Goal: Task Accomplishment & Management: Manage account settings

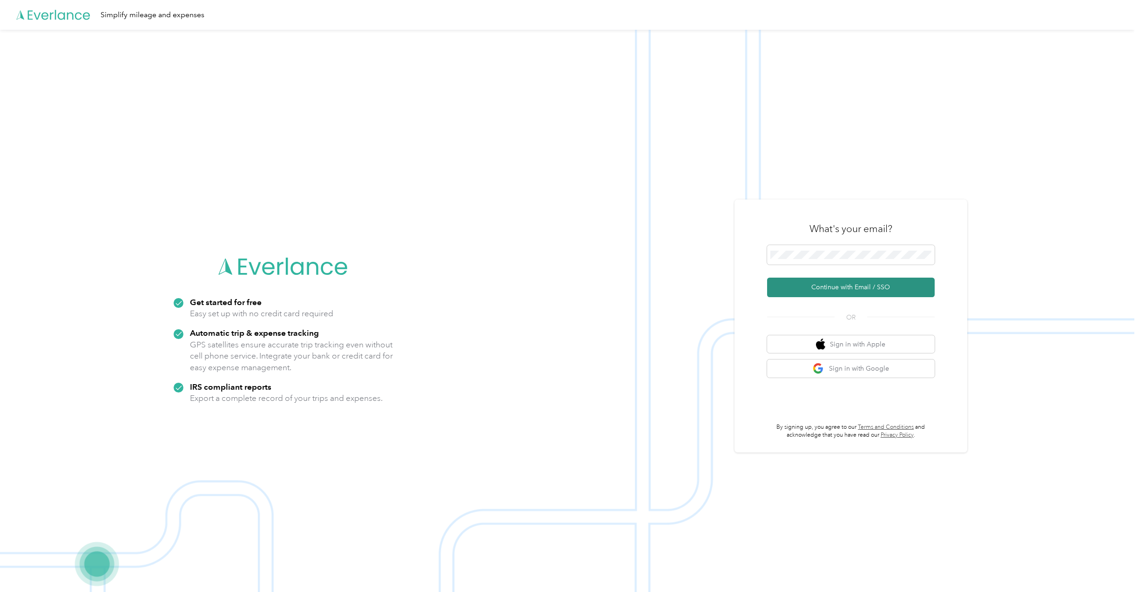
click at [864, 282] on button "Continue with Email / SSO" at bounding box center [851, 288] width 168 height 20
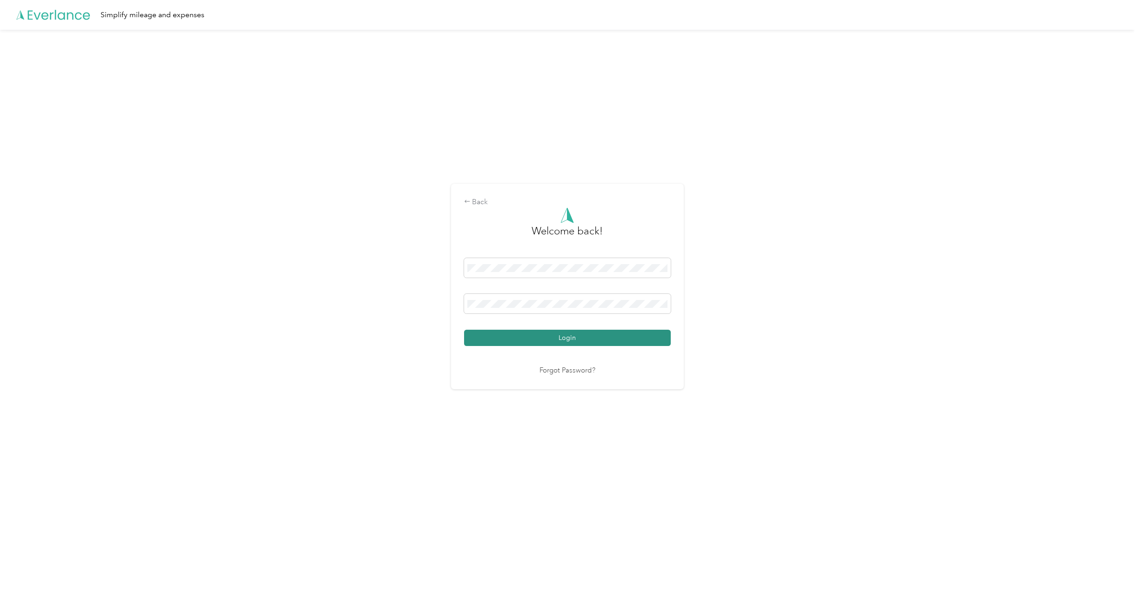
click at [565, 335] on button "Login" at bounding box center [567, 338] width 207 height 16
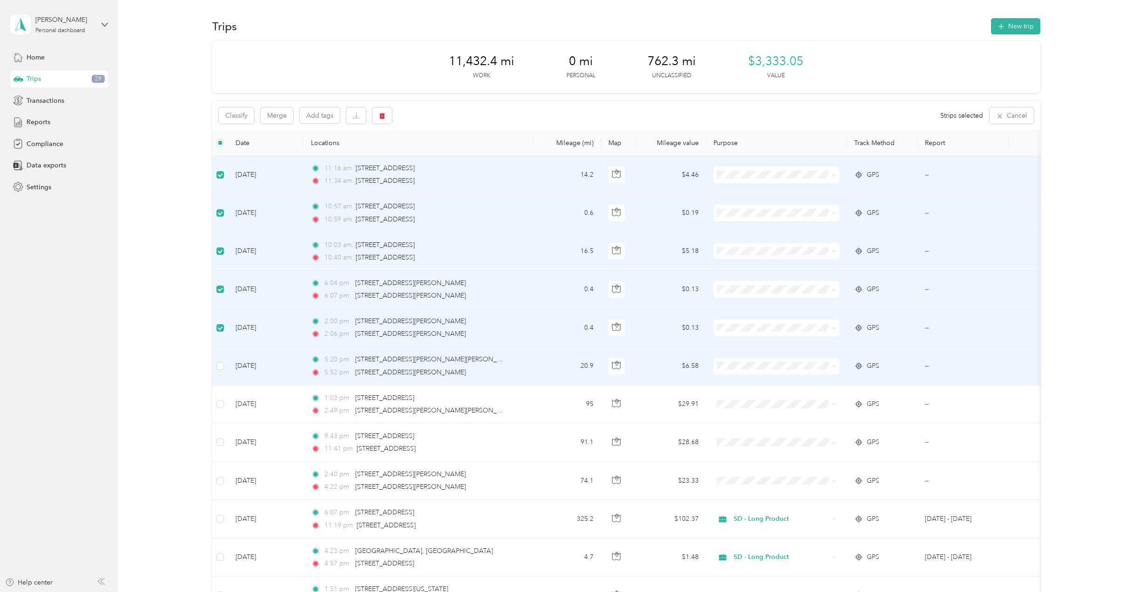
click at [215, 368] on td at bounding box center [220, 366] width 16 height 38
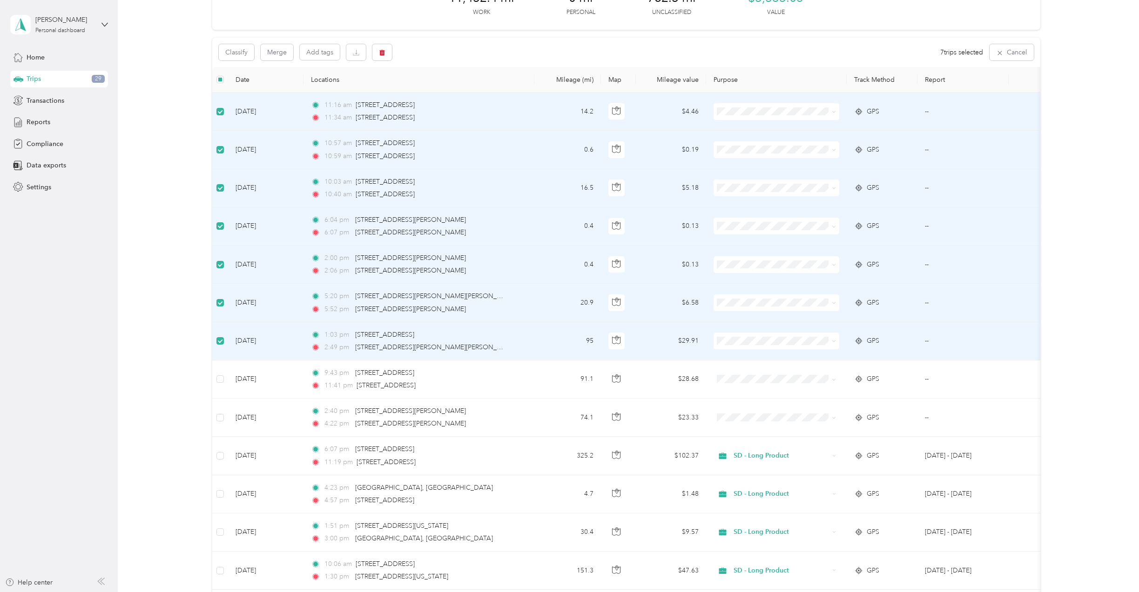
scroll to position [47, 0]
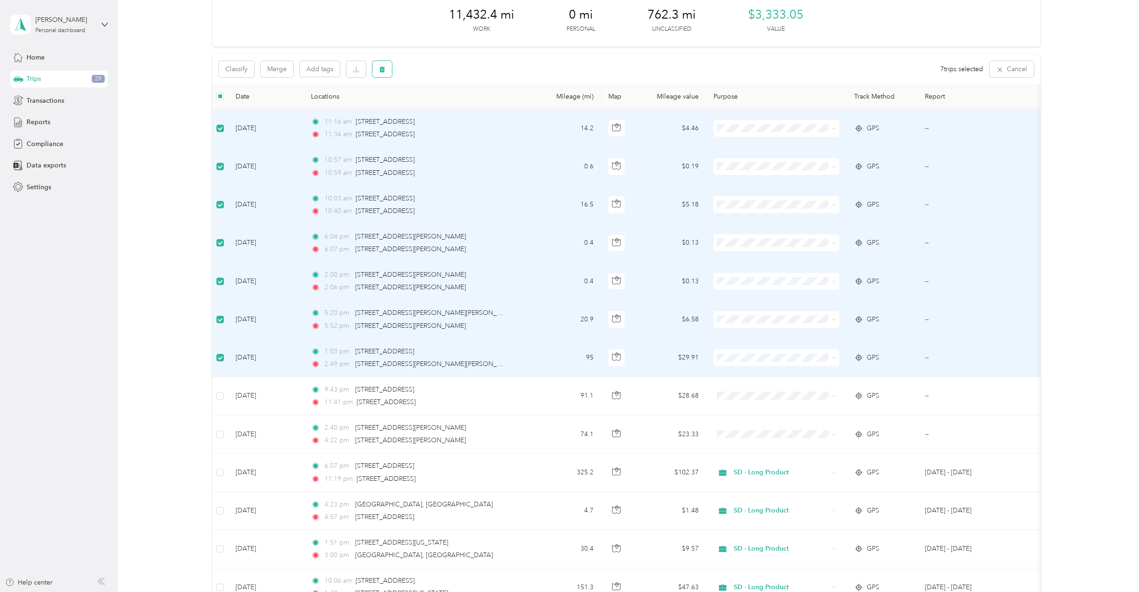
click at [382, 72] on icon "button" at bounding box center [382, 70] width 6 height 6
click at [443, 112] on button "Yes" at bounding box center [451, 108] width 18 height 15
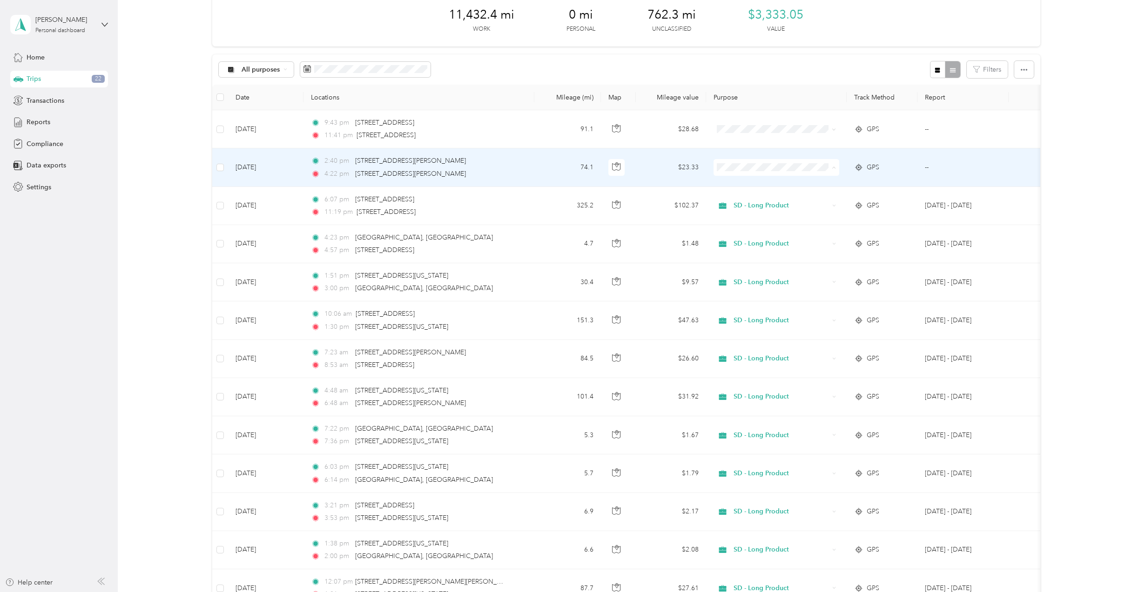
click at [788, 180] on span "SD - Long Product" at bounding box center [784, 185] width 96 height 10
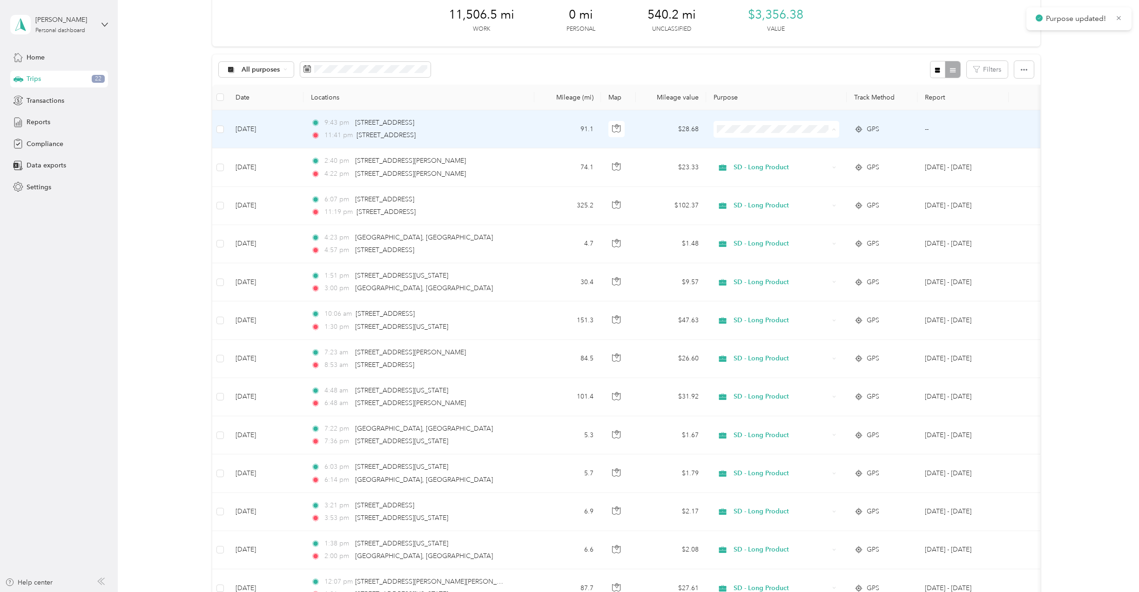
click at [791, 143] on span "SD - Long Product" at bounding box center [784, 147] width 96 height 10
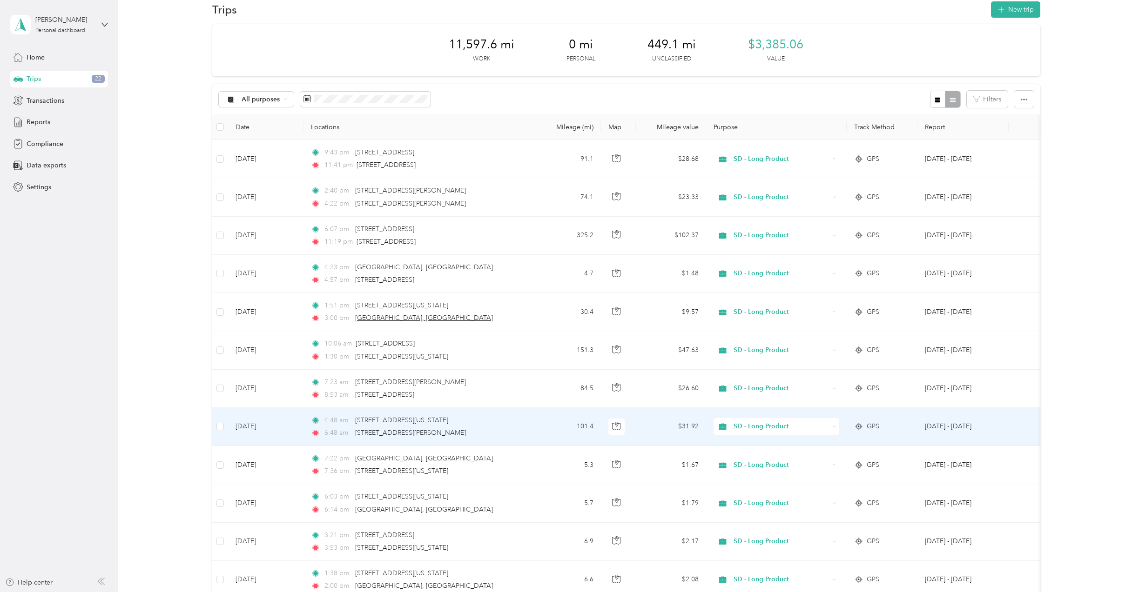
scroll to position [0, 0]
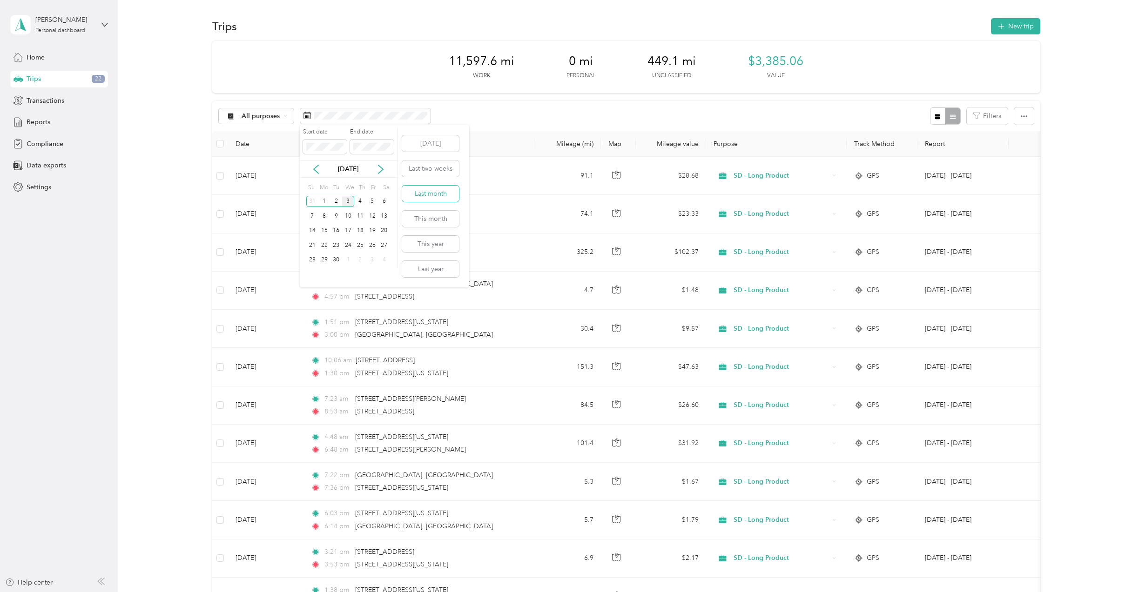
click at [438, 193] on button "Last month" at bounding box center [430, 194] width 57 height 16
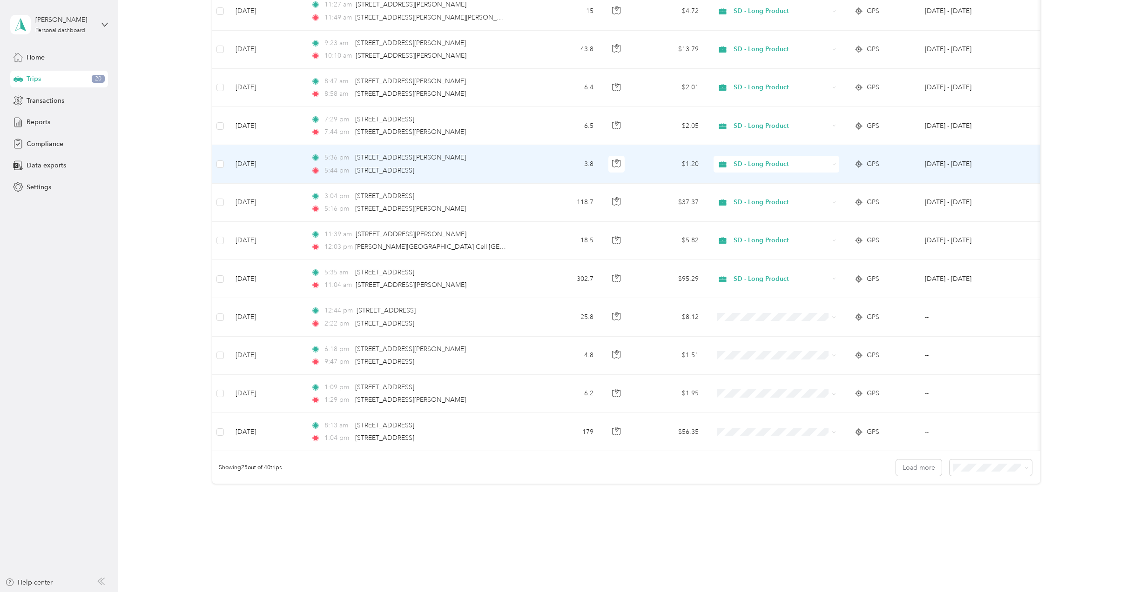
scroll to position [683, 0]
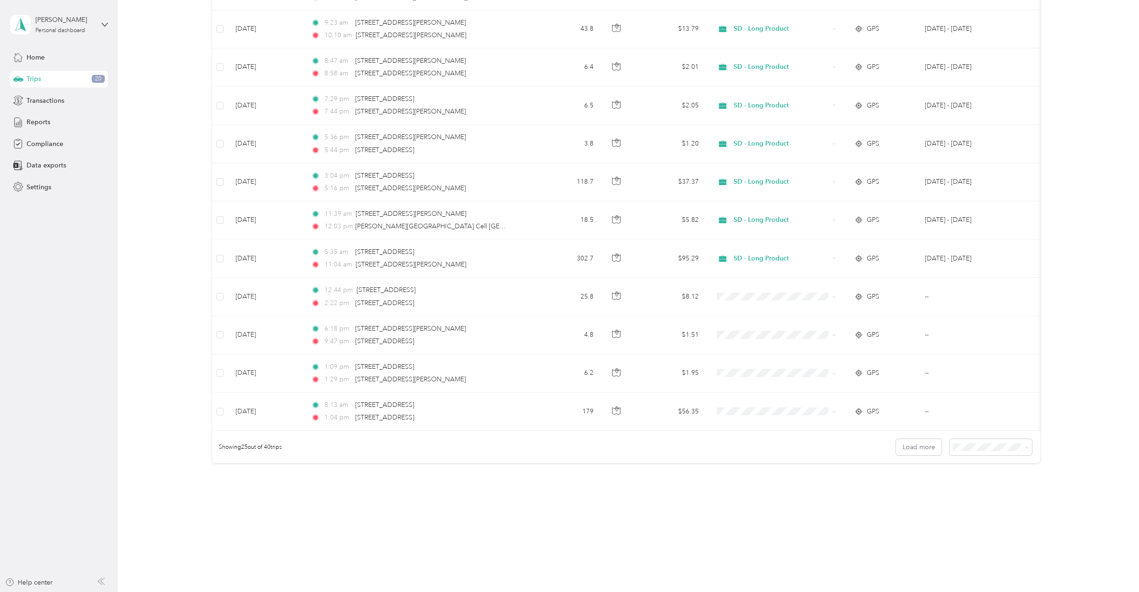
click at [970, 493] on span "100 per load" at bounding box center [973, 497] width 38 height 8
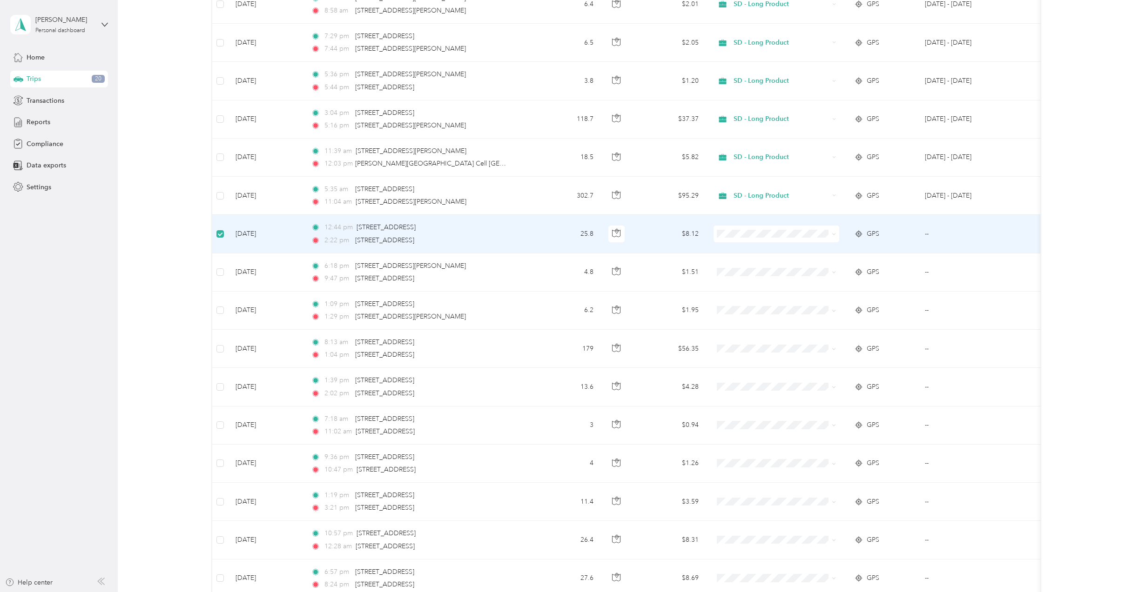
scroll to position [744, 0]
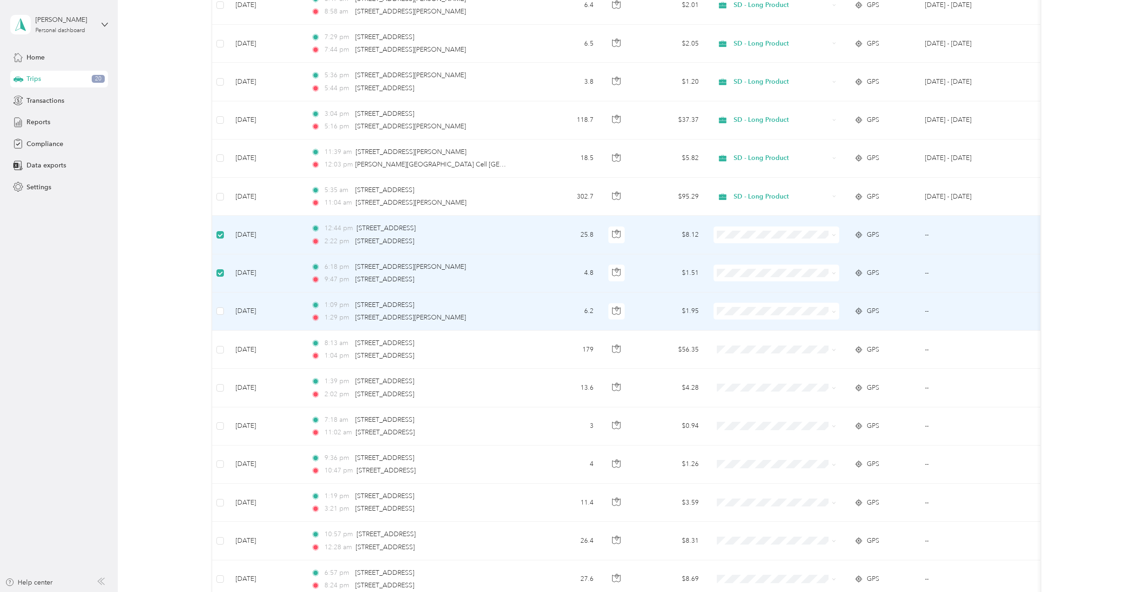
click at [218, 305] on td at bounding box center [220, 312] width 16 height 38
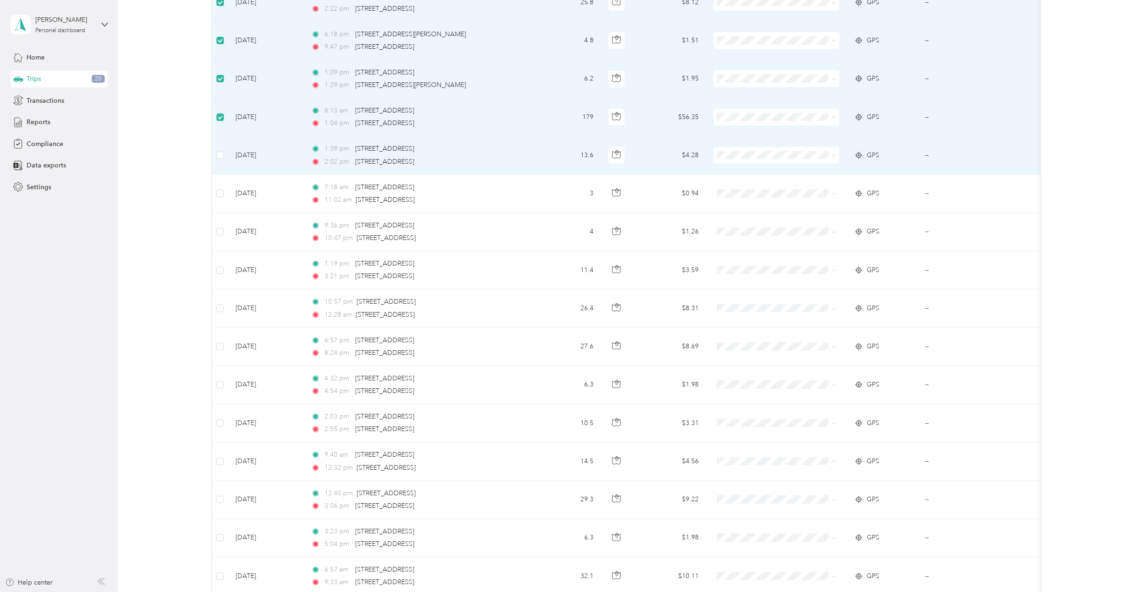
scroll to position [930, 0]
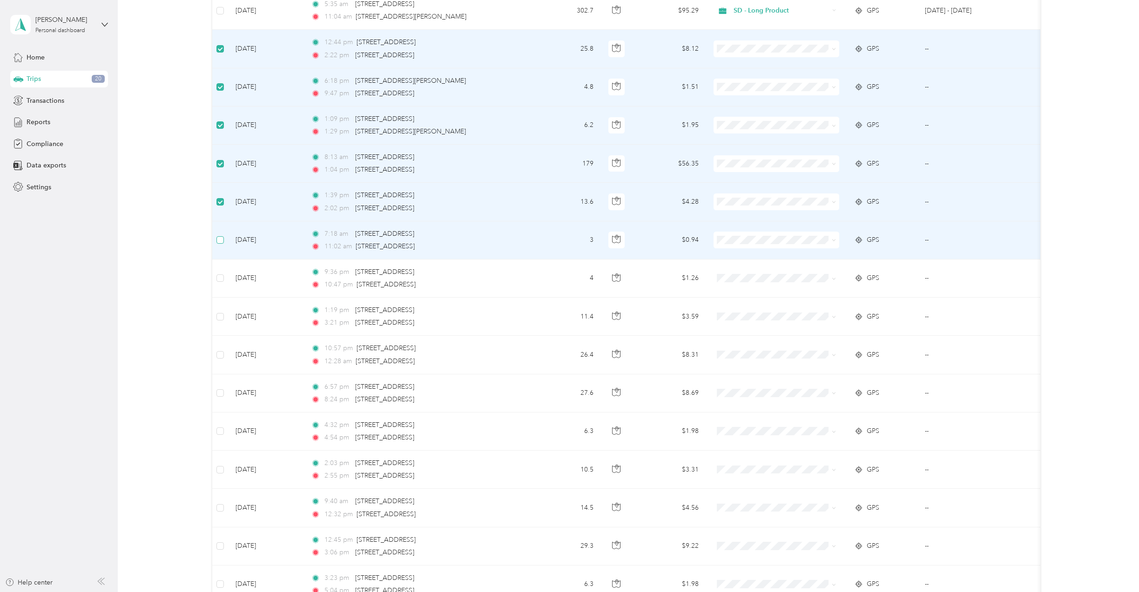
click at [218, 236] on label at bounding box center [219, 240] width 7 height 10
click at [220, 244] on label at bounding box center [219, 240] width 7 height 10
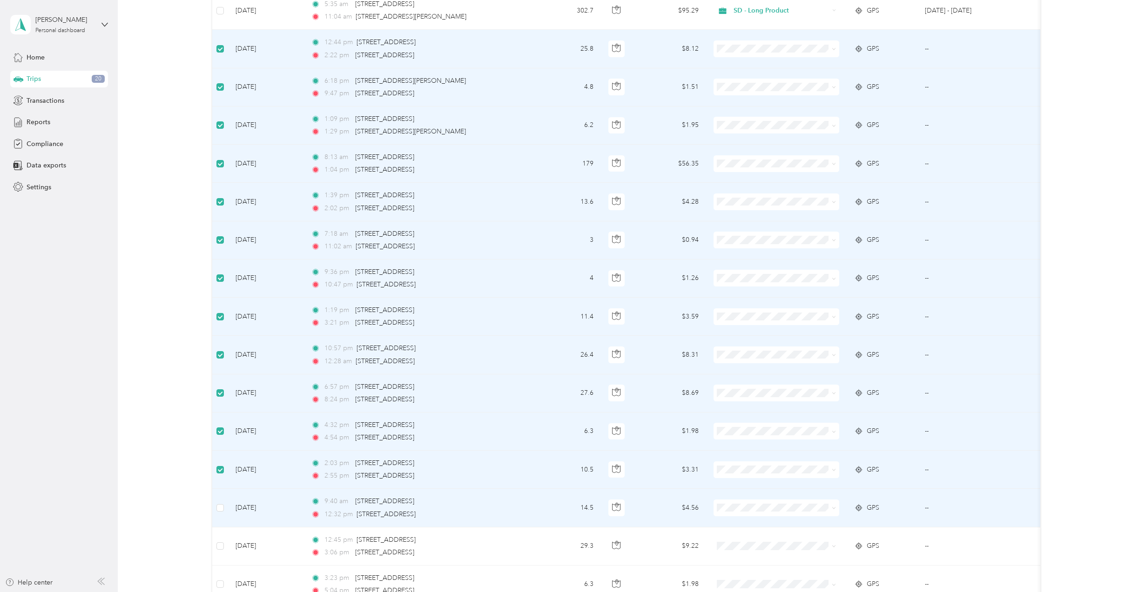
click at [226, 510] on td at bounding box center [220, 508] width 16 height 38
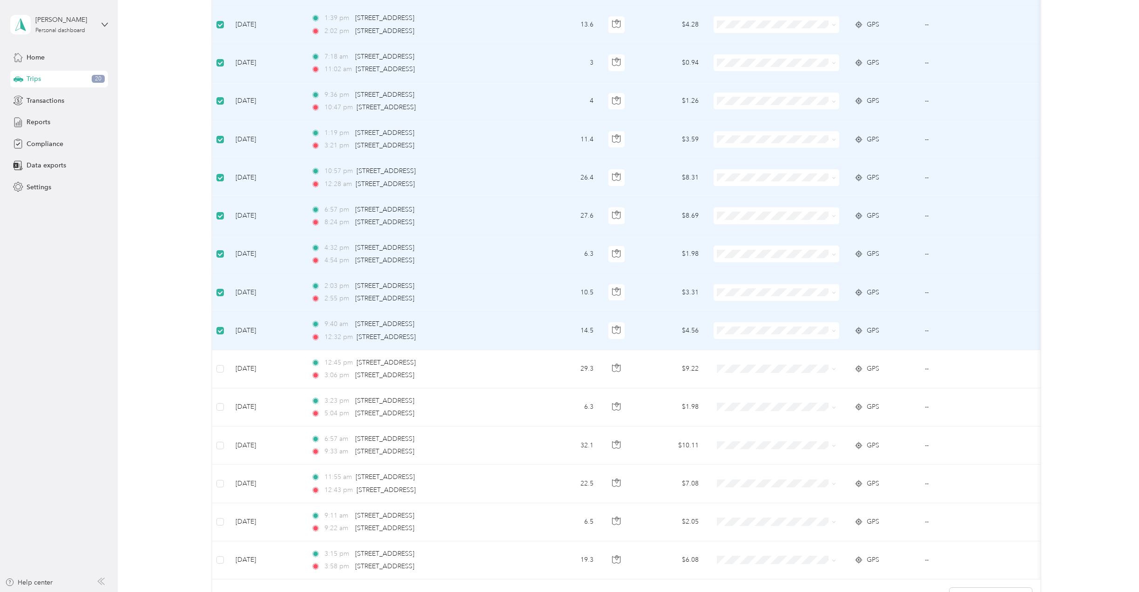
scroll to position [1116, 0]
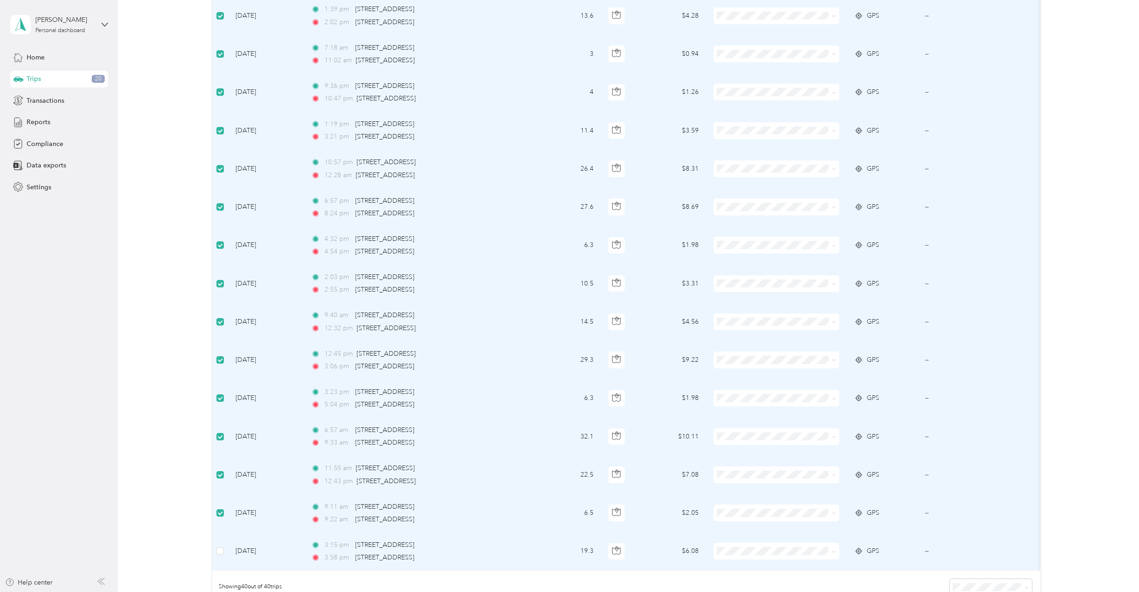
click at [222, 557] on td at bounding box center [220, 552] width 16 height 38
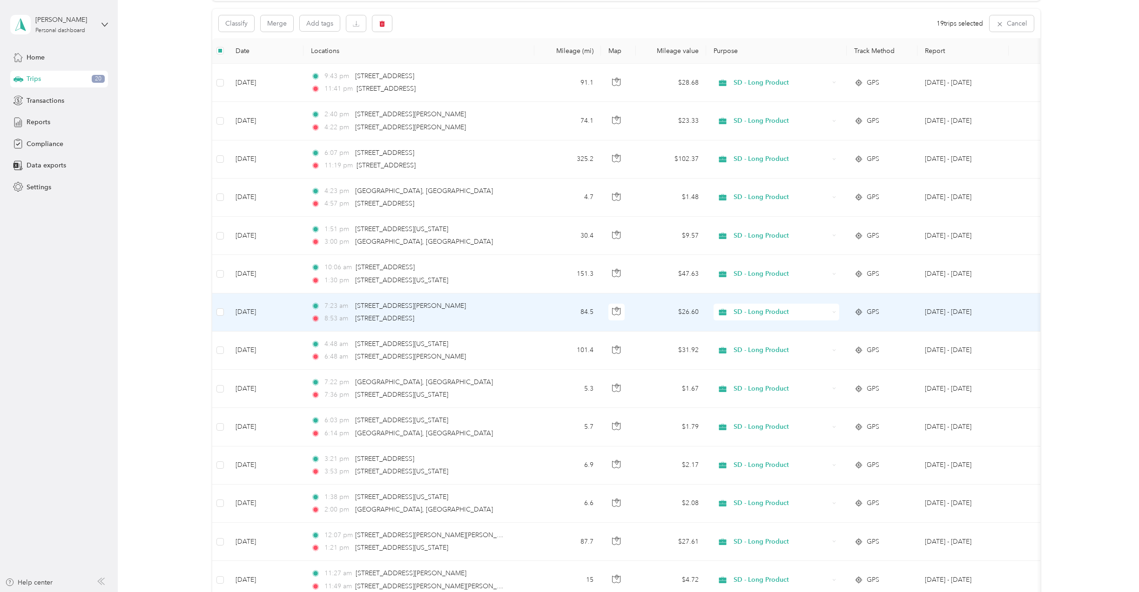
scroll to position [0, 0]
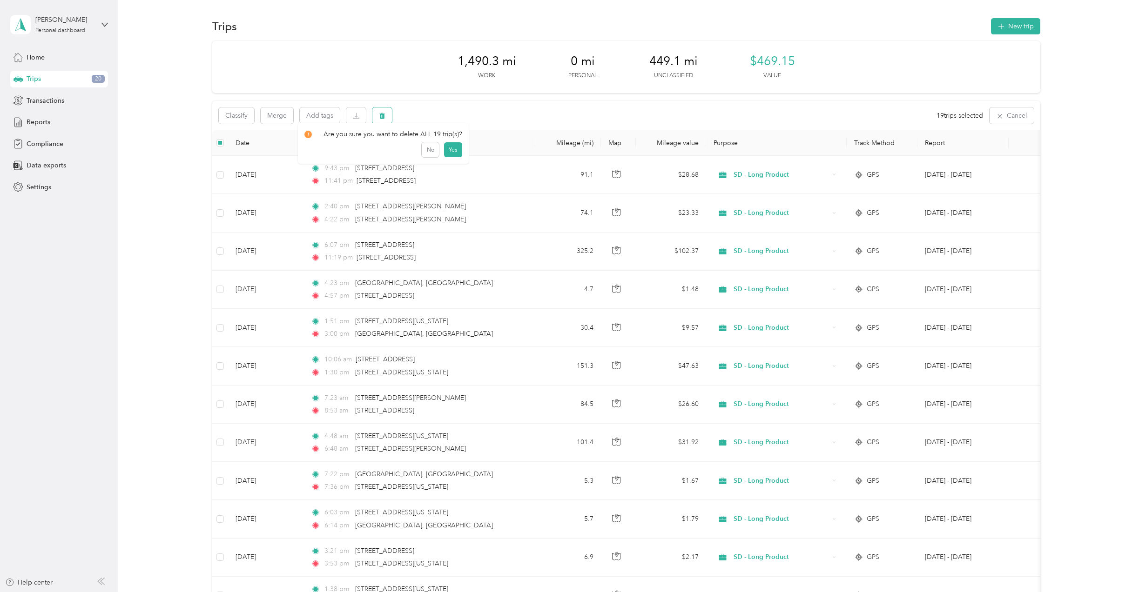
click at [387, 114] on button "button" at bounding box center [382, 115] width 20 height 16
click at [449, 151] on button "Yes" at bounding box center [452, 154] width 18 height 15
click at [1009, 27] on button "New trip" at bounding box center [1015, 26] width 49 height 16
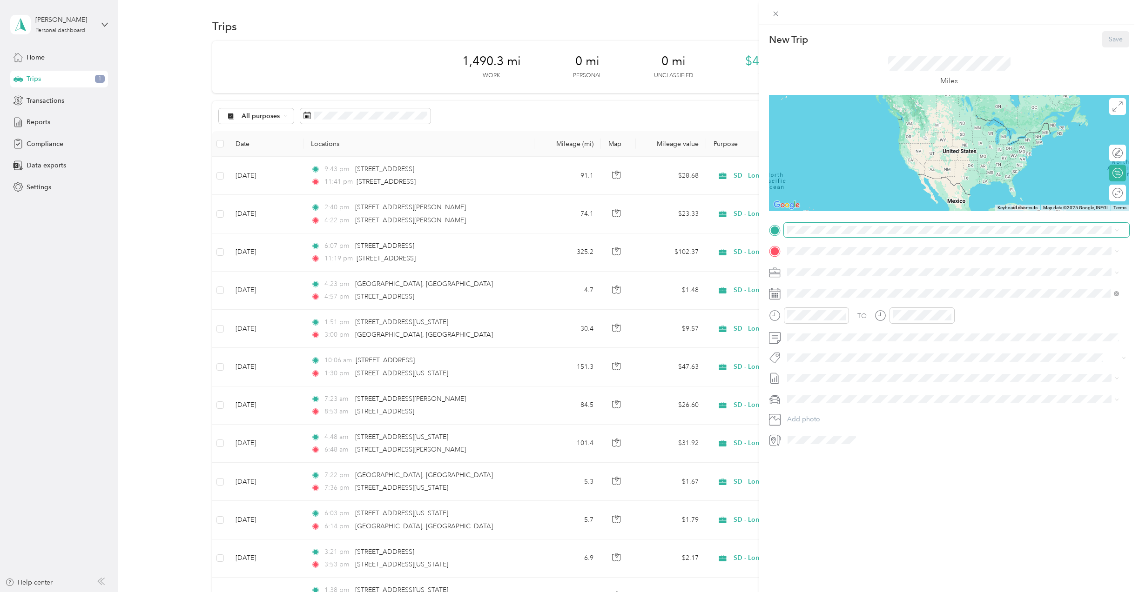
click at [813, 592] on div "New Trip Save This trip cannot be edited because it is either under review, app…" at bounding box center [567, 592] width 1134 height 0
click at [894, 264] on span "207 Bushkill Terrace Nazareth, Pennsylvania 18064, United States" at bounding box center [851, 264] width 93 height 8
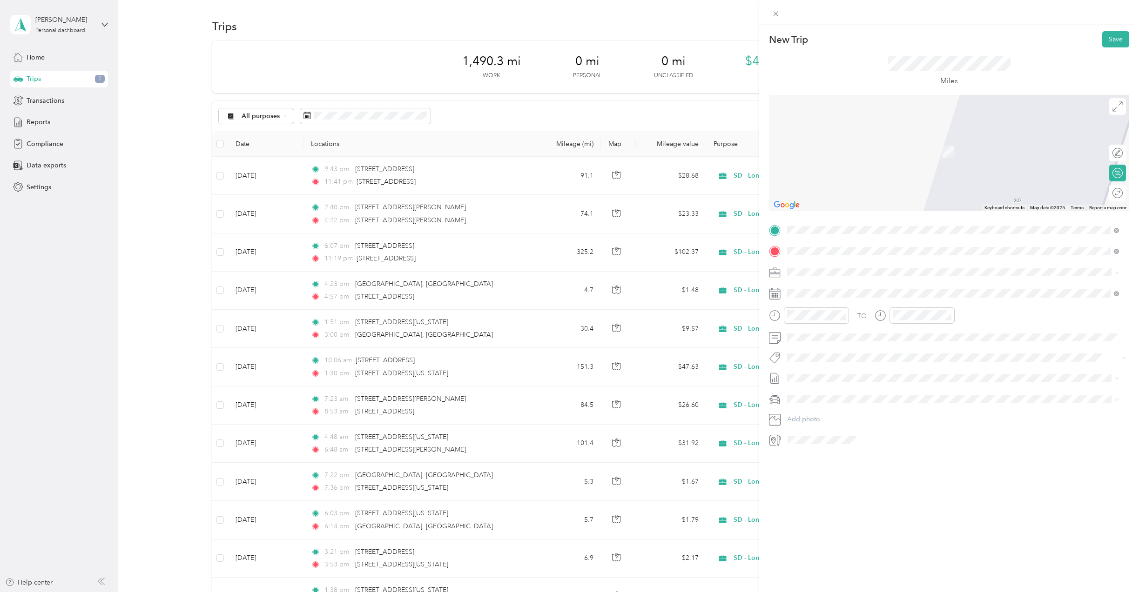
click at [847, 288] on span "79 Randolph Road Howell, New Jersey 07731, United States" at bounding box center [903, 285] width 196 height 8
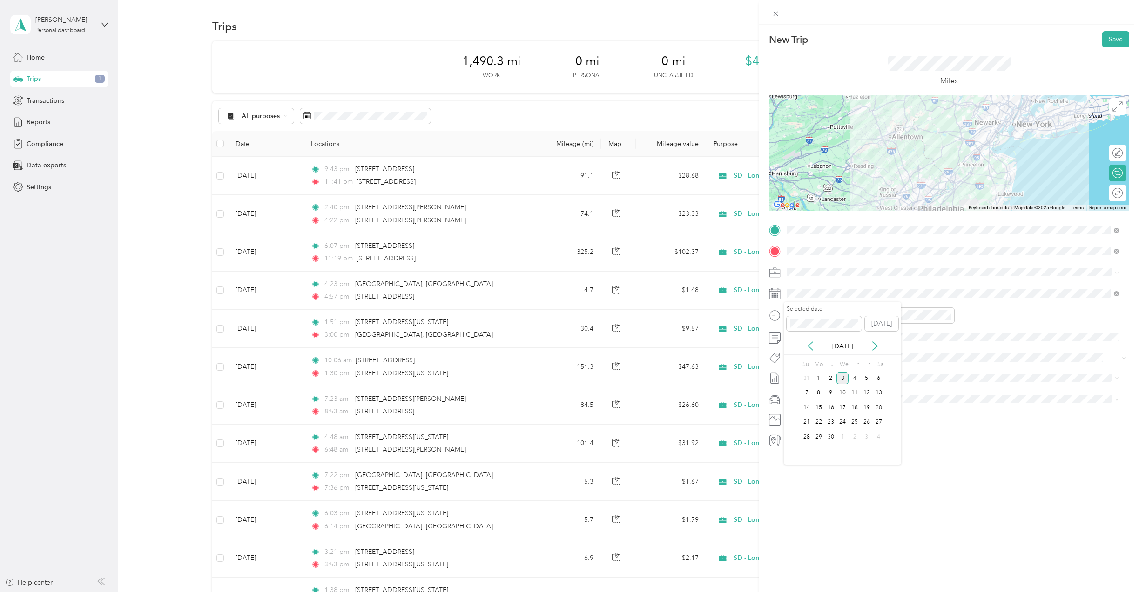
click at [809, 343] on icon at bounding box center [809, 346] width 9 height 9
click at [856, 405] on div "14" at bounding box center [854, 408] width 12 height 12
click at [797, 372] on div "07" at bounding box center [796, 371] width 22 height 13
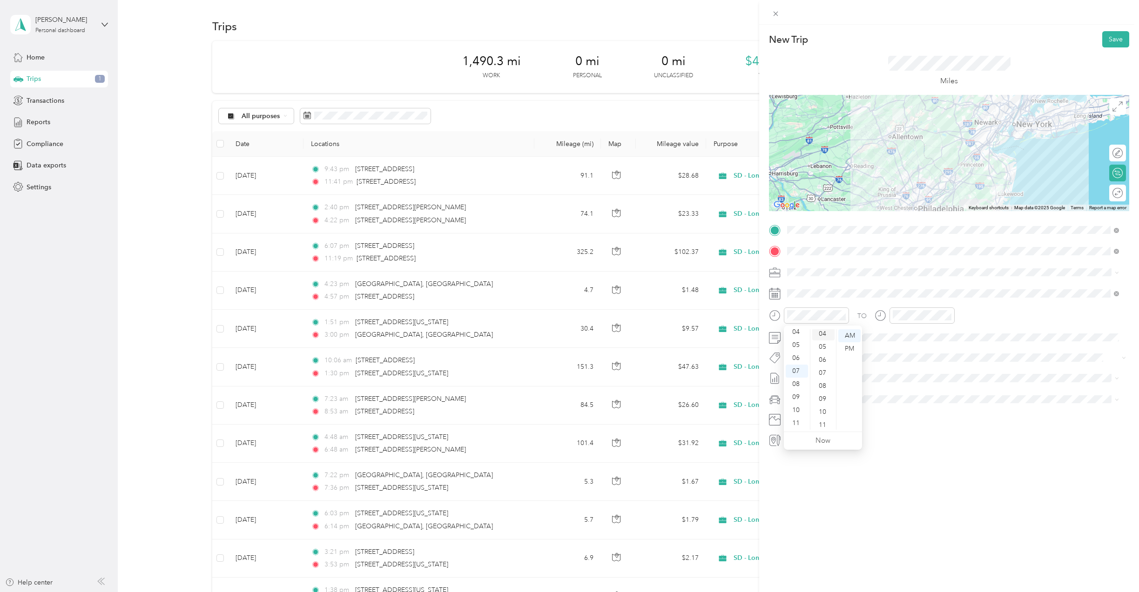
click at [822, 337] on div "04" at bounding box center [823, 334] width 22 height 13
click at [997, 322] on div "TO" at bounding box center [949, 319] width 360 height 23
click at [1013, 468] on div "New Trip Save This trip cannot be edited because it is either under review, app…" at bounding box center [949, 321] width 380 height 592
click at [1108, 42] on button "Save" at bounding box center [1115, 39] width 27 height 16
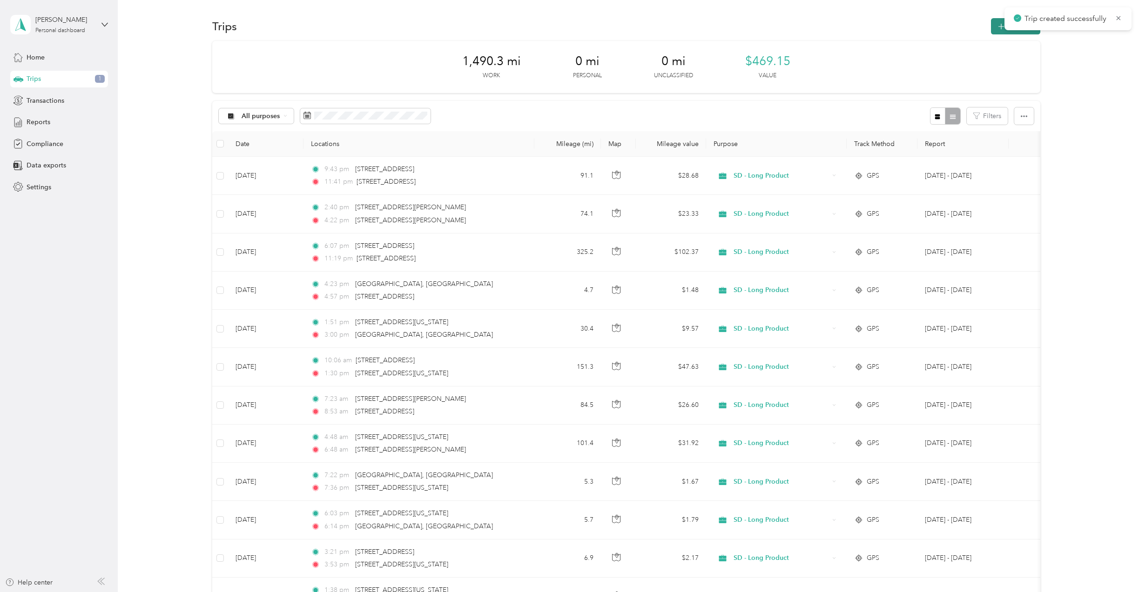
click at [1006, 31] on button "New trip" at bounding box center [1015, 26] width 49 height 16
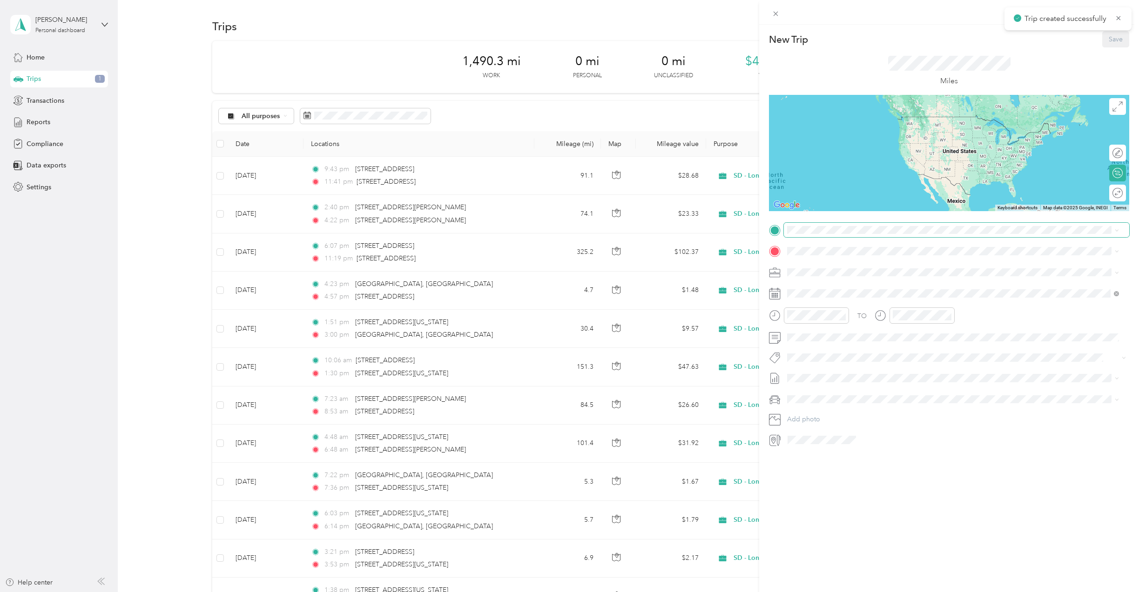
click at [815, 234] on span at bounding box center [956, 230] width 345 height 15
click at [851, 264] on span "79 Randolph Road Howell, New Jersey 07731, United States" at bounding box center [903, 264] width 196 height 8
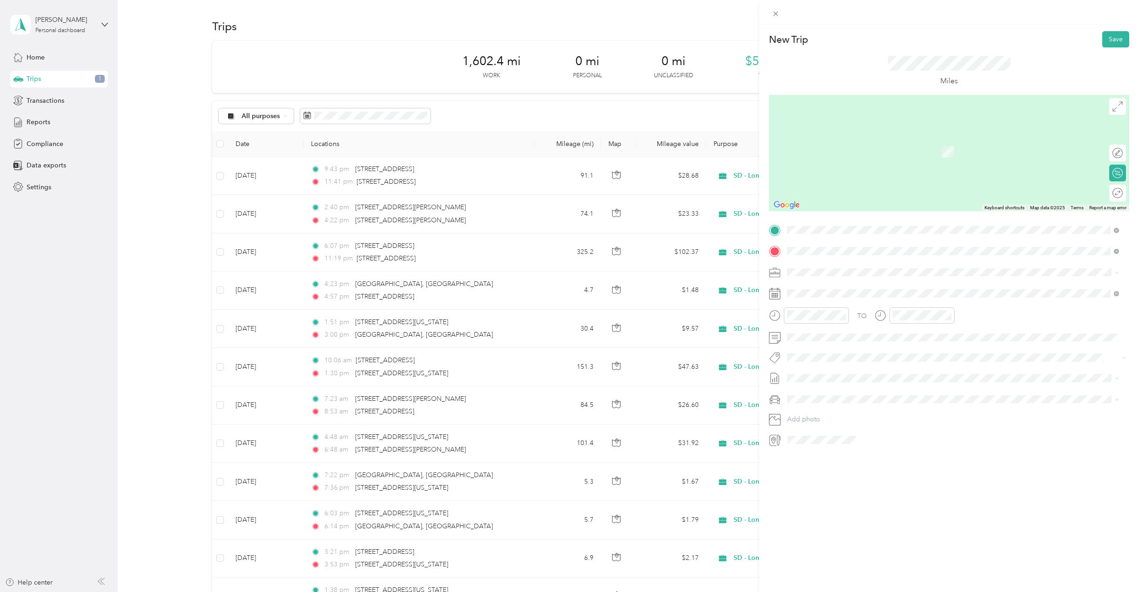
click at [835, 286] on span "316 Tennent Road Morganville, New Jersey 07751, United States" at bounding box center [851, 285] width 93 height 8
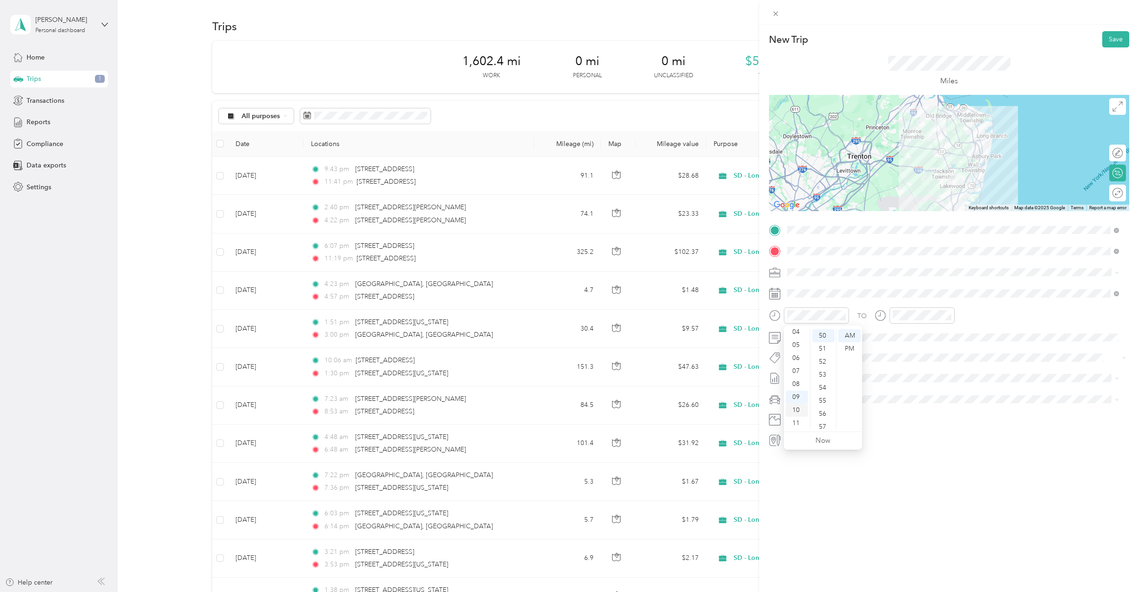
click at [798, 408] on div "10" at bounding box center [796, 410] width 22 height 13
click at [823, 338] on div "29" at bounding box center [823, 341] width 22 height 13
click at [845, 298] on span at bounding box center [956, 293] width 345 height 15
click at [808, 347] on icon at bounding box center [810, 346] width 5 height 8
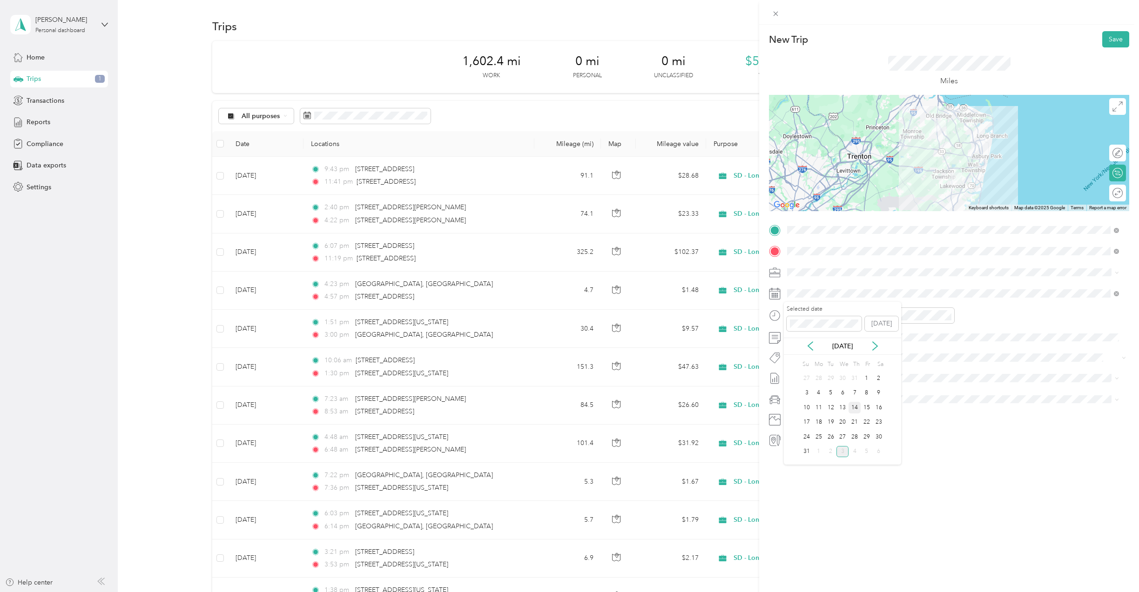
click at [856, 406] on div "14" at bounding box center [854, 408] width 12 height 12
click at [902, 423] on div "11" at bounding box center [902, 423] width 22 height 13
click at [928, 386] on div "15" at bounding box center [929, 391] width 22 height 13
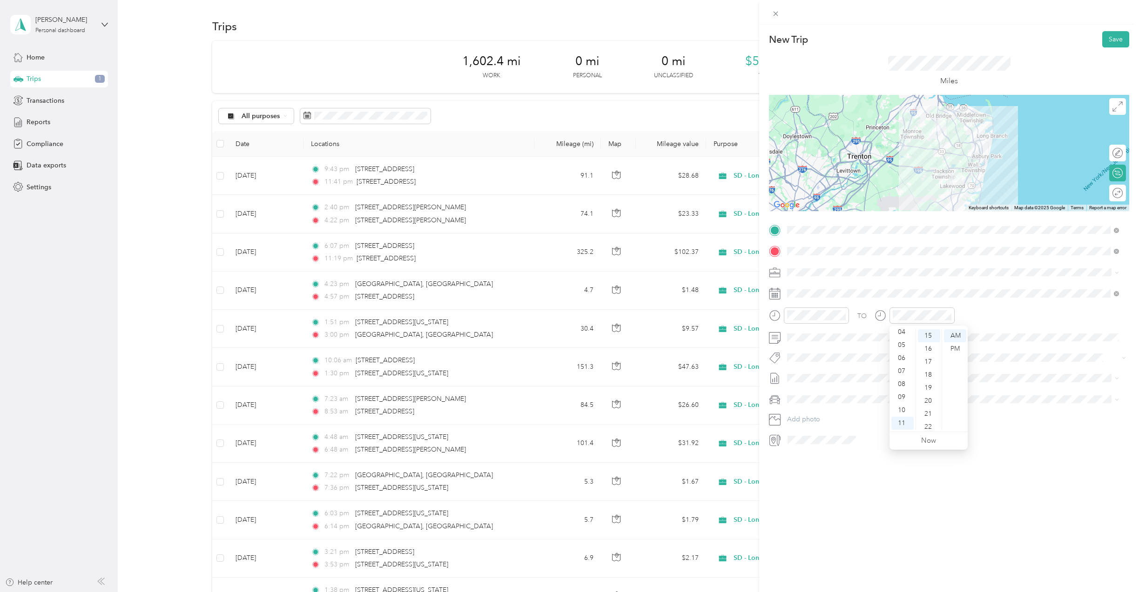
click at [1009, 439] on div at bounding box center [956, 440] width 345 height 15
click at [1110, 42] on button "Save" at bounding box center [1115, 39] width 27 height 16
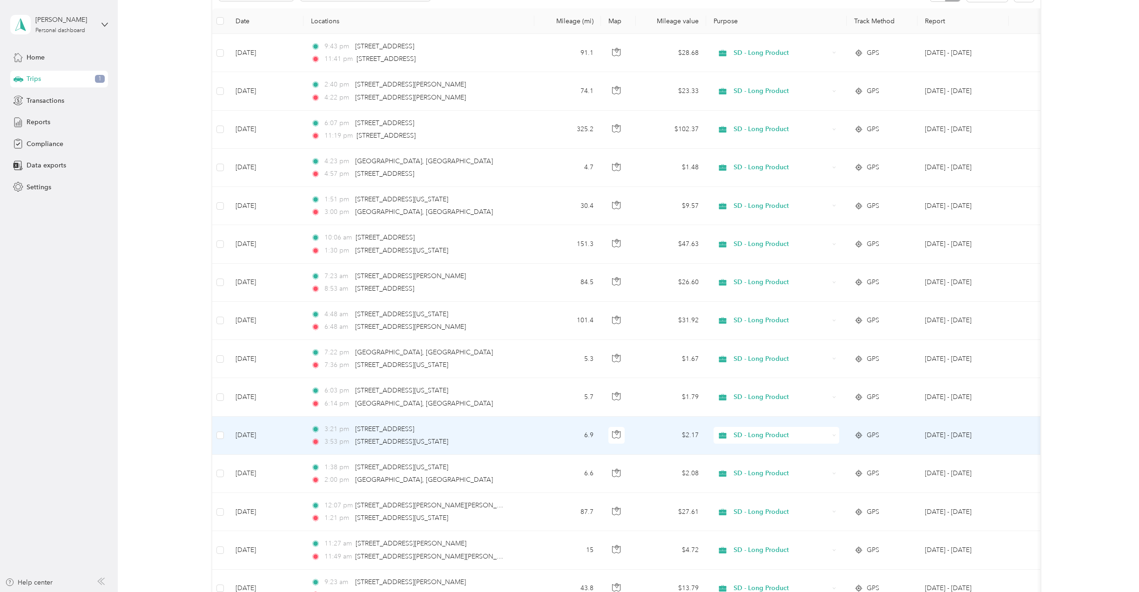
scroll to position [0, 0]
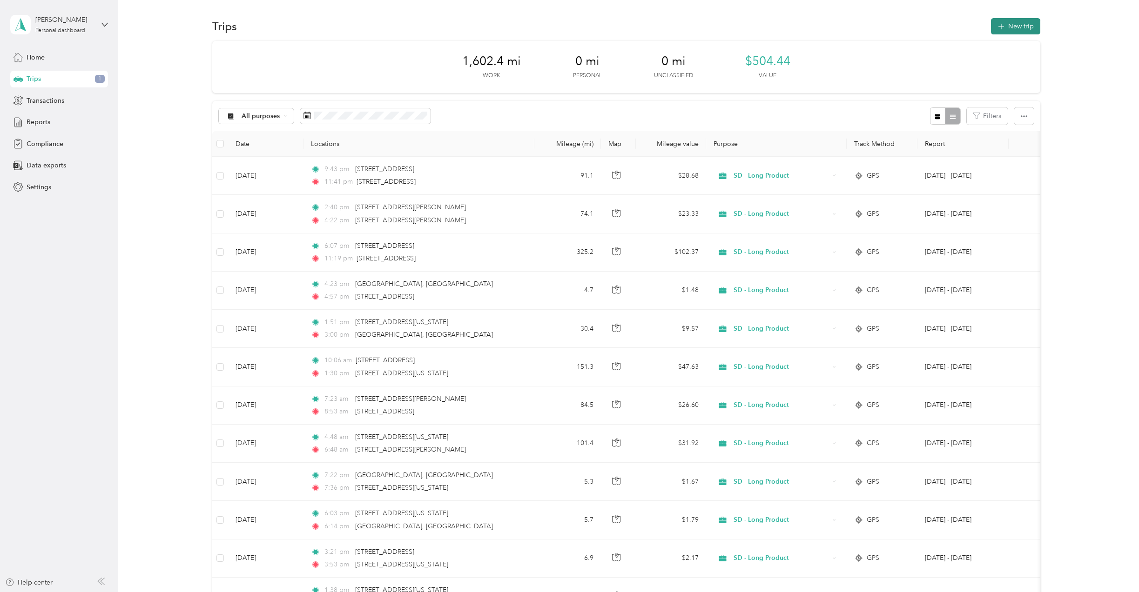
click at [1018, 23] on button "New trip" at bounding box center [1015, 26] width 49 height 16
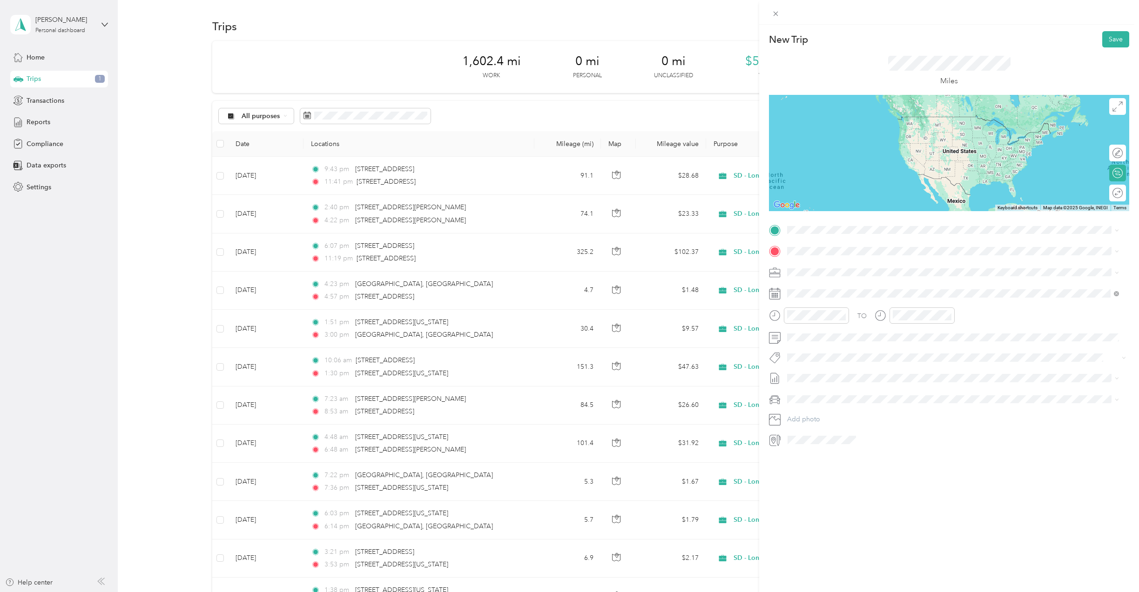
click at [852, 266] on span "316 Tennent Road Morganville, New Jersey 07751, United States" at bounding box center [851, 262] width 93 height 8
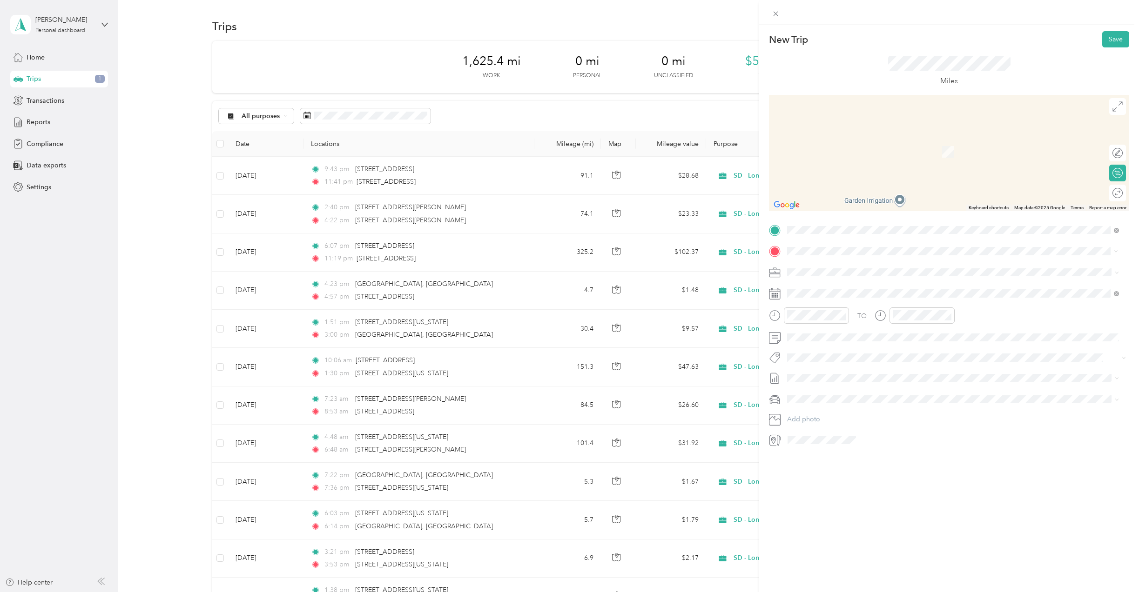
click at [898, 288] on span "316 12th Street Carlstadt, New Jersey 07072, United States" at bounding box center [851, 285] width 93 height 8
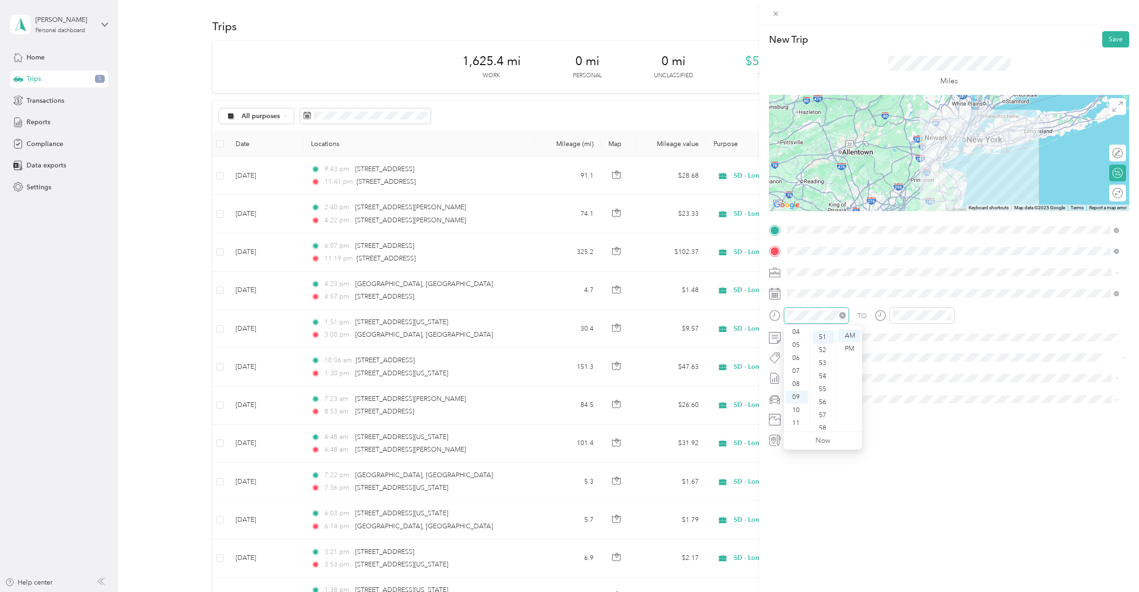
scroll to position [664, 0]
click at [799, 422] on div "11" at bounding box center [796, 423] width 22 height 13
click at [826, 412] on div "57" at bounding box center [823, 414] width 22 height 13
click at [905, 349] on div "01" at bounding box center [902, 348] width 22 height 13
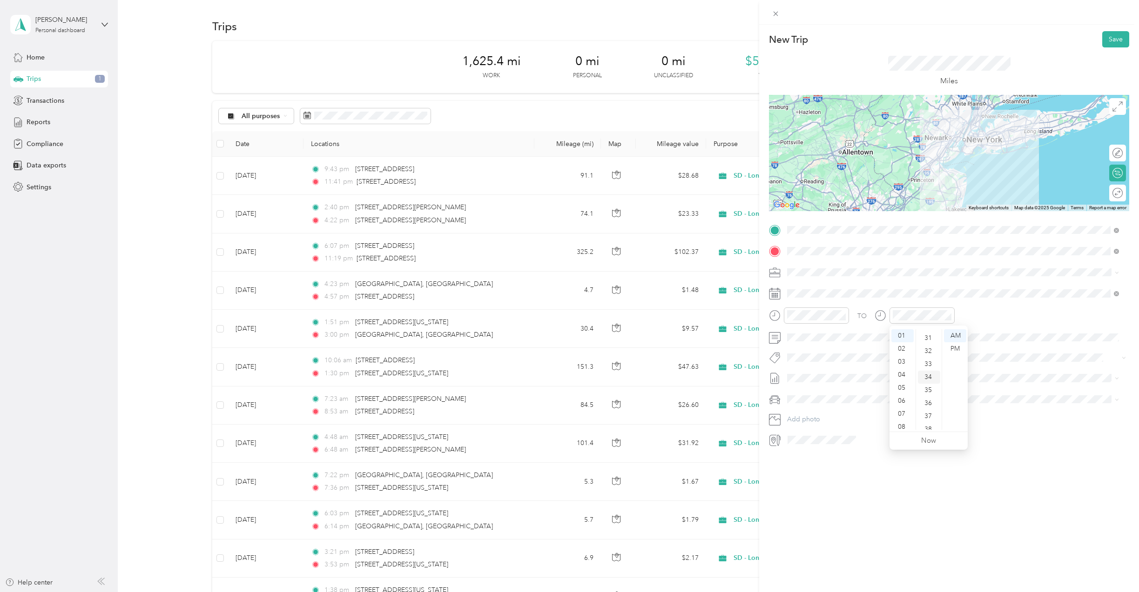
scroll to position [385, 0]
click at [929, 343] on div "30" at bounding box center [929, 341] width 22 height 13
click at [958, 347] on div "PM" at bounding box center [955, 348] width 22 height 13
click at [992, 493] on div "New Trip Save This trip cannot be edited because it is either under review, app…" at bounding box center [949, 321] width 380 height 592
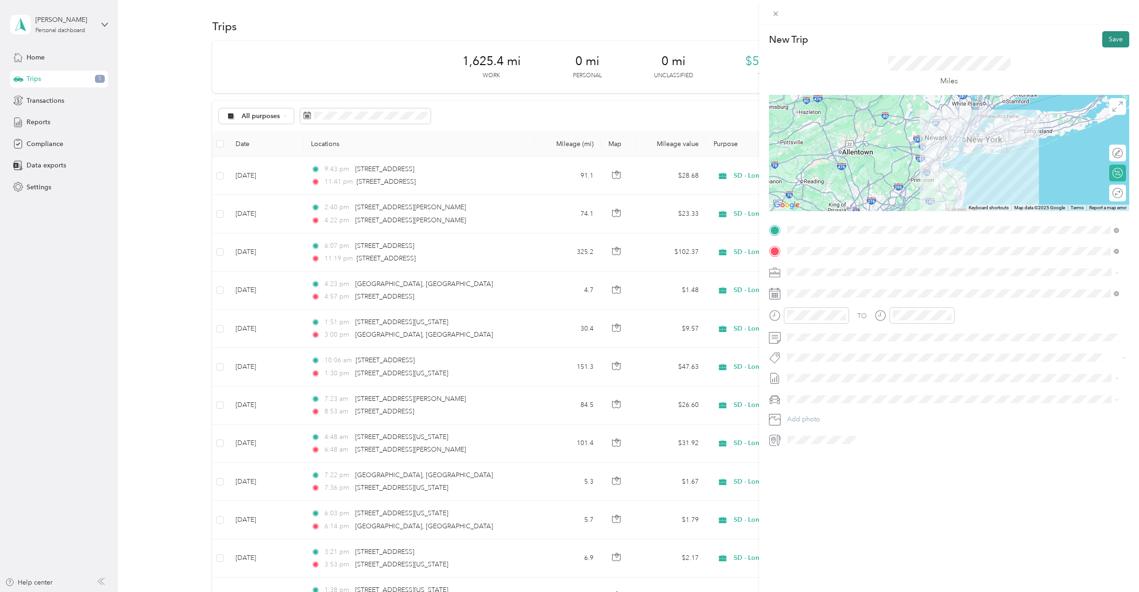
click at [1107, 43] on button "Save" at bounding box center [1115, 39] width 27 height 16
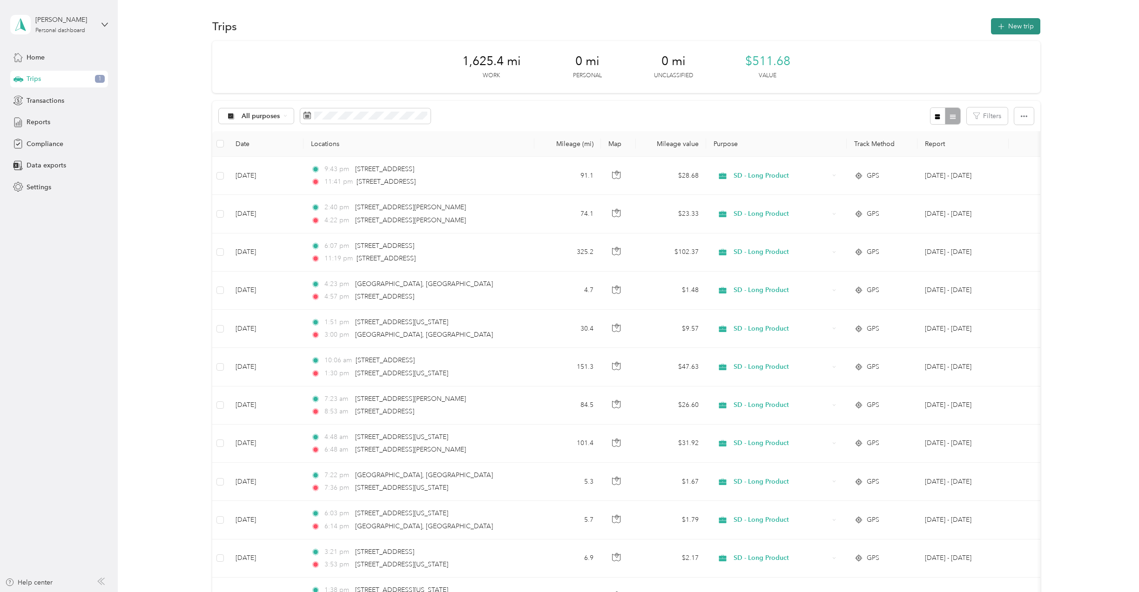
click at [1018, 23] on button "New trip" at bounding box center [1015, 26] width 49 height 16
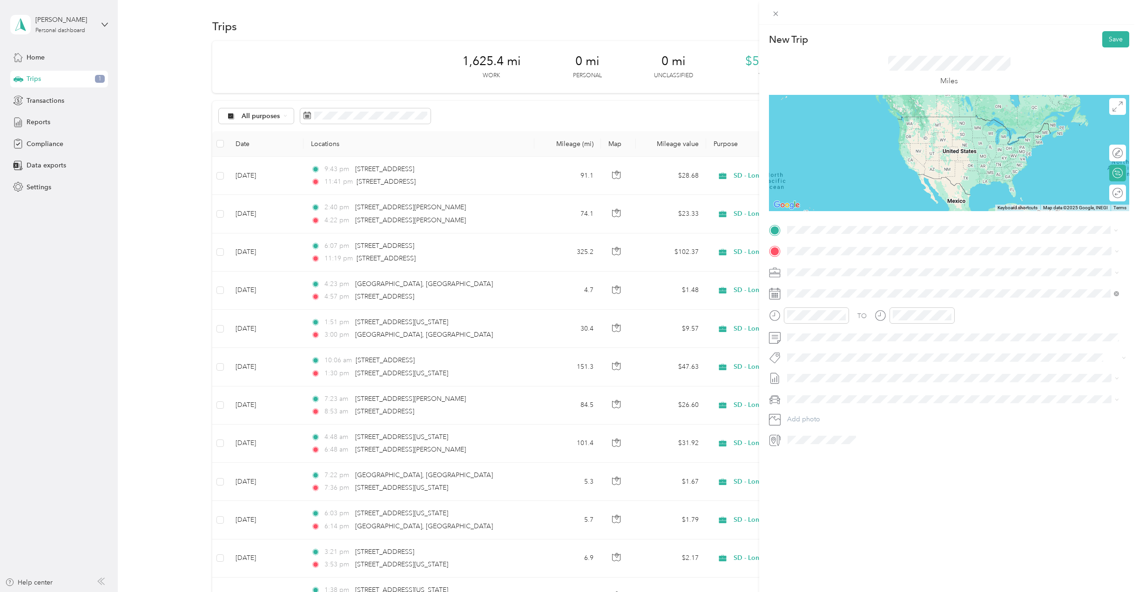
click at [829, 268] on span "316 12th Street Carlstadt, New Jersey 07072, United States" at bounding box center [851, 264] width 93 height 8
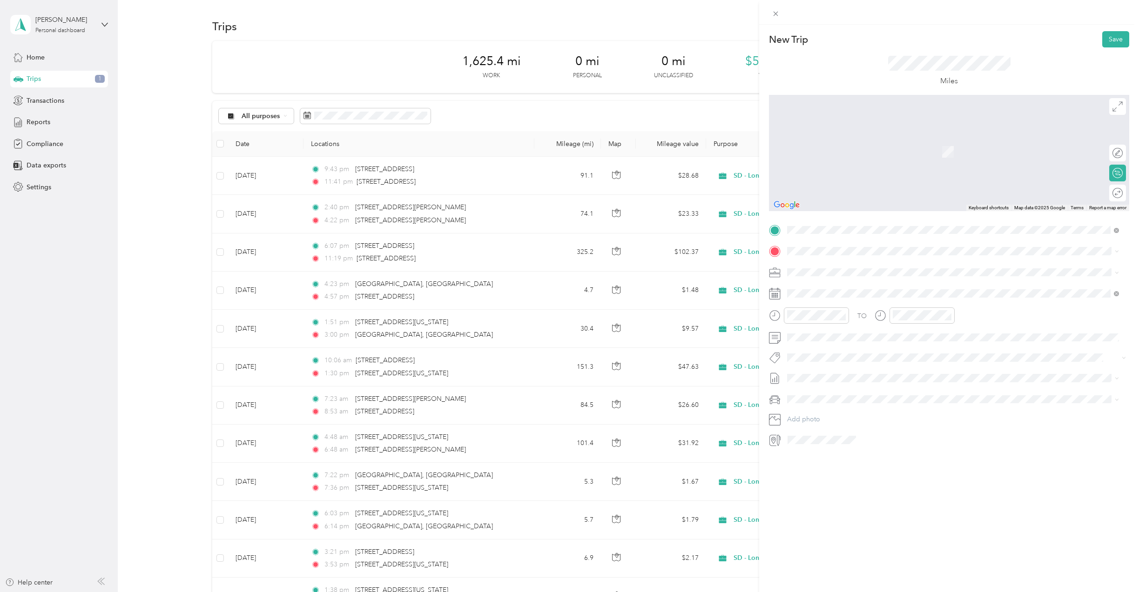
click at [854, 284] on span "89 Frelinghuysen Avenue Newark, New Jersey 07114, United States" at bounding box center [851, 285] width 93 height 8
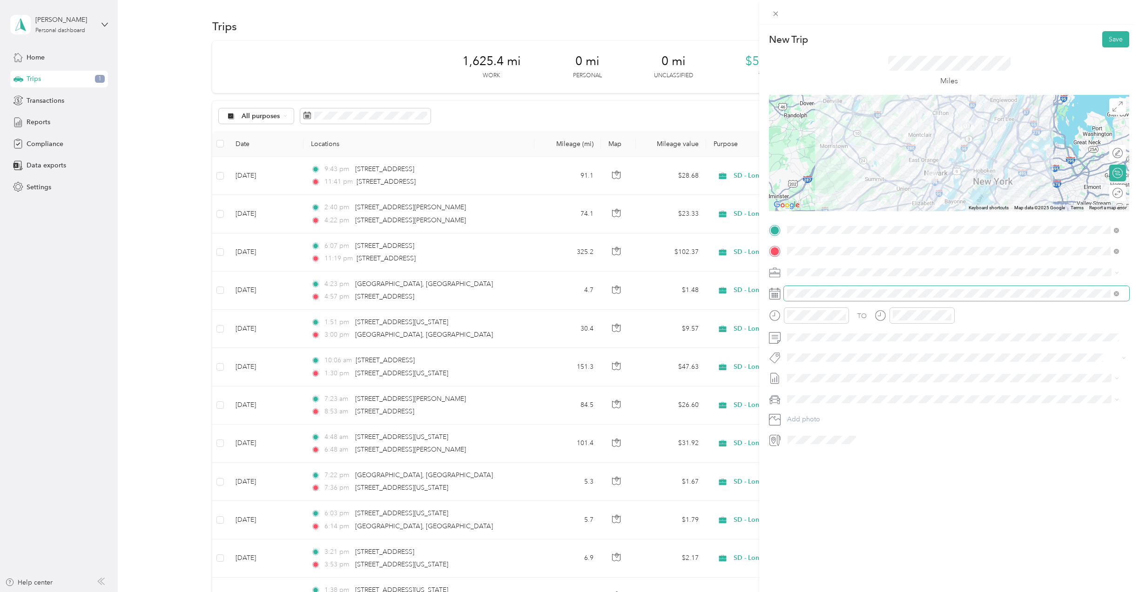
click at [852, 289] on span at bounding box center [956, 293] width 345 height 15
click at [811, 345] on icon at bounding box center [809, 346] width 9 height 9
click at [858, 405] on div "14" at bounding box center [854, 408] width 12 height 12
click at [825, 346] on div "30" at bounding box center [823, 347] width 22 height 13
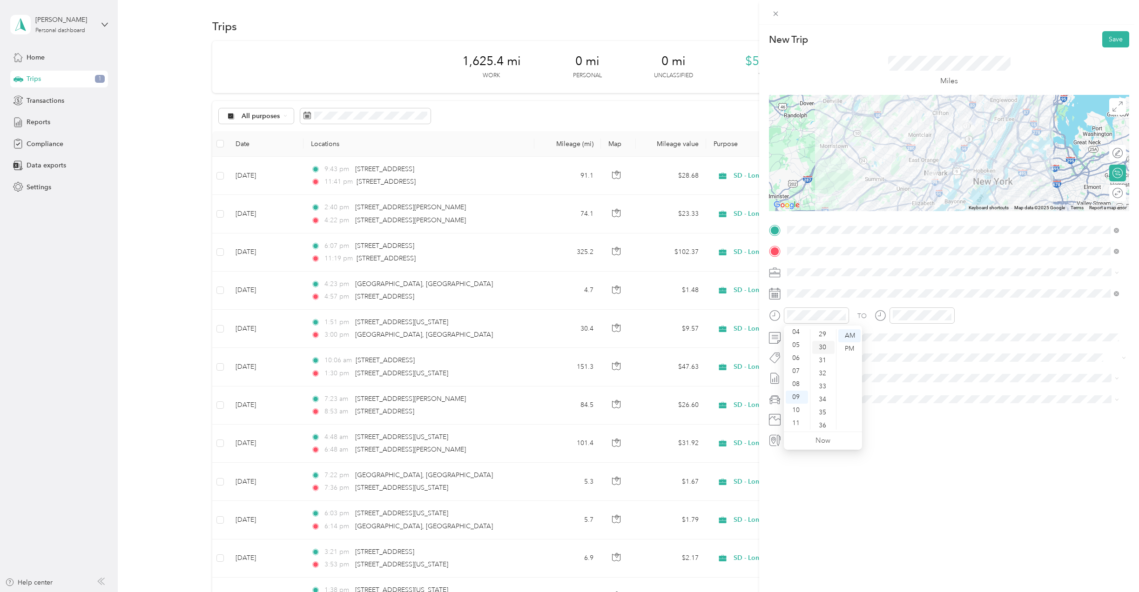
scroll to position [391, 0]
click at [848, 345] on div "PM" at bounding box center [849, 348] width 22 height 13
click at [795, 363] on div "02" at bounding box center [796, 361] width 22 height 13
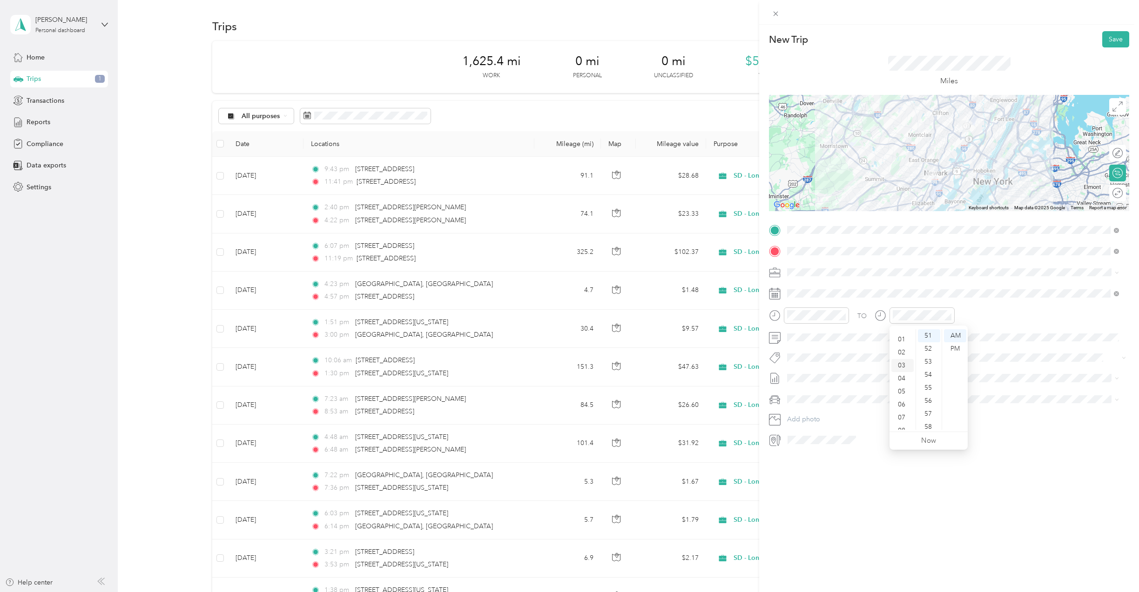
click at [900, 362] on div "03" at bounding box center [902, 365] width 22 height 13
click at [930, 374] on div "04" at bounding box center [929, 375] width 22 height 13
click at [956, 349] on div "PM" at bounding box center [955, 348] width 22 height 13
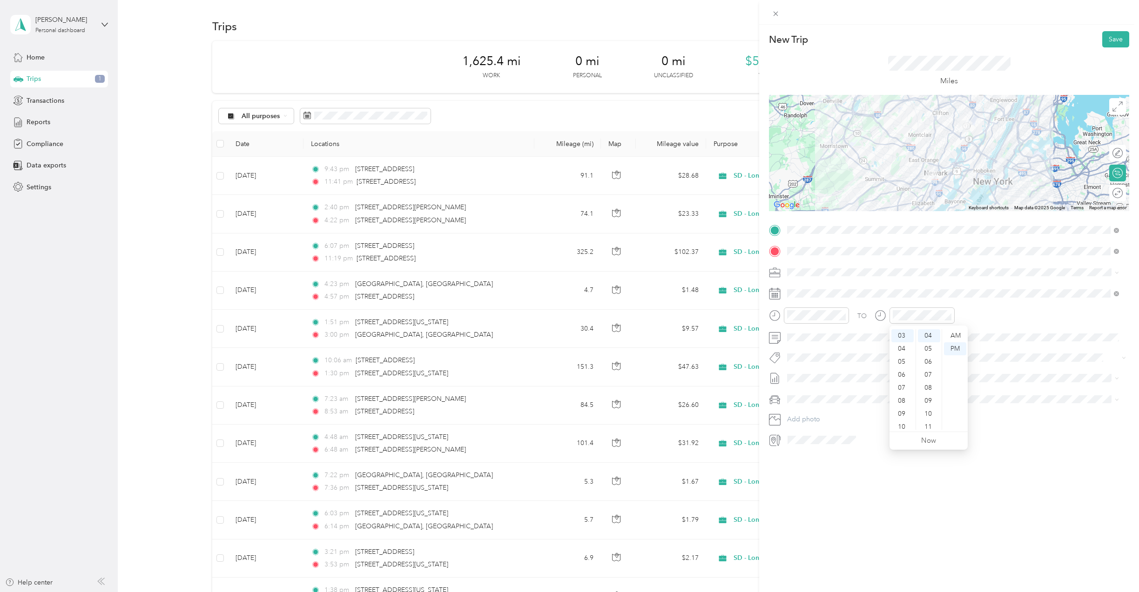
click at [1024, 469] on div "New Trip Save This trip cannot be edited because it is either under review, app…" at bounding box center [949, 321] width 380 height 592
click at [1111, 38] on button "Save" at bounding box center [1115, 39] width 27 height 16
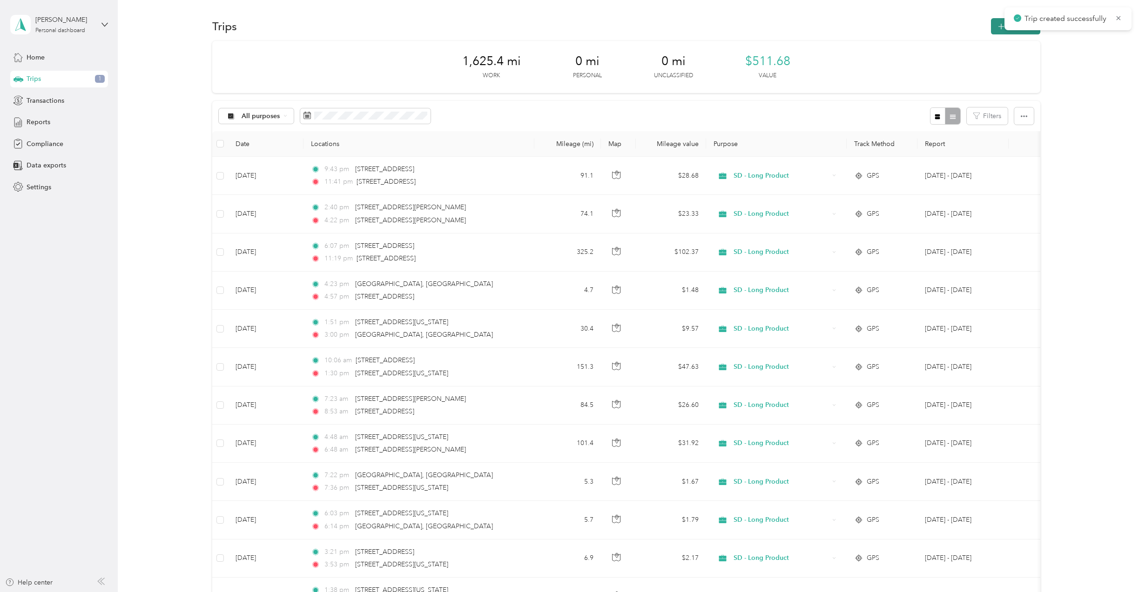
click at [995, 27] on icon "button" at bounding box center [1000, 26] width 11 height 11
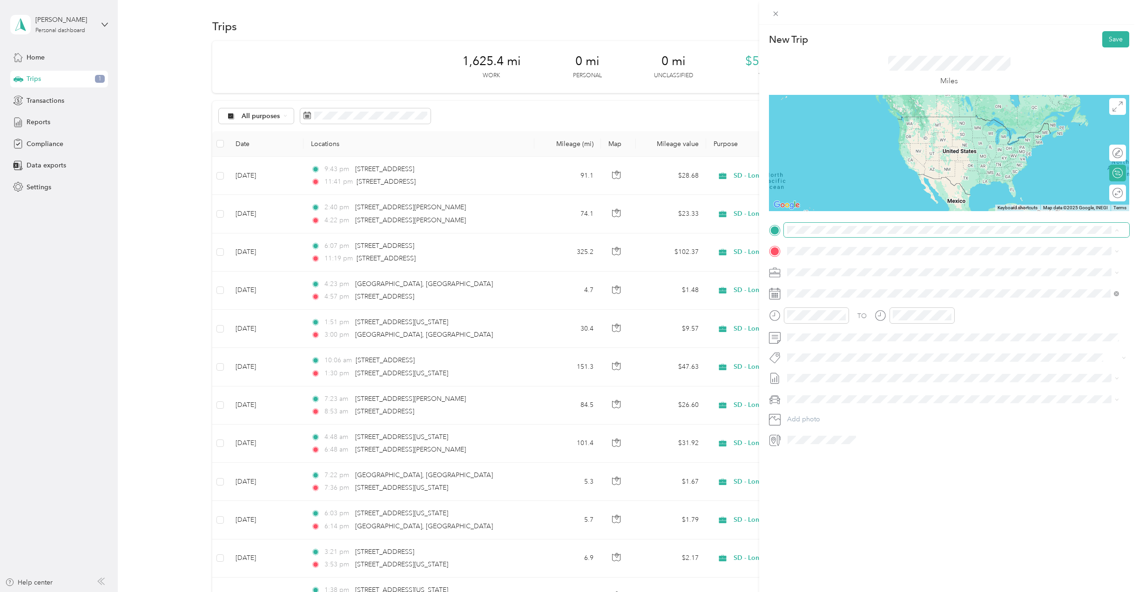
click at [896, 234] on span at bounding box center [956, 230] width 345 height 15
click at [822, 266] on span "89 Frelinghuysen Avenue Newark, New Jersey 07114, United States" at bounding box center [851, 262] width 93 height 8
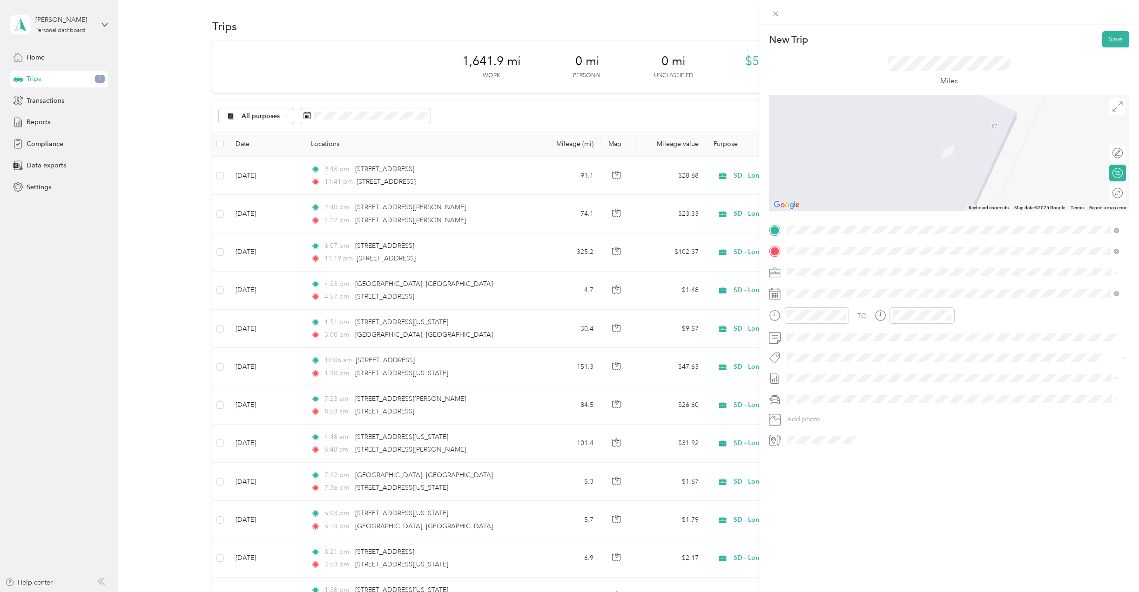
click at [864, 289] on span "207 Bushkill Terrace Nazareth, Pennsylvania 18064, United States" at bounding box center [851, 285] width 93 height 8
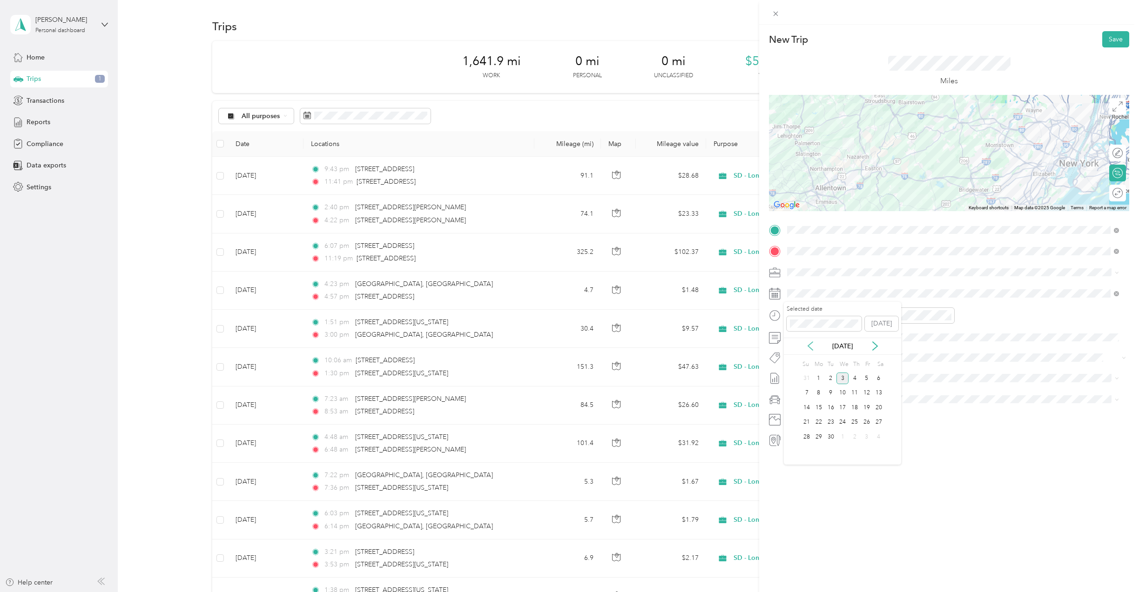
click at [811, 342] on icon at bounding box center [809, 346] width 9 height 9
click at [856, 406] on div "14" at bounding box center [854, 408] width 12 height 12
click at [799, 363] on div "03" at bounding box center [796, 365] width 22 height 13
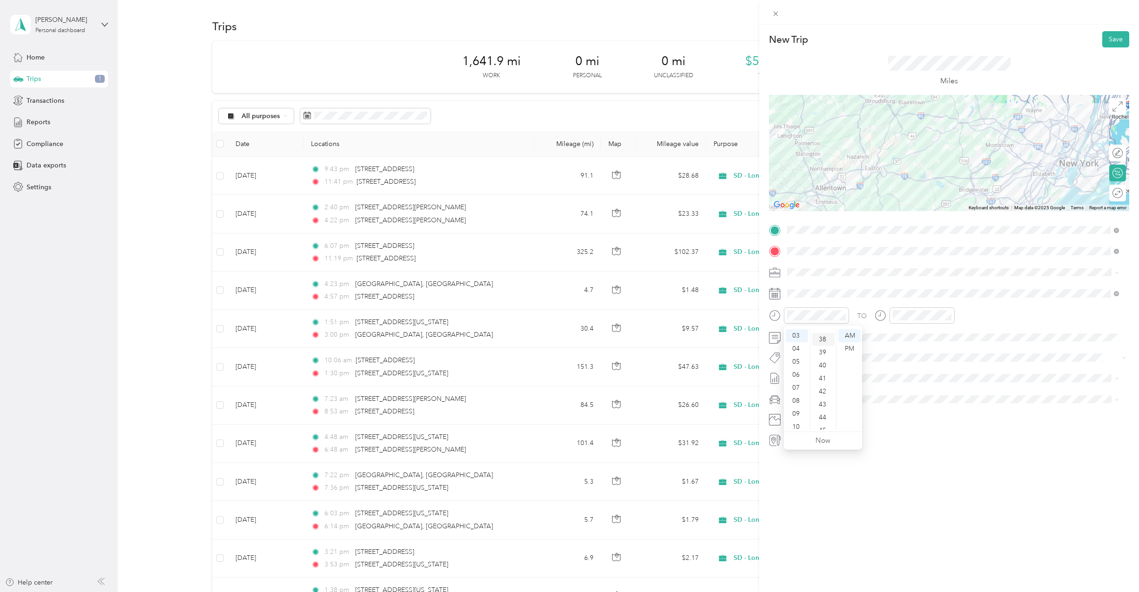
click at [824, 341] on div "38" at bounding box center [823, 339] width 22 height 13
click at [849, 350] on div "PM" at bounding box center [849, 348] width 22 height 13
click at [852, 347] on div "PM" at bounding box center [849, 348] width 22 height 13
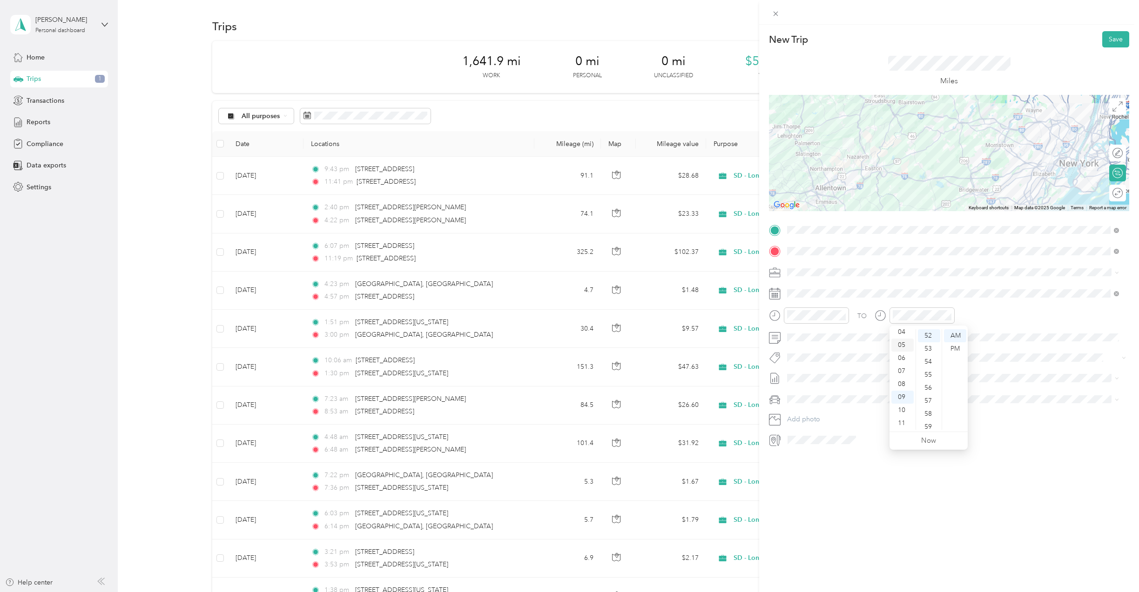
click at [902, 348] on div "05" at bounding box center [902, 345] width 22 height 13
click at [927, 336] on div "52" at bounding box center [929, 335] width 22 height 13
click at [953, 347] on div "PM" at bounding box center [955, 348] width 22 height 13
click at [1011, 483] on div "New Trip Save This trip cannot be edited because it is either under review, app…" at bounding box center [949, 321] width 380 height 592
click at [1107, 37] on button "Save" at bounding box center [1115, 39] width 27 height 16
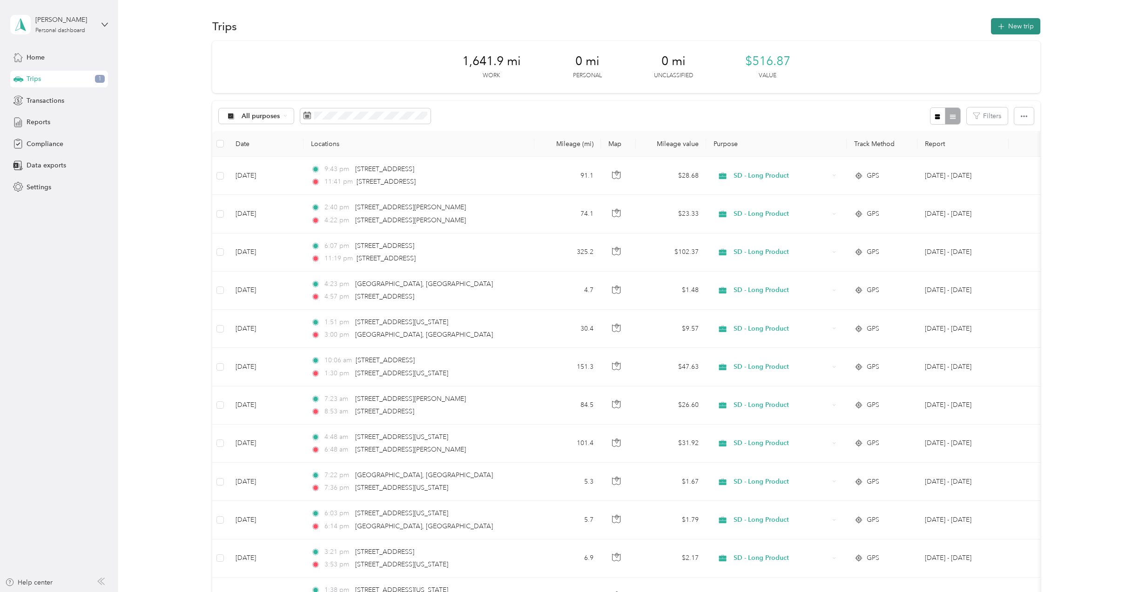
click at [1003, 25] on icon "button" at bounding box center [1000, 26] width 11 height 11
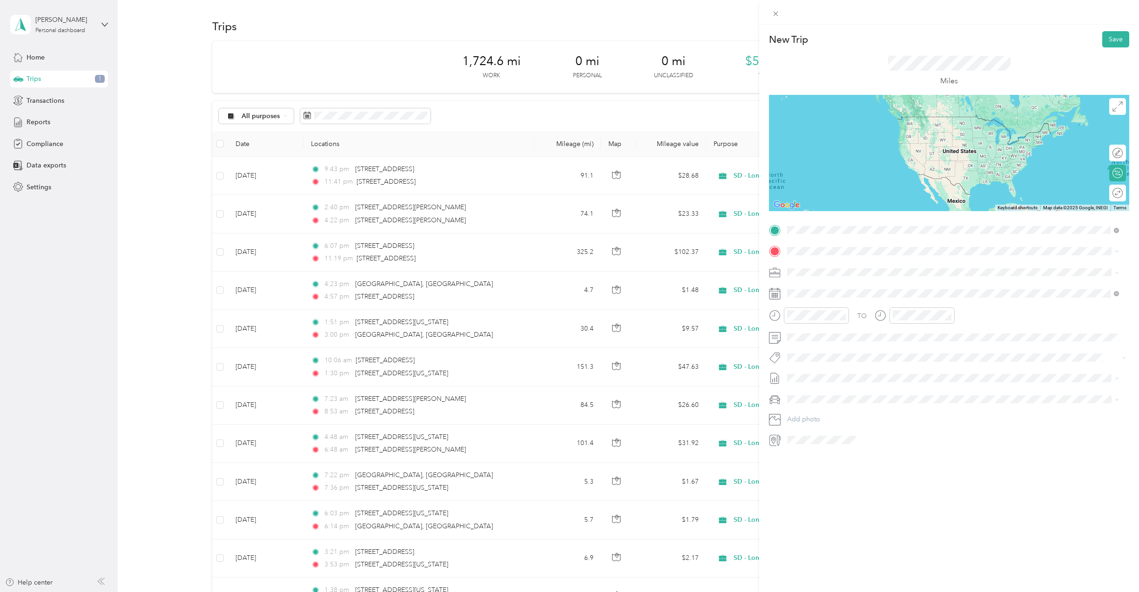
click at [863, 262] on span "207 Bushkill Terrace Nazareth, Pennsylvania 18064, United States" at bounding box center [851, 264] width 93 height 8
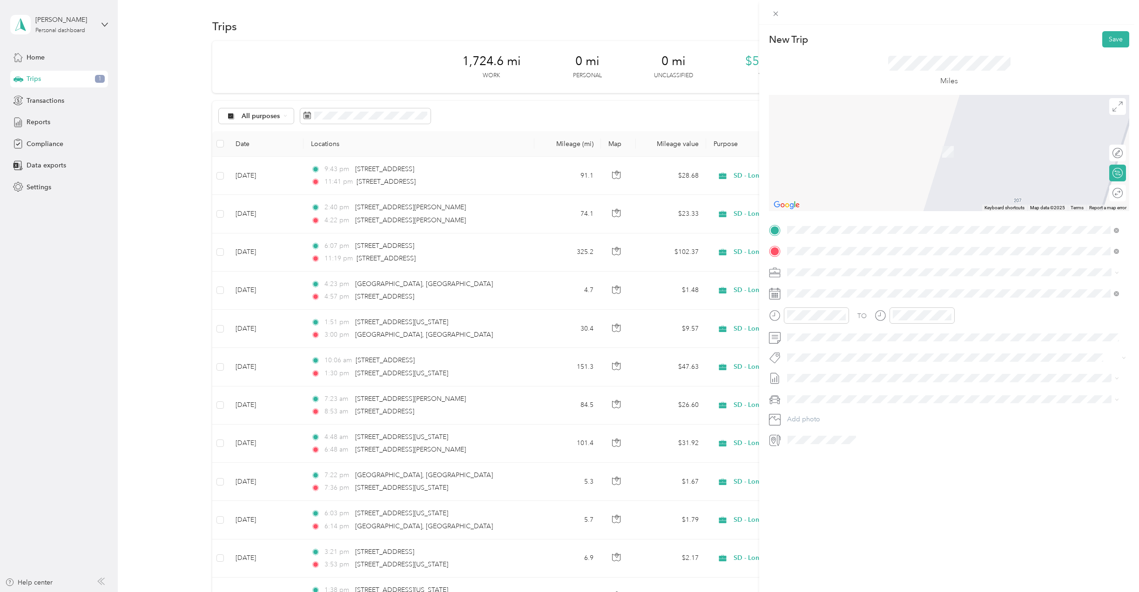
click at [843, 283] on span "1915 Old Philadelphia Pike Lancaster, Pennsylvania 17602, United States" at bounding box center [851, 285] width 93 height 8
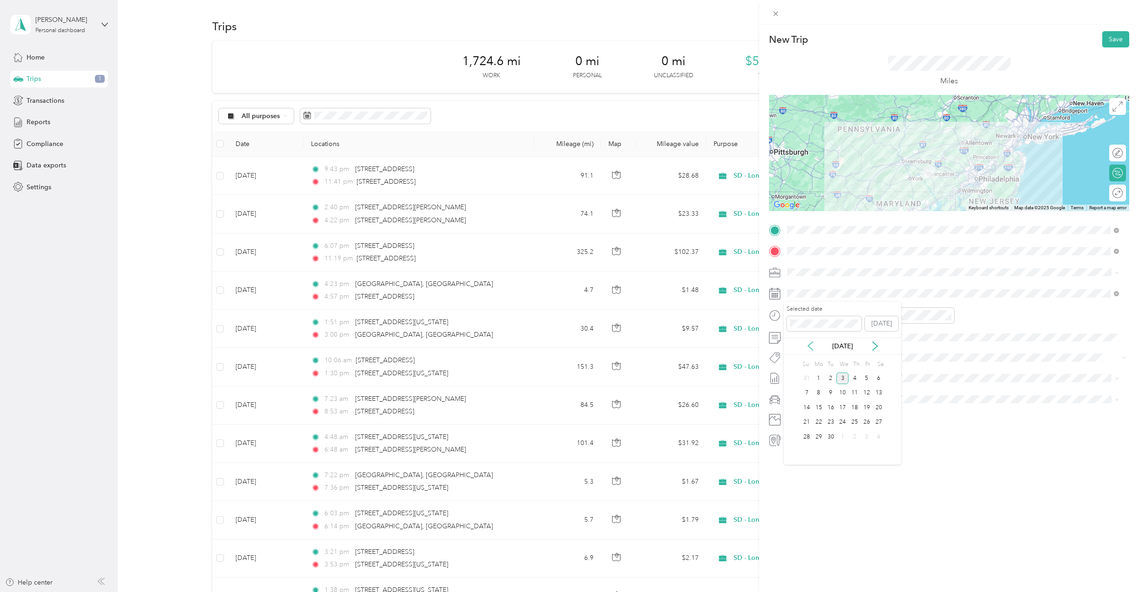
click at [807, 344] on icon at bounding box center [809, 346] width 9 height 9
click at [853, 421] on div "21" at bounding box center [854, 423] width 12 height 12
click at [798, 368] on div "06" at bounding box center [796, 367] width 22 height 13
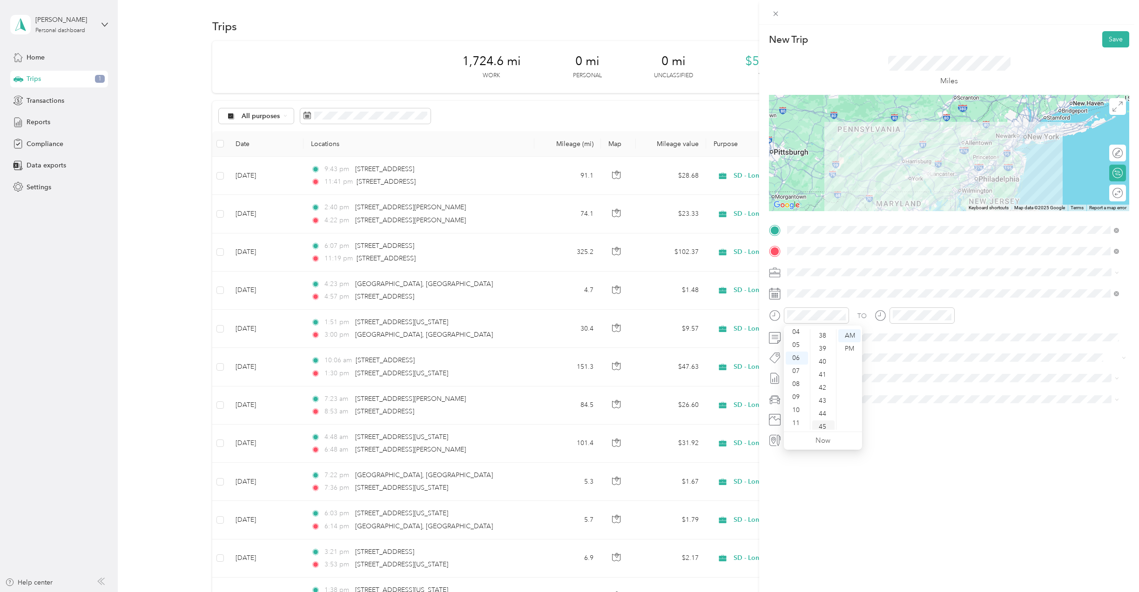
click at [823, 422] on div "45" at bounding box center [823, 427] width 22 height 13
click at [853, 336] on div "AM" at bounding box center [849, 335] width 22 height 13
click at [903, 384] on div "08" at bounding box center [902, 384] width 22 height 13
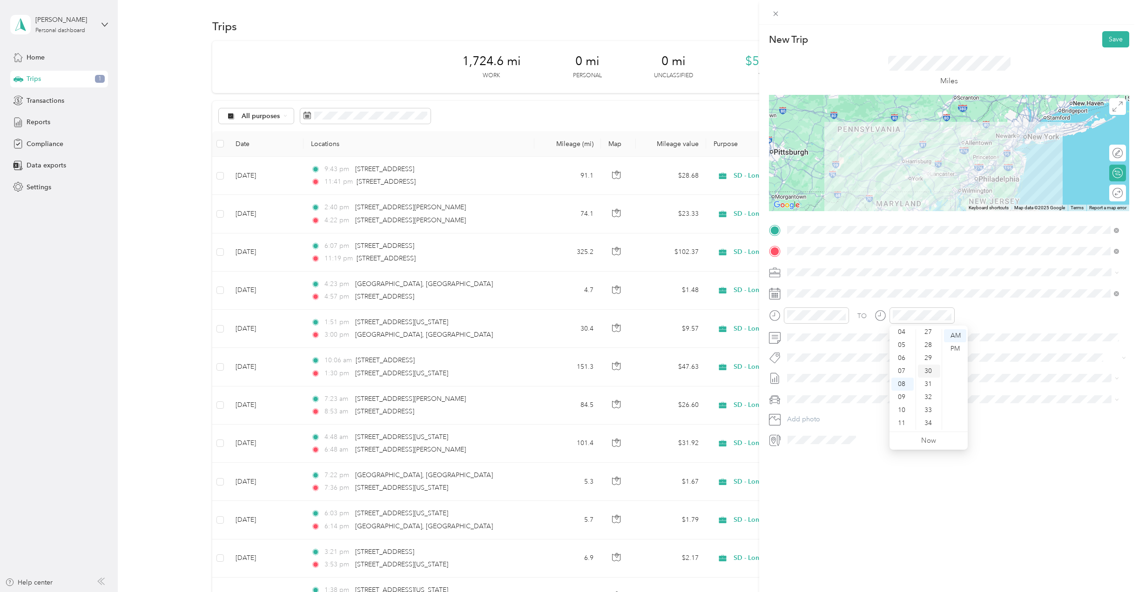
click at [926, 372] on div "30" at bounding box center [929, 371] width 22 height 13
click at [1111, 35] on button "Save" at bounding box center [1115, 39] width 27 height 16
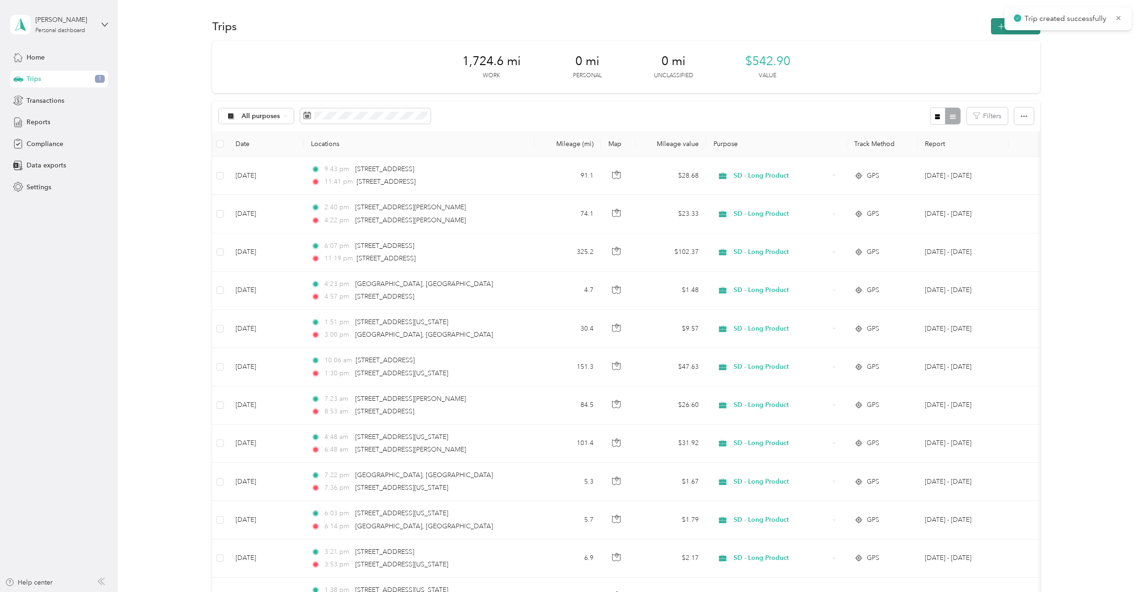
click at [999, 28] on icon "button" at bounding box center [1001, 27] width 6 height 6
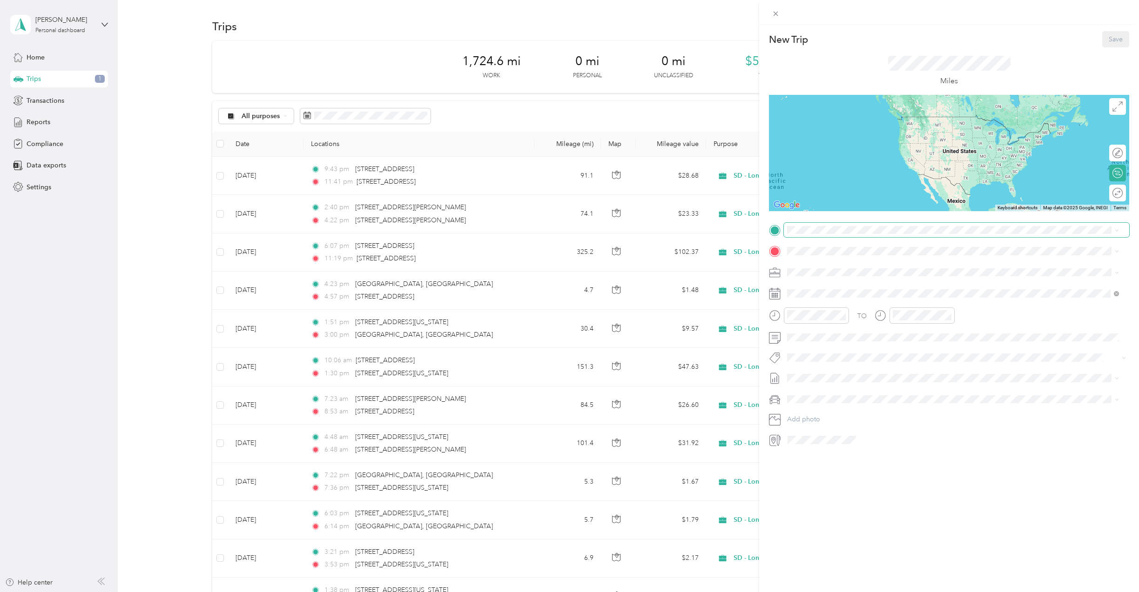
click at [836, 235] on span at bounding box center [956, 230] width 345 height 15
click at [833, 264] on span "1915 Old Philadelphia Pike Lancaster, Pennsylvania 17602, United States" at bounding box center [851, 264] width 93 height 8
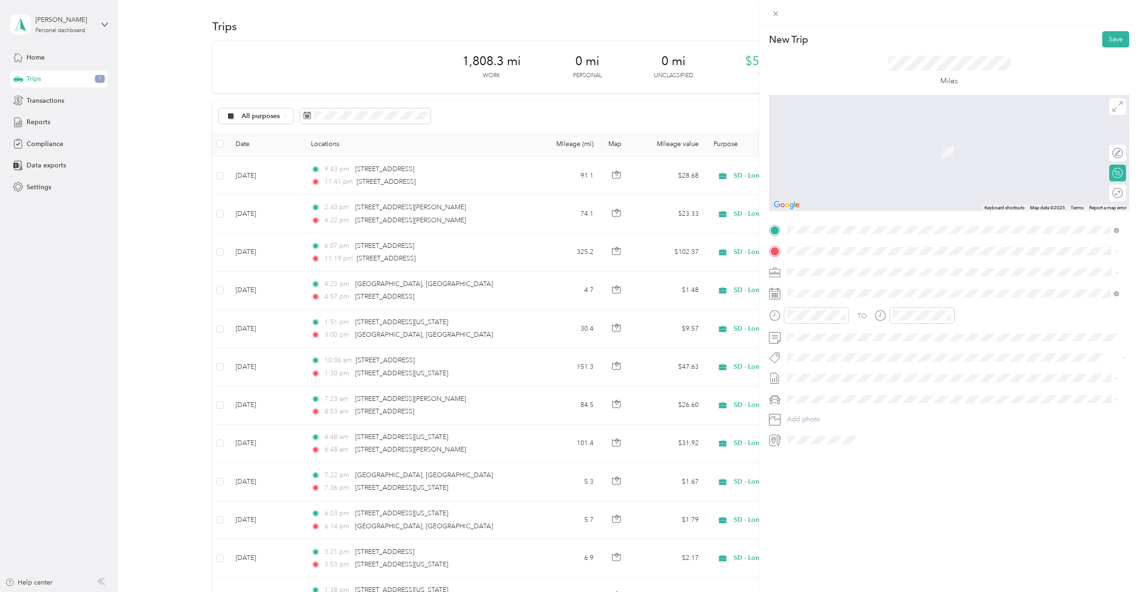
click at [891, 286] on span "623 Baumgardner Road Lancaster, Pennsylvania 17603, United States" at bounding box center [877, 284] width 145 height 8
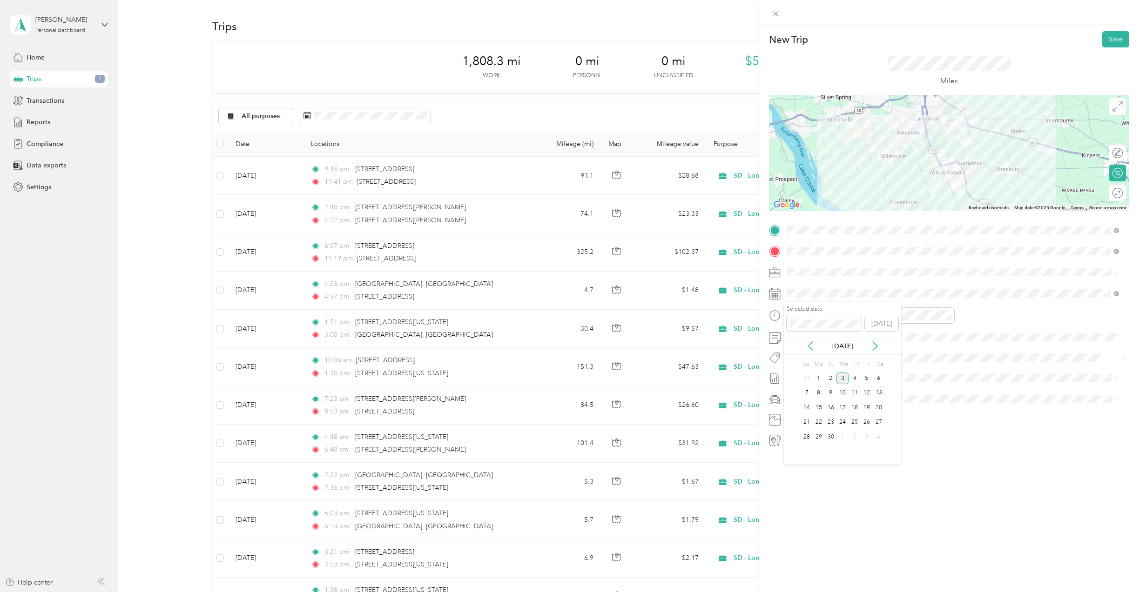
click at [809, 346] on icon at bounding box center [809, 346] width 9 height 9
click at [855, 423] on div "21" at bounding box center [854, 423] width 12 height 12
click at [797, 409] on div "10" at bounding box center [796, 410] width 22 height 13
click at [824, 347] on div "03" at bounding box center [823, 345] width 22 height 13
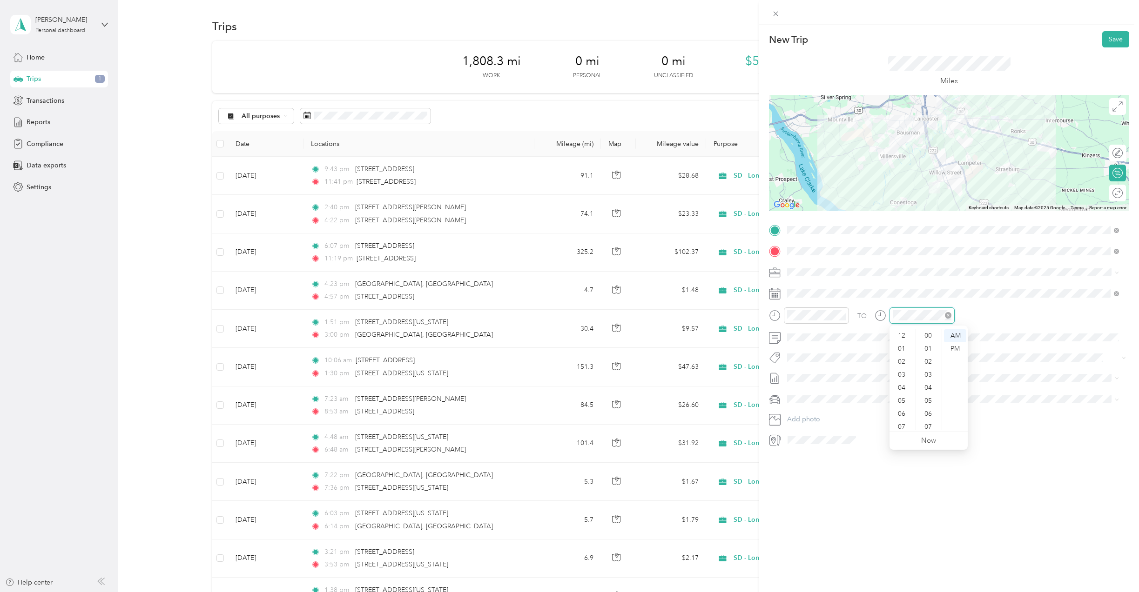
scroll to position [56, 0]
click at [796, 396] on div "09" at bounding box center [796, 397] width 22 height 13
click at [824, 346] on div "40" at bounding box center [823, 345] width 22 height 13
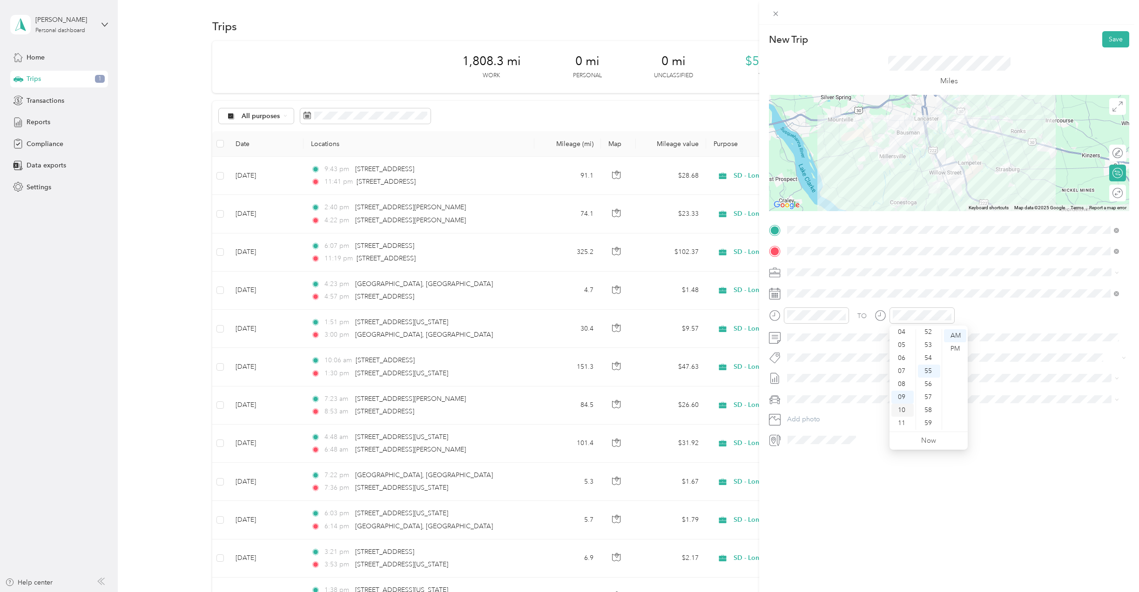
click at [902, 410] on div "10" at bounding box center [902, 410] width 22 height 13
click at [931, 335] on div "00" at bounding box center [929, 335] width 22 height 13
click at [1033, 478] on div "New Trip Save This trip cannot be edited because it is either under review, app…" at bounding box center [949, 321] width 380 height 592
click at [1108, 37] on button "Save" at bounding box center [1115, 39] width 27 height 16
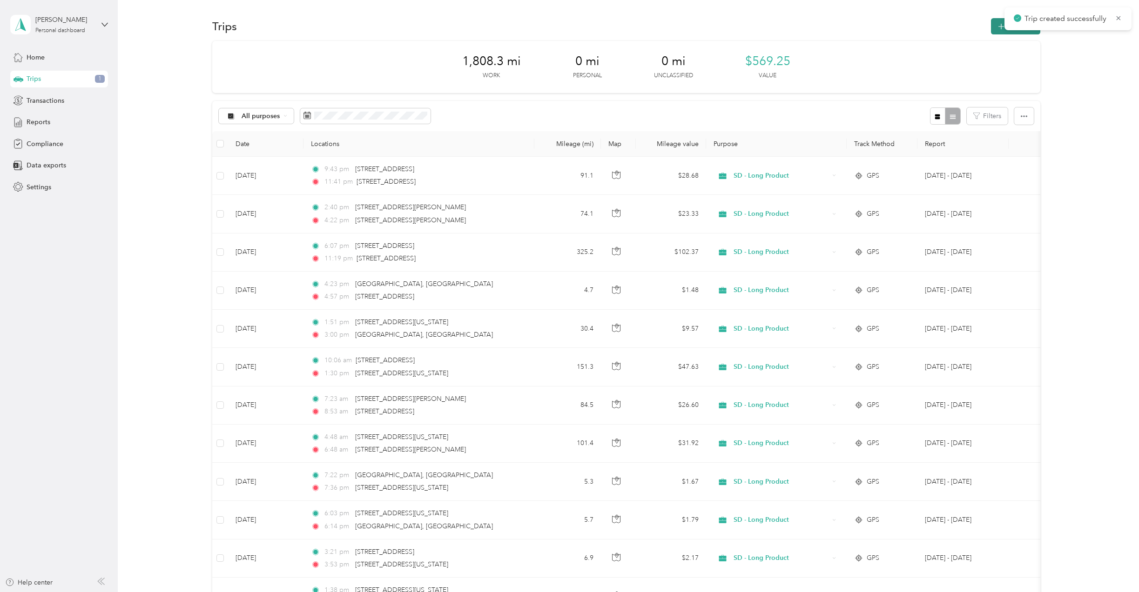
click at [996, 28] on icon "button" at bounding box center [1000, 26] width 11 height 11
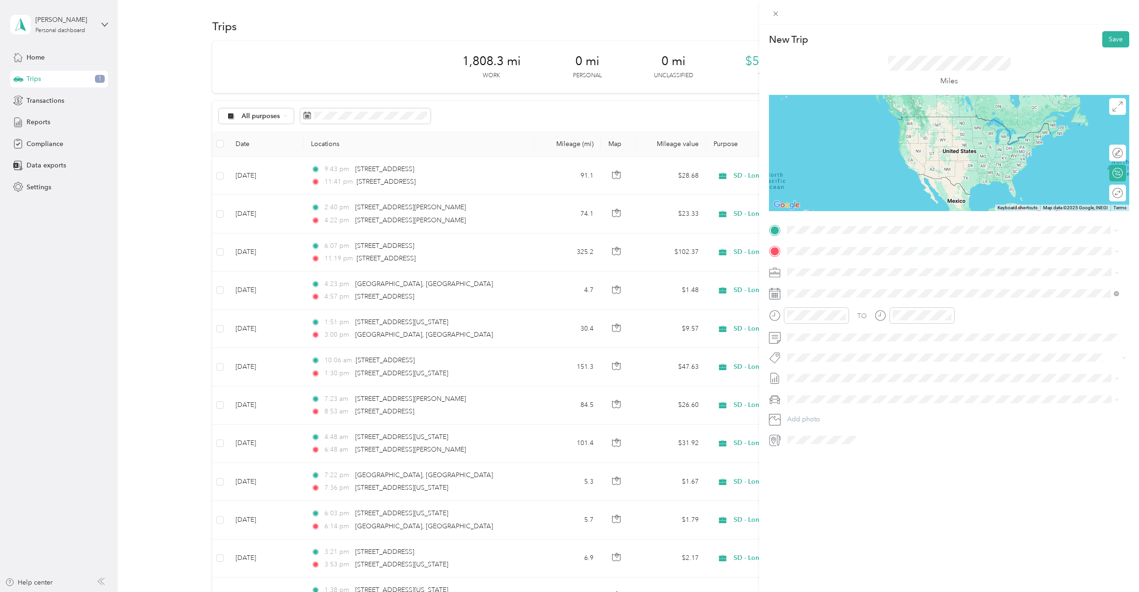
click at [853, 265] on span "623 Baumgardner Road Lancaster, Pennsylvania 17603, United States" at bounding box center [877, 264] width 145 height 8
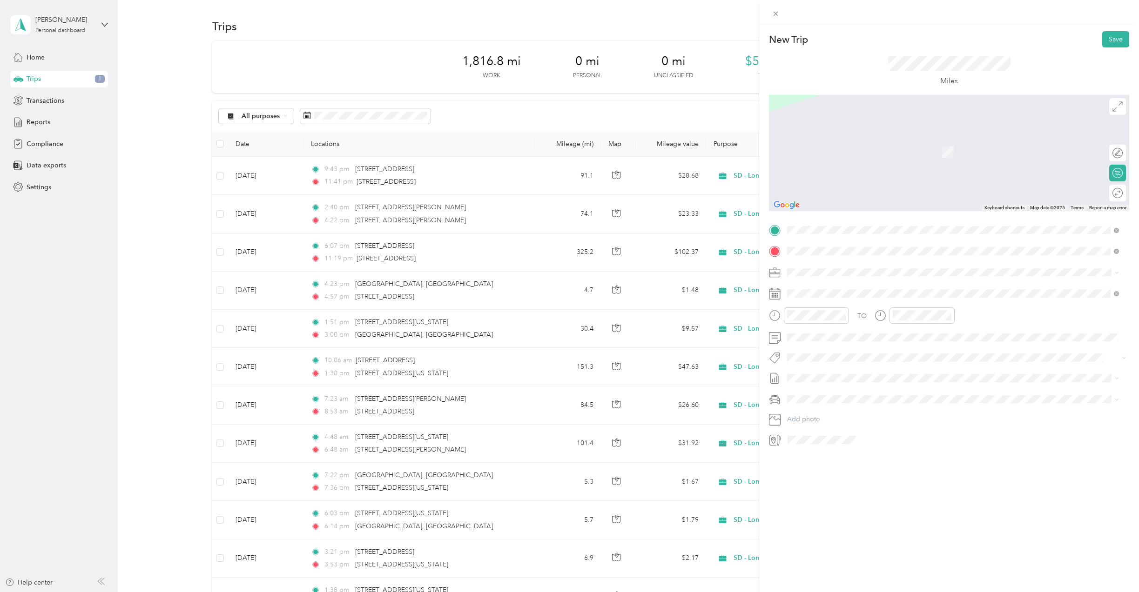
click at [872, 288] on span "3317 Board Road York, Pennsylvania 17406, United States" at bounding box center [851, 285] width 93 height 8
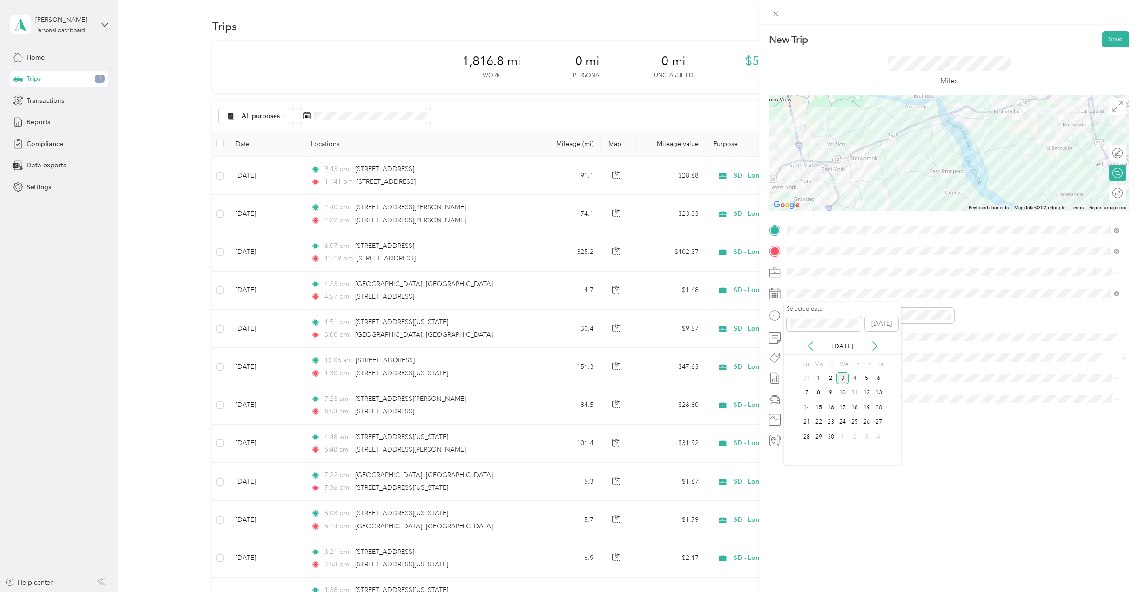
click at [807, 345] on icon at bounding box center [809, 346] width 9 height 9
click at [858, 425] on div "21" at bounding box center [854, 423] width 12 height 12
click at [798, 423] on div "11" at bounding box center [796, 423] width 22 height 13
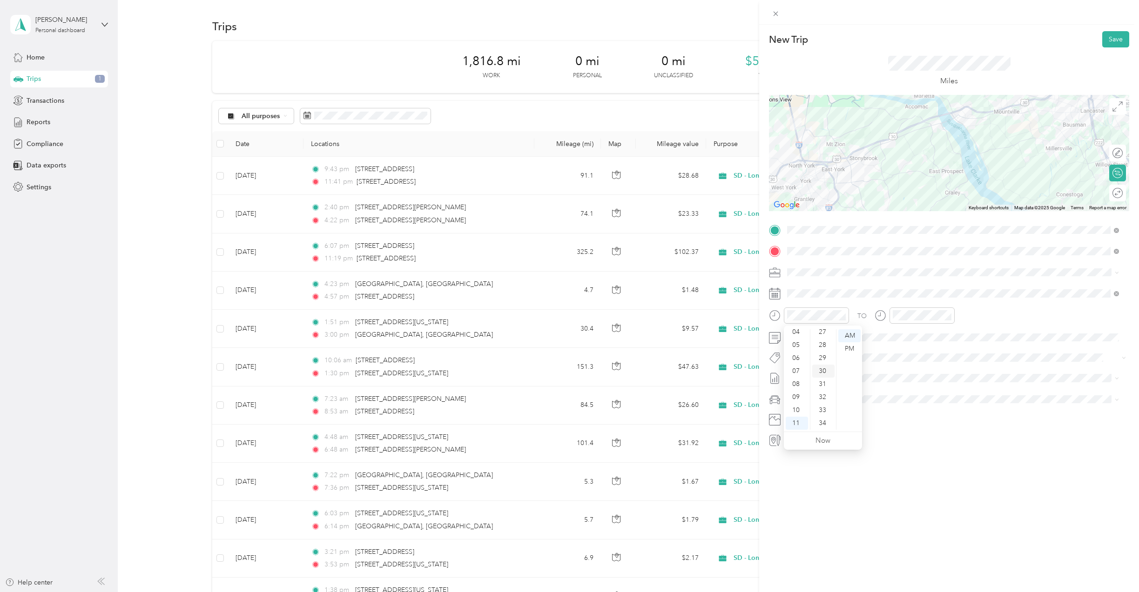
click at [823, 372] on div "30" at bounding box center [823, 371] width 22 height 13
click at [849, 336] on div "AM" at bounding box center [849, 335] width 22 height 13
click at [902, 336] on div "12" at bounding box center [902, 335] width 22 height 13
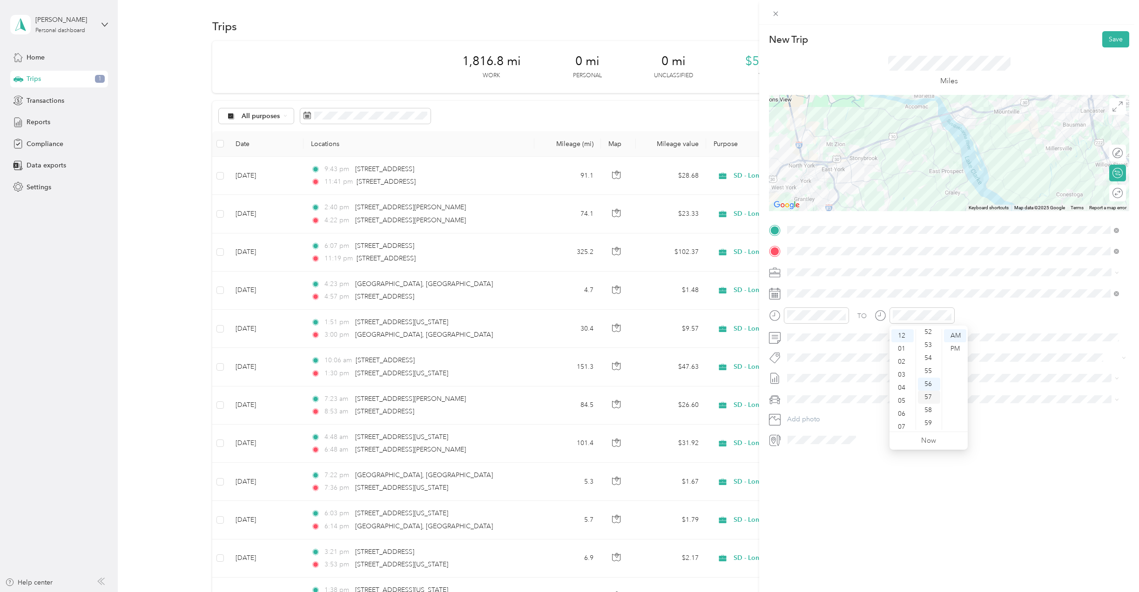
click at [929, 399] on div "57" at bounding box center [929, 397] width 22 height 13
click at [951, 348] on div "PM" at bounding box center [955, 348] width 22 height 13
click at [979, 477] on div "New Trip Save This trip cannot be edited because it is either under review, app…" at bounding box center [949, 321] width 380 height 592
click at [1106, 39] on button "Save" at bounding box center [1115, 39] width 27 height 16
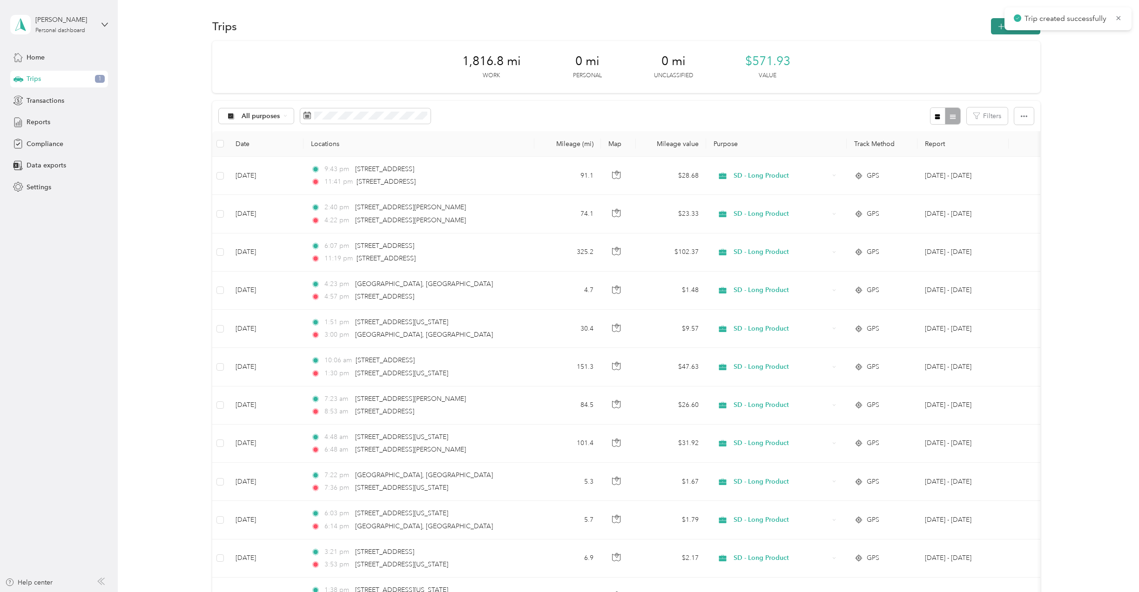
click at [999, 25] on icon "button" at bounding box center [1000, 26] width 11 height 11
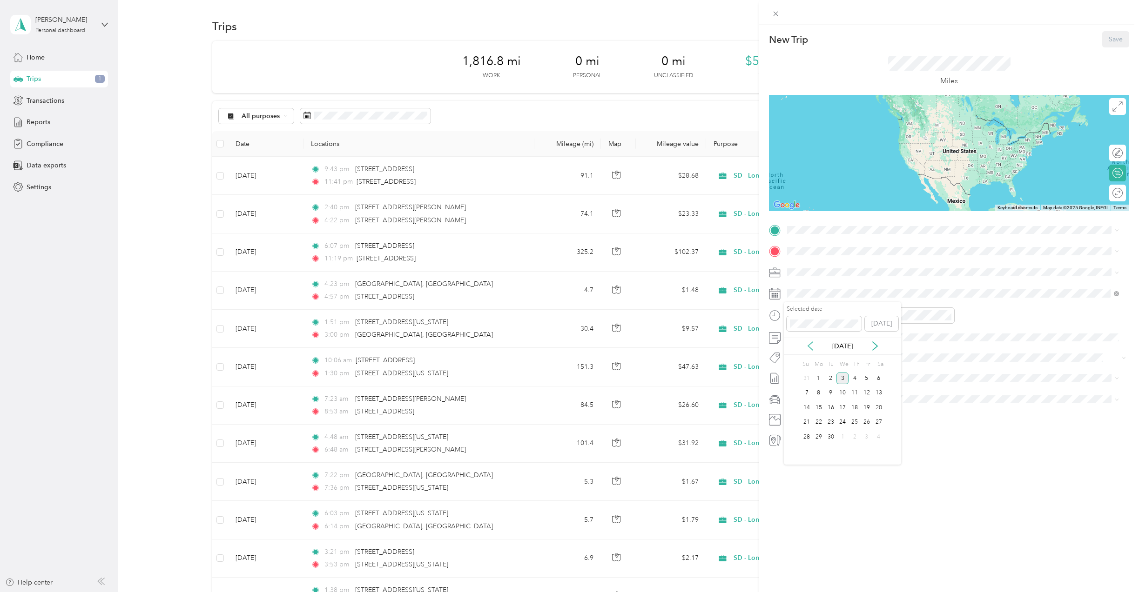
click at [807, 343] on icon at bounding box center [809, 346] width 9 height 9
click at [856, 423] on div "21" at bounding box center [854, 423] width 12 height 12
click at [843, 265] on span "3317 Board Road York, Pennsylvania 17406, United States" at bounding box center [851, 264] width 93 height 8
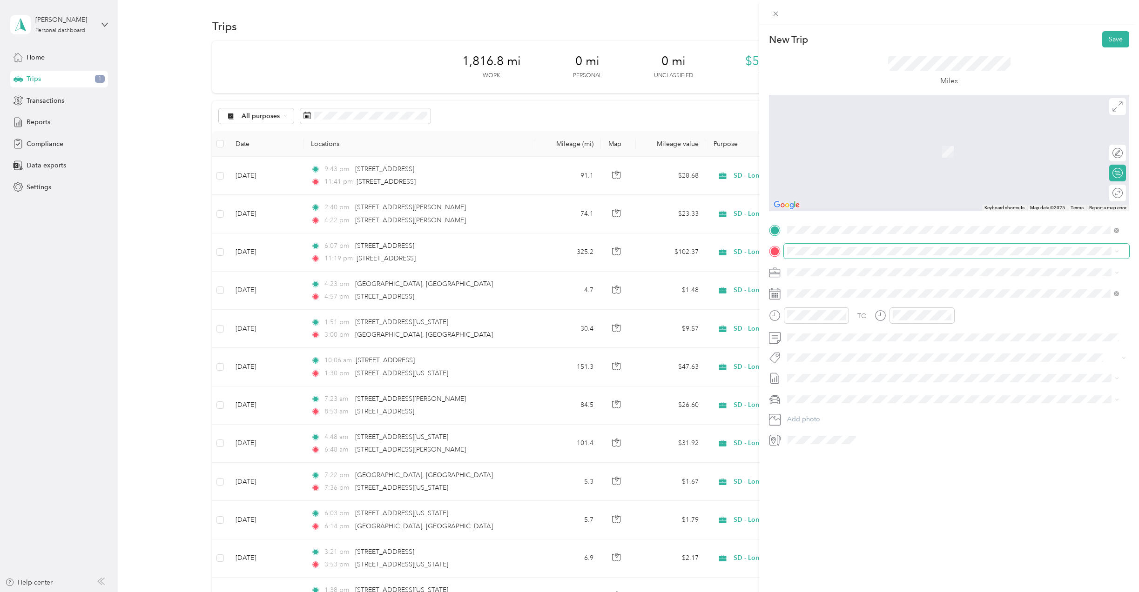
click at [888, 257] on span at bounding box center [956, 251] width 345 height 15
click at [883, 282] on span "10 Birch Lane Bernville, Pennsylvania 19506, United States" at bounding box center [851, 284] width 93 height 8
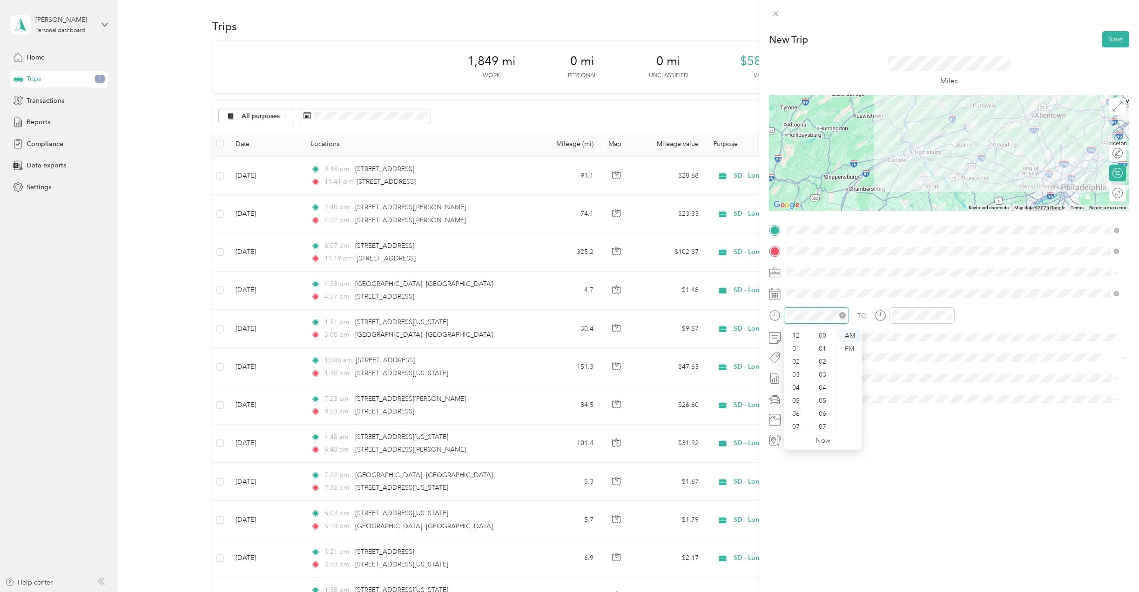
scroll to position [681, 0]
click at [797, 341] on div "01" at bounding box center [796, 339] width 22 height 13
click at [824, 358] on div "40" at bounding box center [823, 359] width 22 height 13
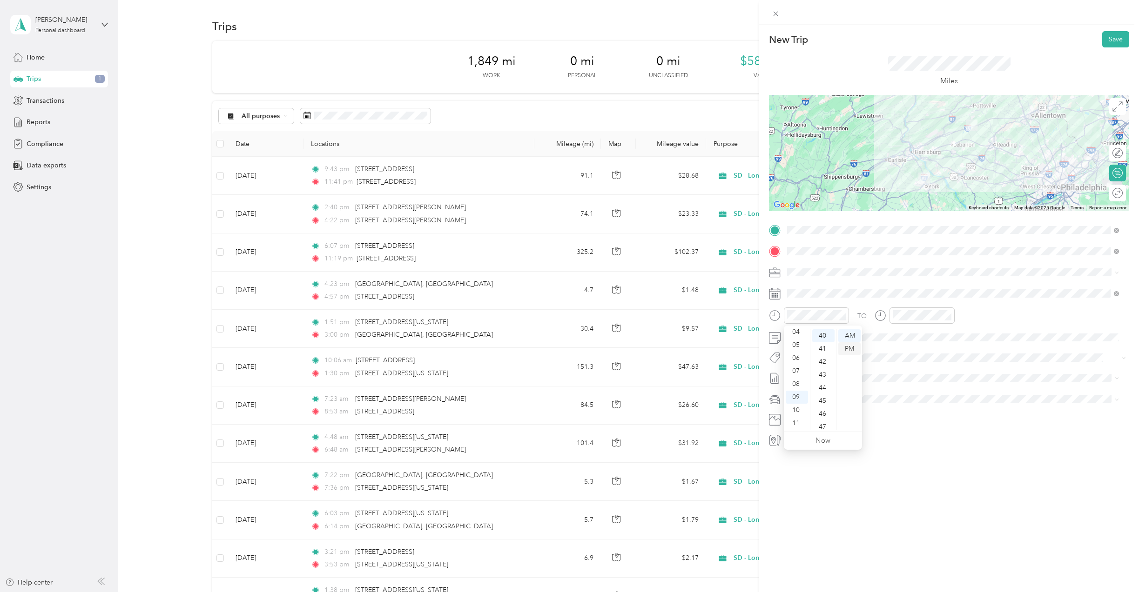
click at [851, 349] on div "PM" at bounding box center [849, 348] width 22 height 13
click at [794, 346] on div "01" at bounding box center [796, 348] width 22 height 13
click at [902, 361] on div "02" at bounding box center [902, 361] width 22 height 13
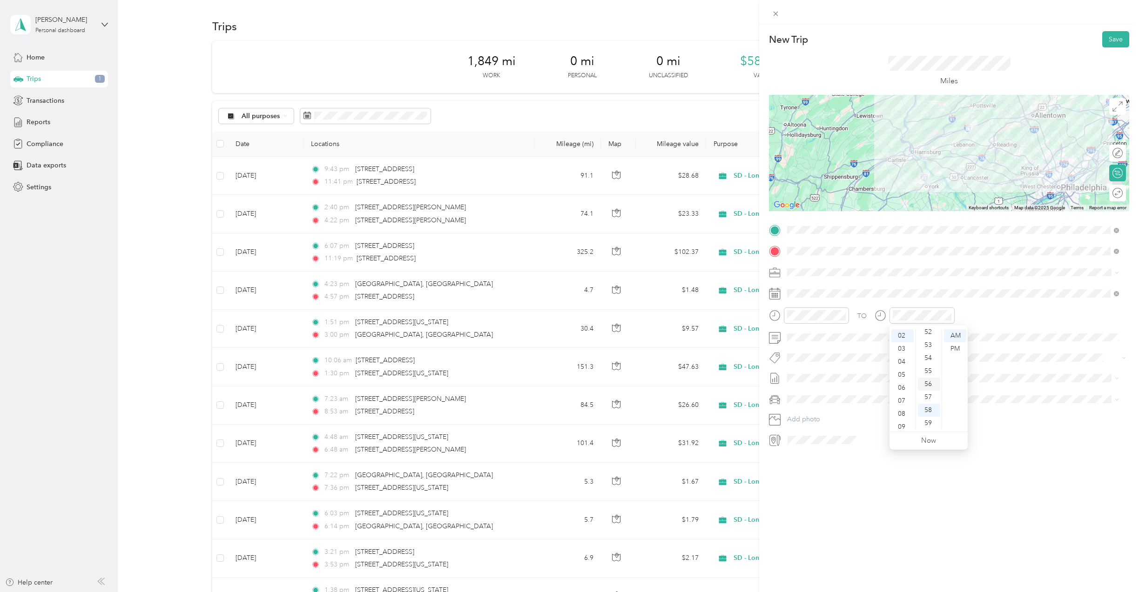
click at [927, 386] on div "56" at bounding box center [929, 384] width 22 height 13
click at [953, 347] on div "PM" at bounding box center [955, 348] width 22 height 13
click at [993, 487] on div "New Trip Save This trip cannot be edited because it is either under review, app…" at bounding box center [949, 321] width 380 height 592
click at [1104, 42] on button "Save" at bounding box center [1115, 39] width 27 height 16
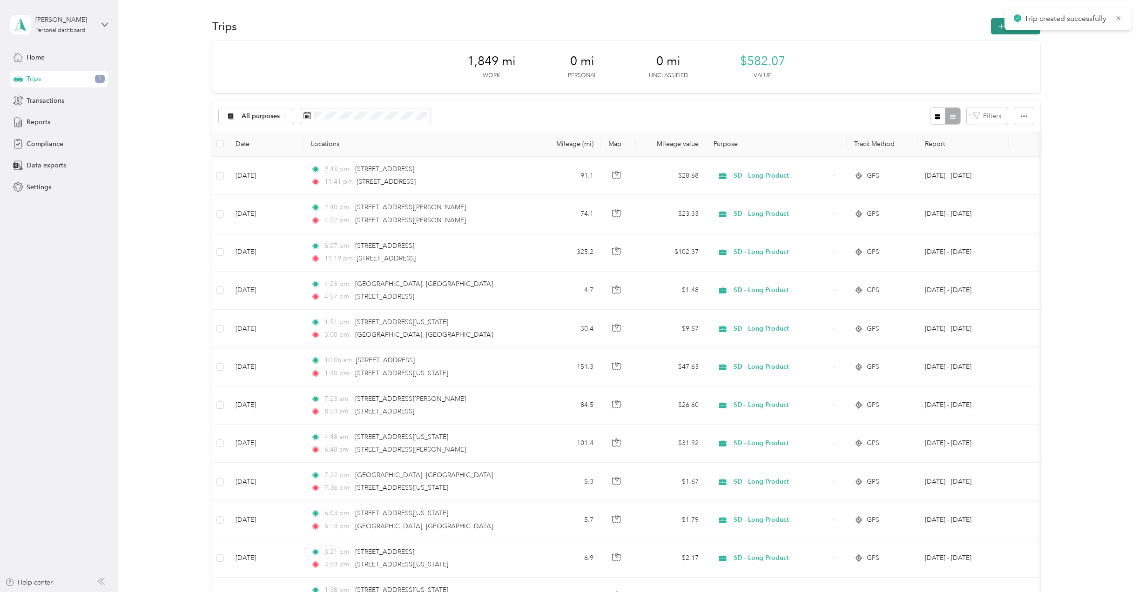
click at [995, 28] on icon "button" at bounding box center [1000, 26] width 11 height 11
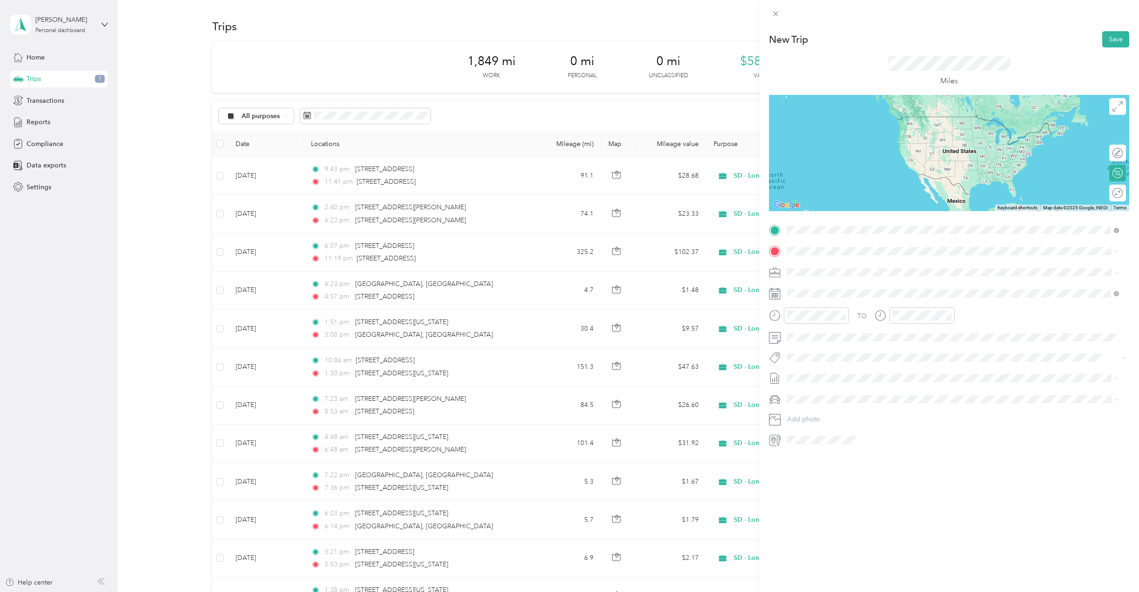
click at [849, 263] on span "10 Birch Lane Bernville, Pennsylvania 19506, United States" at bounding box center [851, 264] width 93 height 8
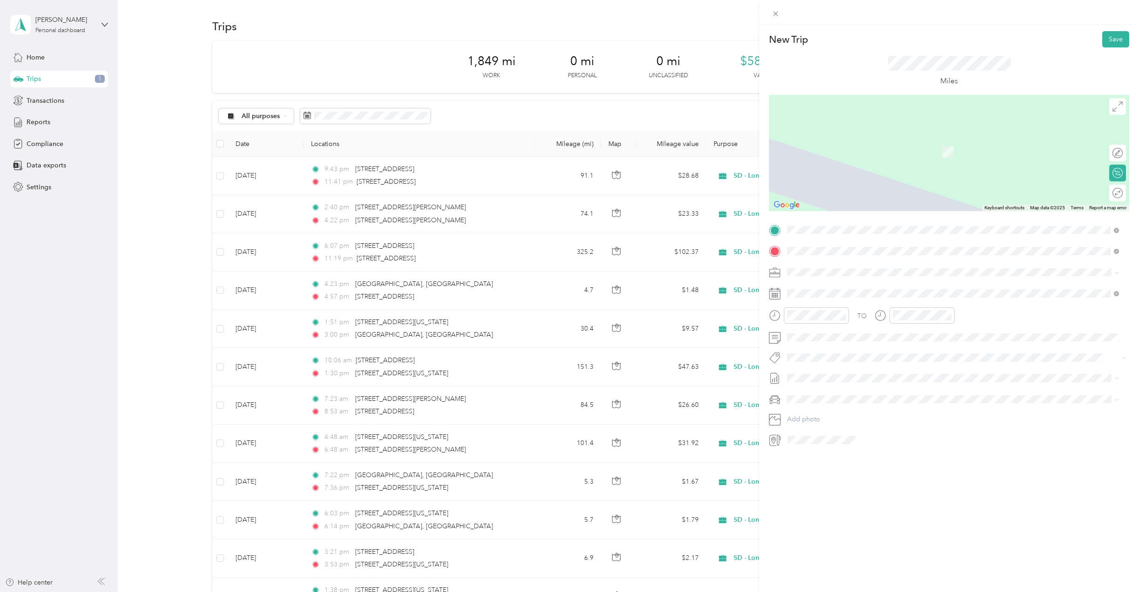
click at [860, 288] on span "207 Bushkill Terrace Nazareth, Pennsylvania 18064, United States" at bounding box center [851, 285] width 93 height 8
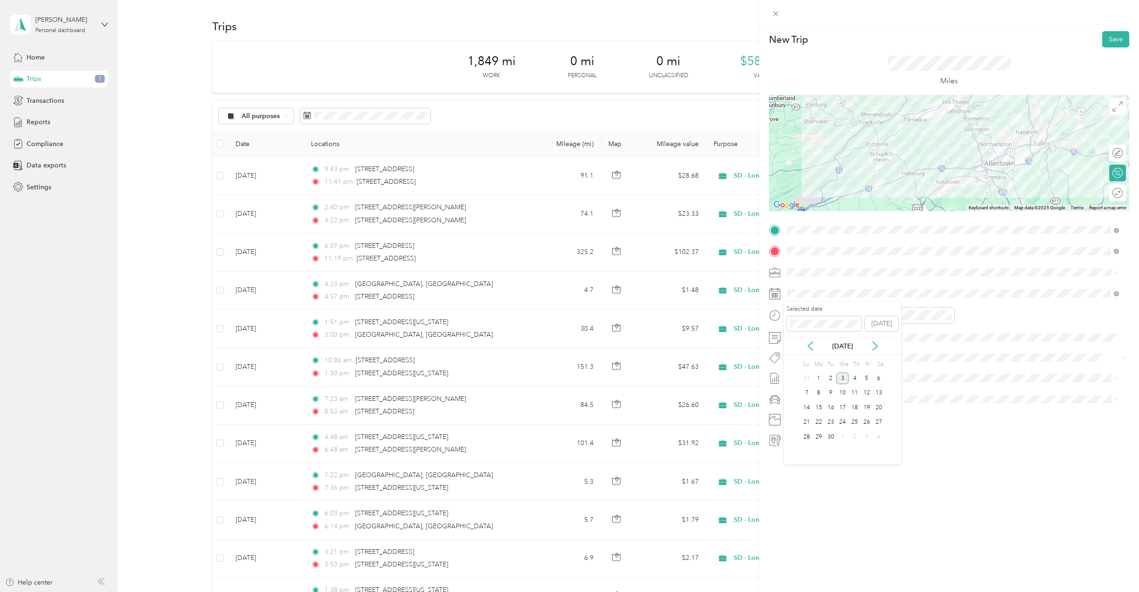
click at [807, 342] on div "Sep 2025" at bounding box center [842, 347] width 117 height 10
click at [807, 342] on icon at bounding box center [809, 346] width 9 height 9
click at [853, 422] on div "21" at bounding box center [854, 423] width 12 height 12
click at [797, 366] on div "03" at bounding box center [796, 365] width 22 height 13
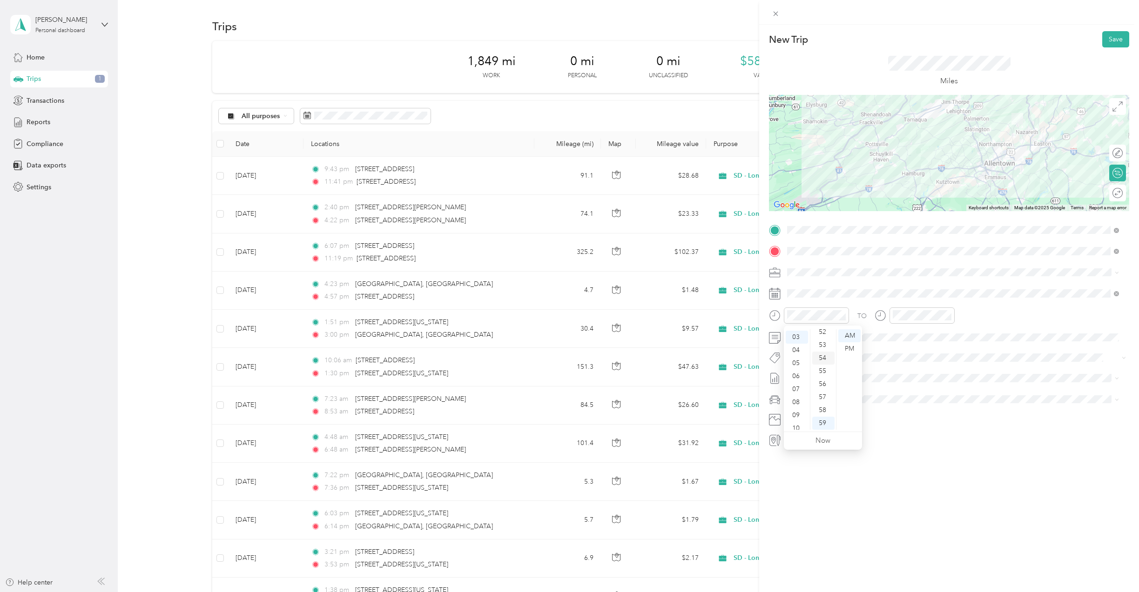
scroll to position [39, 0]
click at [821, 352] on div "32" at bounding box center [823, 350] width 22 height 13
click at [848, 349] on div "PM" at bounding box center [849, 348] width 22 height 13
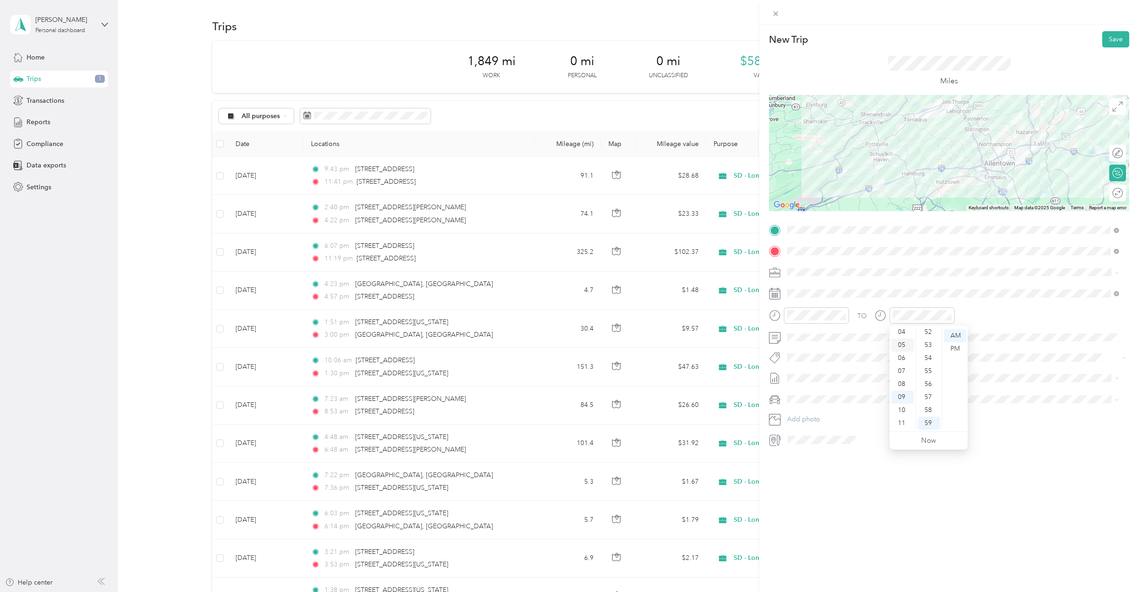
click at [900, 345] on div "05" at bounding box center [902, 345] width 22 height 13
click at [928, 396] on div "05" at bounding box center [929, 401] width 22 height 13
click at [950, 347] on div "PM" at bounding box center [955, 348] width 22 height 13
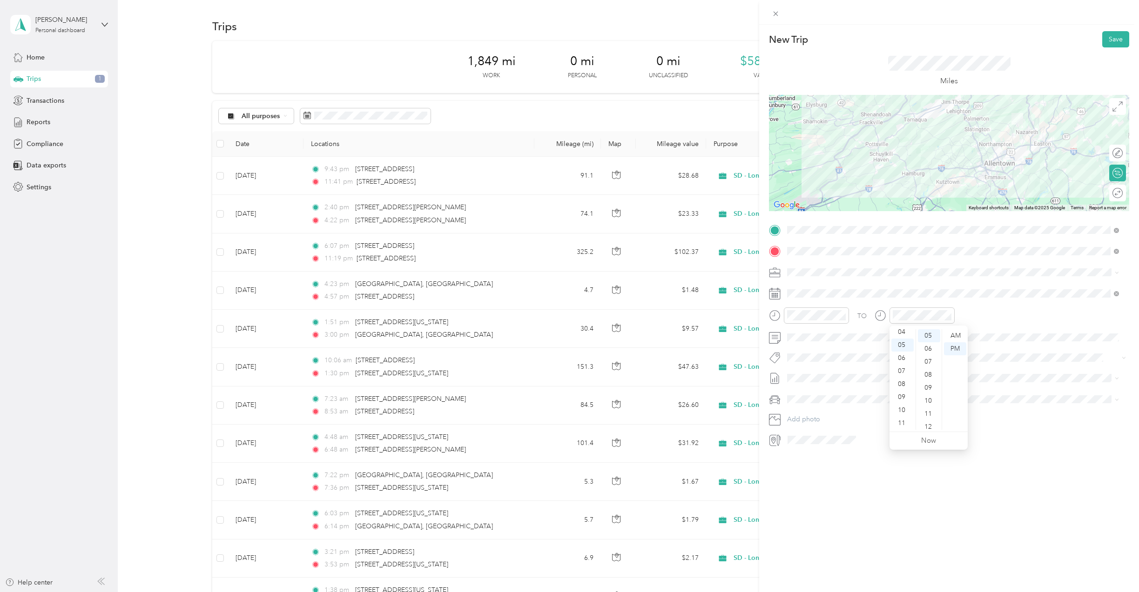
click at [969, 491] on div "New Trip Save This trip cannot be edited because it is either under review, app…" at bounding box center [949, 321] width 380 height 592
click at [1102, 38] on button "Save" at bounding box center [1115, 39] width 27 height 16
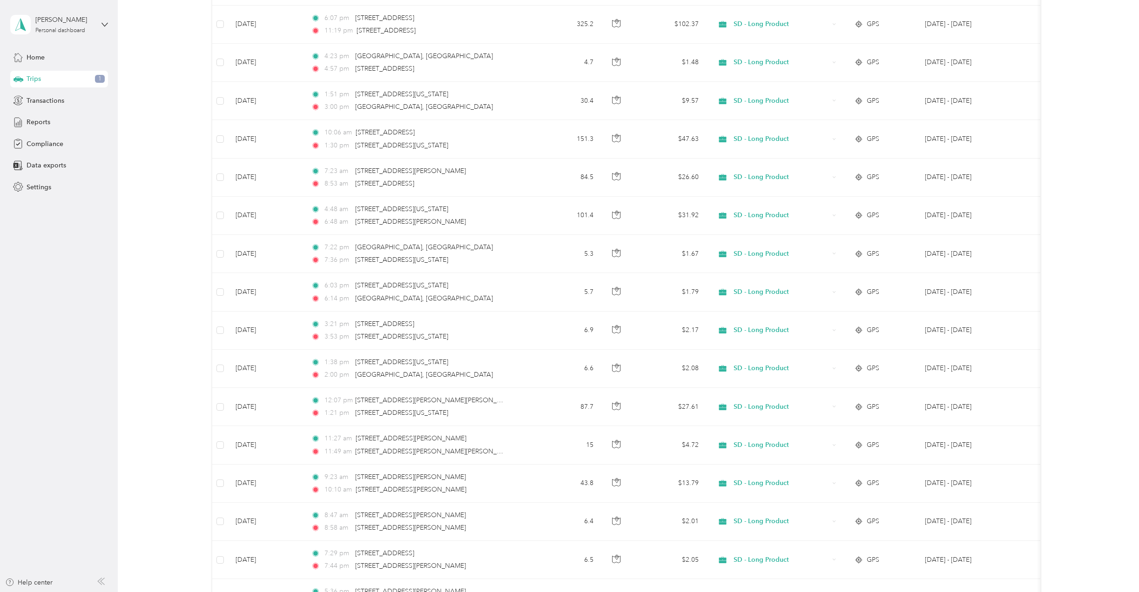
scroll to position [0, 0]
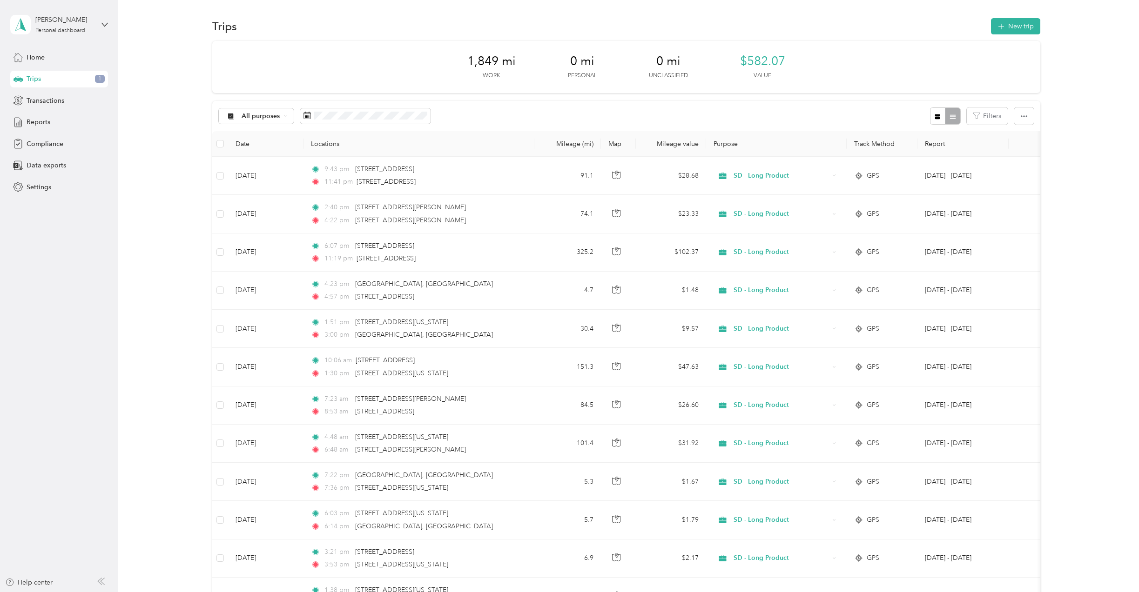
click at [873, 58] on div "1,849 mi Work 0 mi Personal 0 mi Unclassified $582.07 Value" at bounding box center [626, 67] width 828 height 52
click at [871, 67] on div "1,849 mi Work 0 mi Personal 0 mi Unclassified $582.07 Value" at bounding box center [626, 67] width 828 height 52
click at [472, 43] on div "1,849 mi Work 0 mi Personal 0 mi Unclassified $582.07 Value" at bounding box center [626, 67] width 828 height 52
click at [845, 54] on div "1,849 mi Work 0 mi Personal 0 mi Unclassified $582.07 Value" at bounding box center [626, 67] width 828 height 52
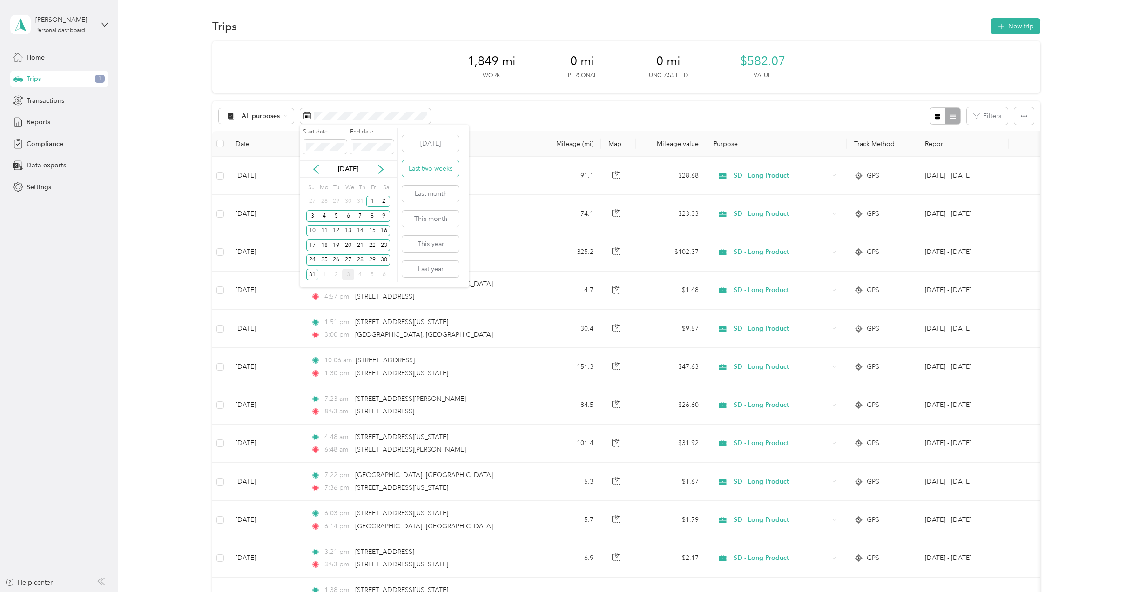
click at [428, 168] on button "Last two weeks" at bounding box center [430, 169] width 57 height 16
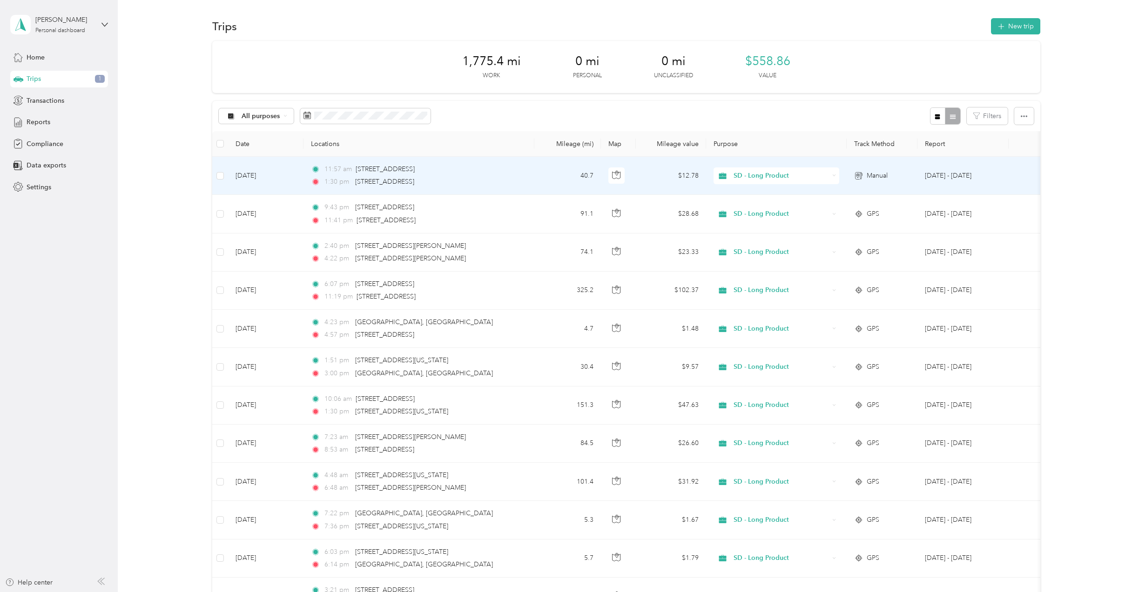
click at [255, 174] on td "[DATE]" at bounding box center [265, 176] width 75 height 38
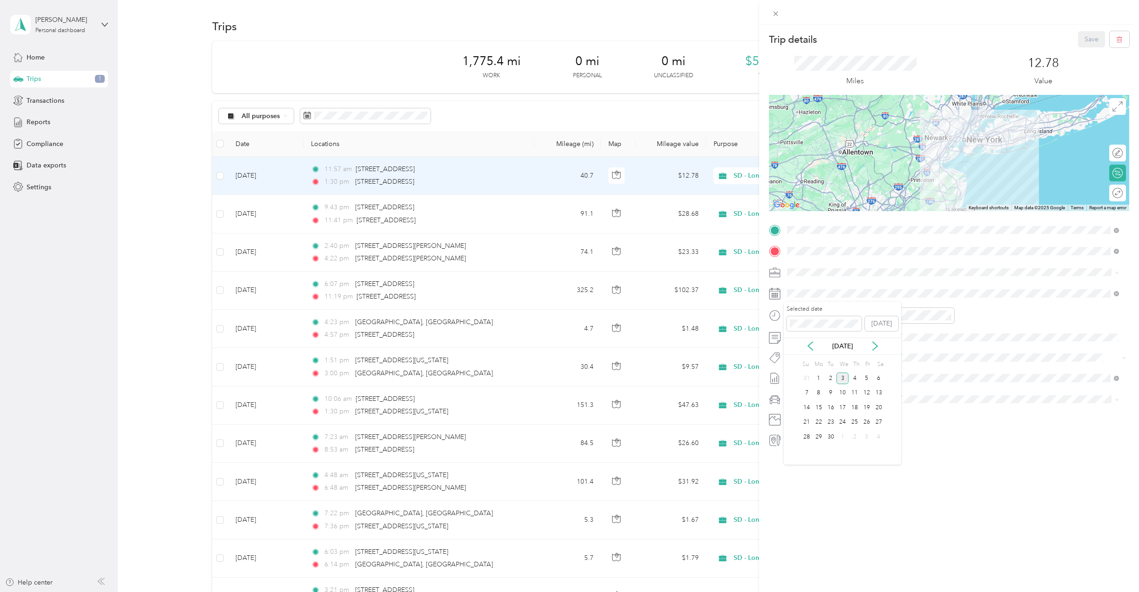
click at [805, 346] on div "Sep 2025" at bounding box center [842, 347] width 117 height 10
click at [807, 346] on icon at bounding box center [809, 346] width 9 height 9
click at [857, 407] on div "14" at bounding box center [854, 408] width 12 height 12
click at [1082, 38] on button "Save" at bounding box center [1091, 39] width 27 height 16
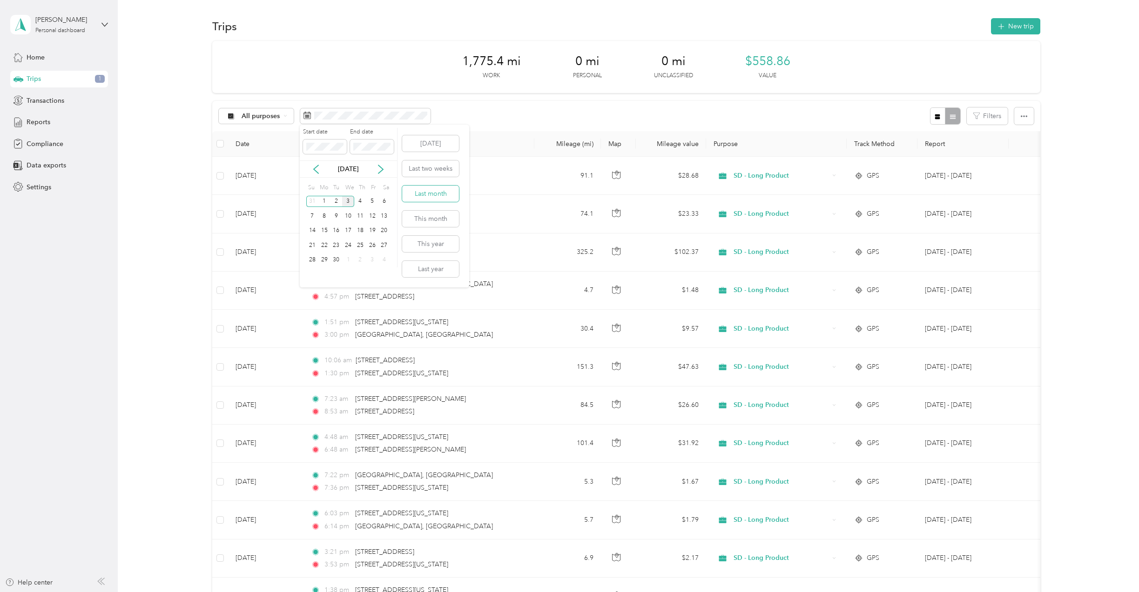
click at [440, 195] on button "Last month" at bounding box center [430, 194] width 57 height 16
click at [381, 65] on div "2,009.7 mi Work 0 mi Personal 0 mi Unclassified $632.65 Value" at bounding box center [626, 67] width 828 height 52
click at [40, 119] on span "Reports" at bounding box center [39, 122] width 24 height 10
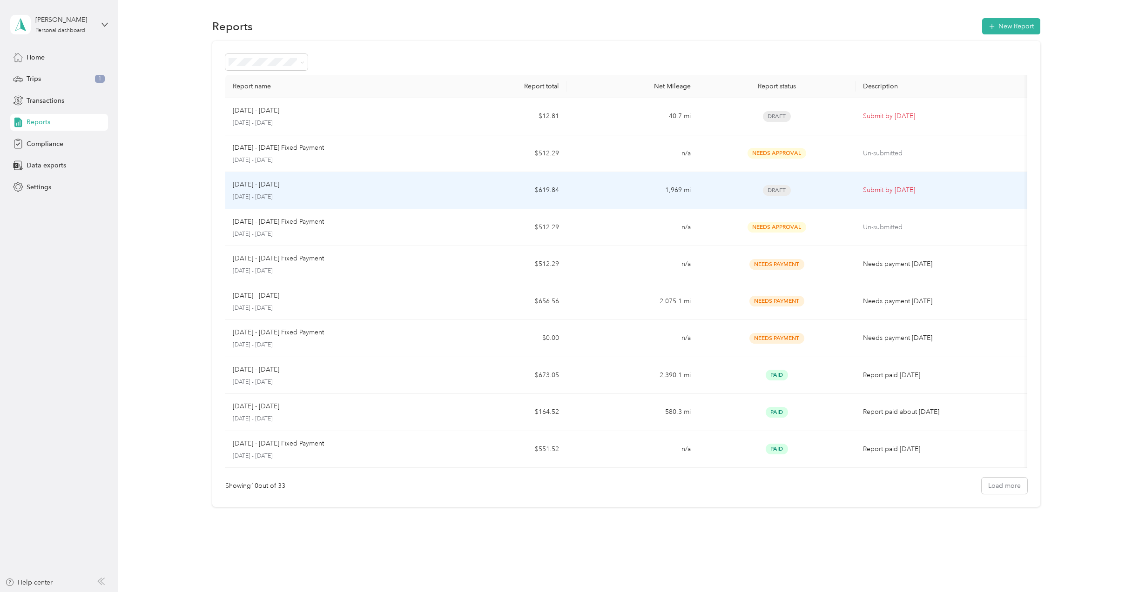
click at [617, 188] on td "1,969 mi" at bounding box center [631, 190] width 131 height 37
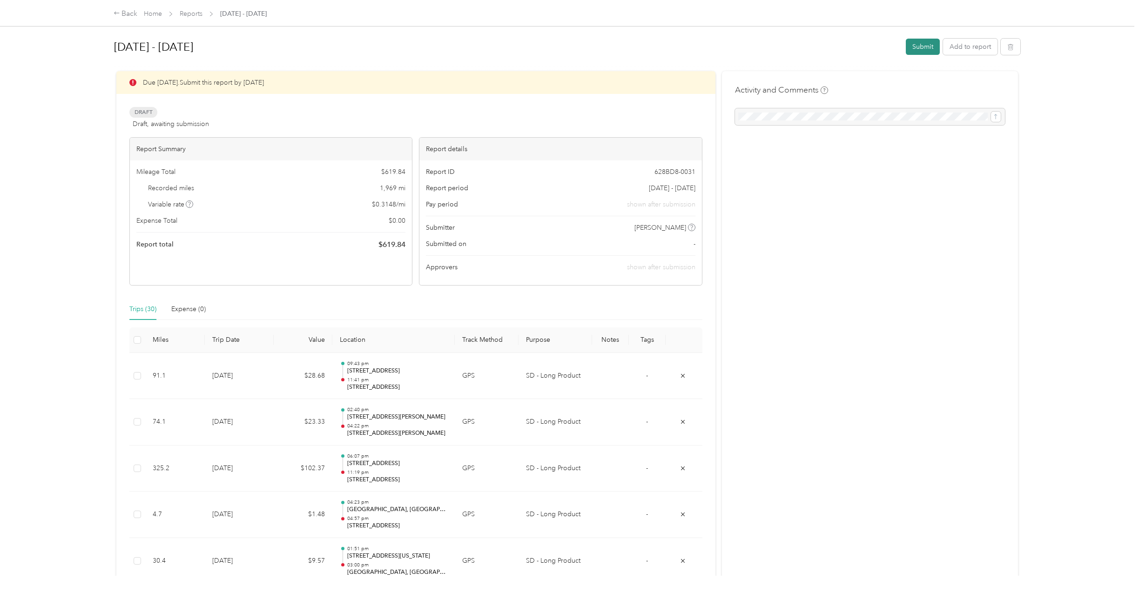
click at [918, 46] on button "Submit" at bounding box center [922, 47] width 34 height 16
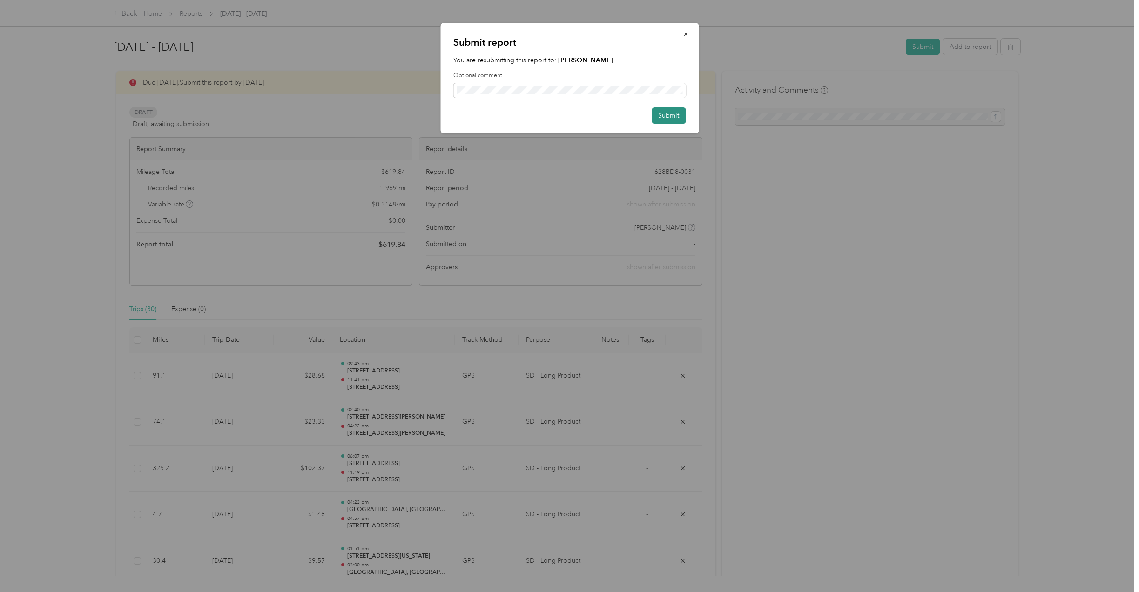
click at [672, 114] on button "Submit" at bounding box center [668, 115] width 34 height 16
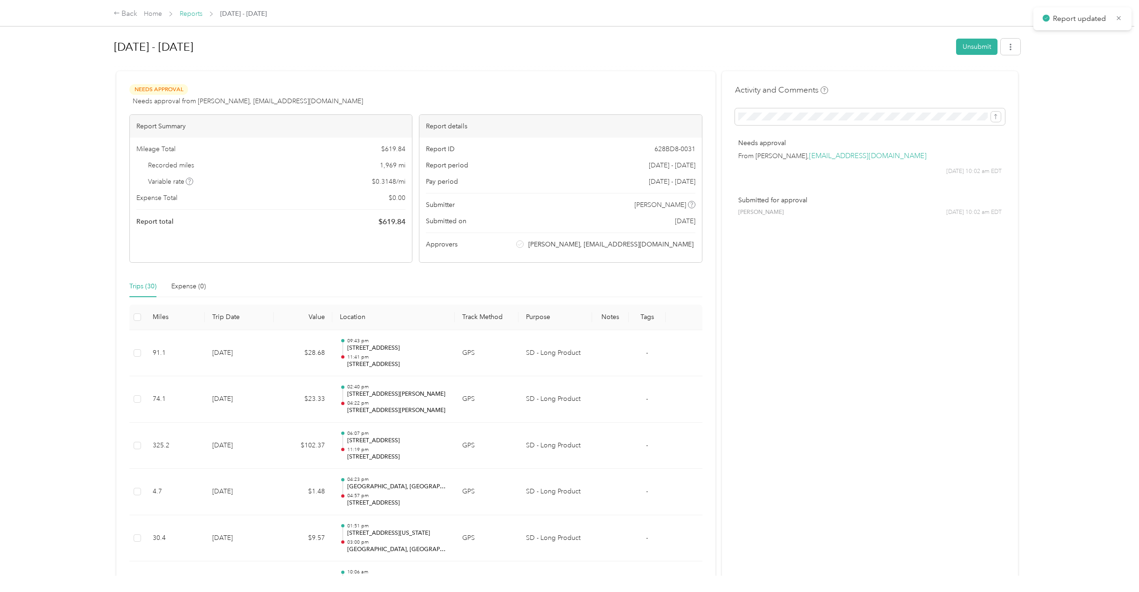
click at [188, 13] on link "Reports" at bounding box center [191, 14] width 23 height 8
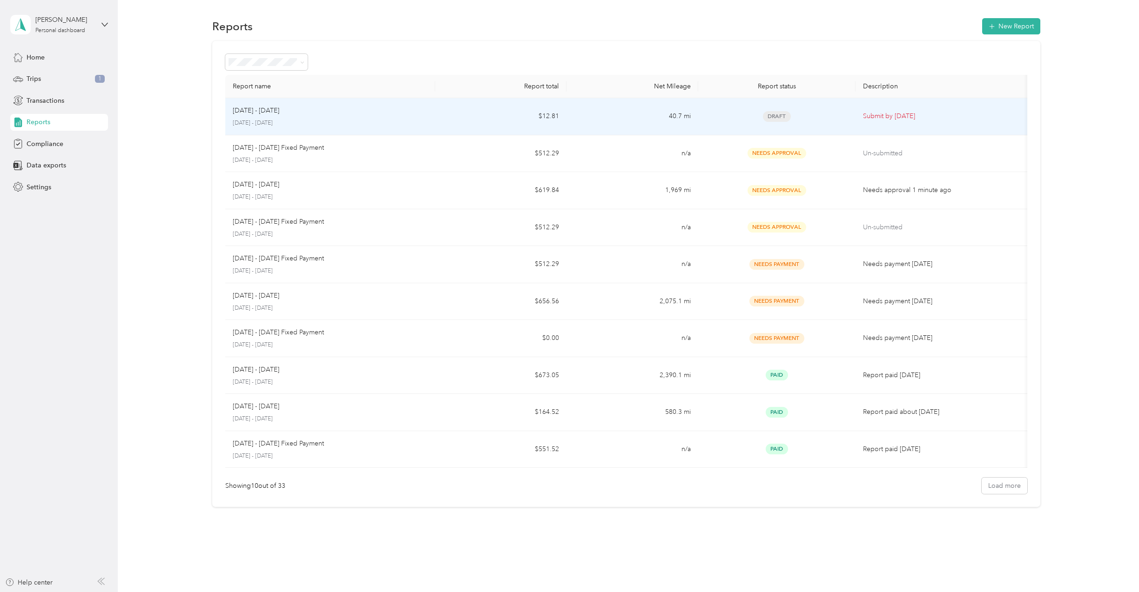
click at [333, 120] on p "[DATE] - [DATE]" at bounding box center [330, 123] width 195 height 8
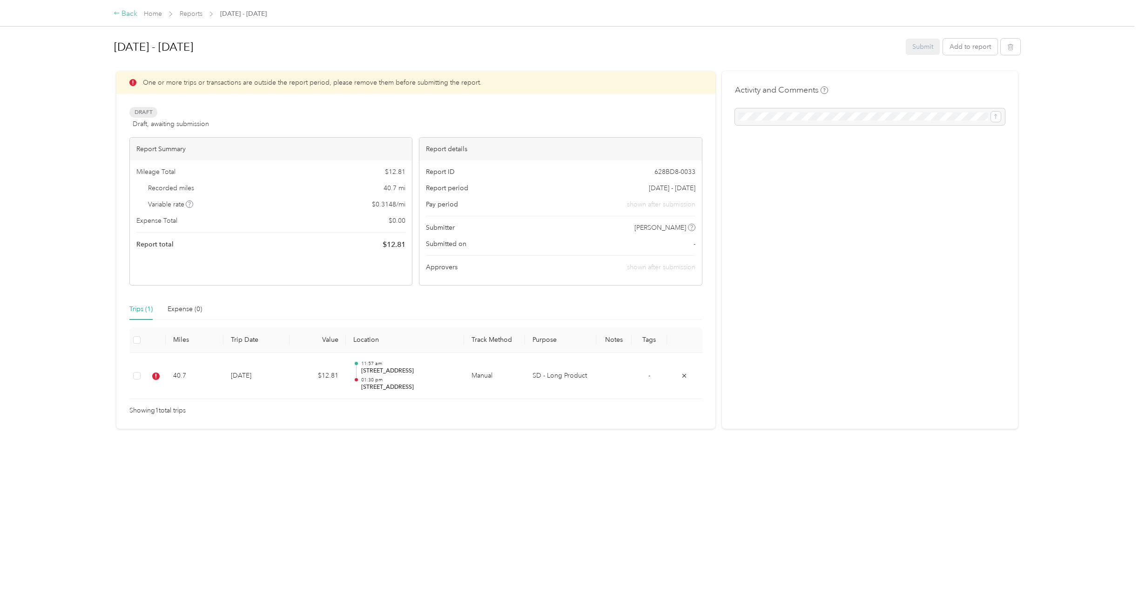
click at [126, 13] on div "Back" at bounding box center [126, 13] width 24 height 11
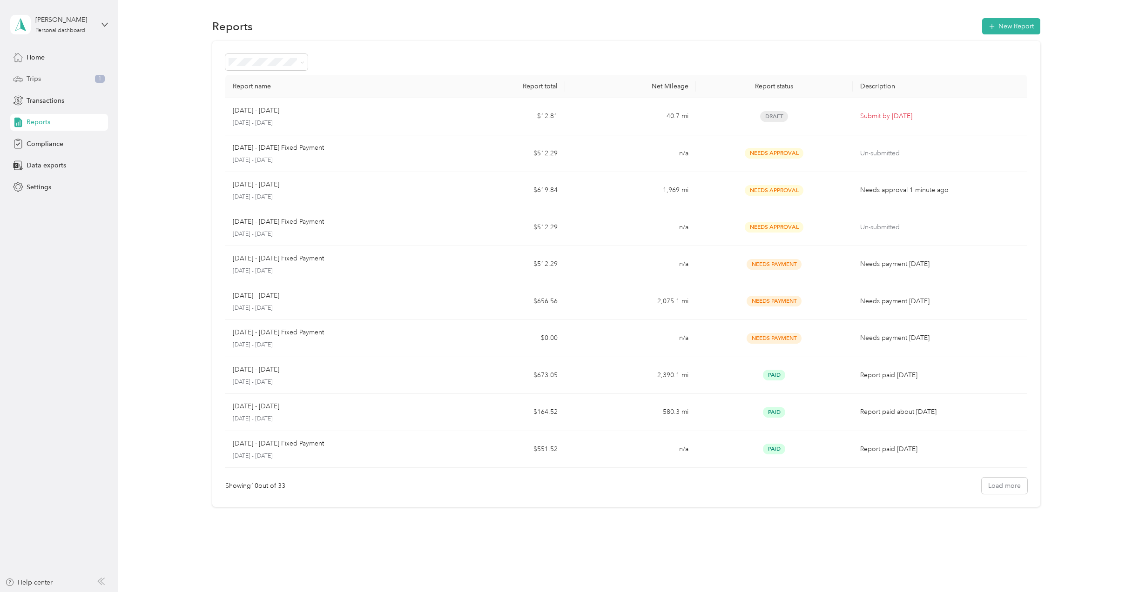
click at [35, 80] on span "Trips" at bounding box center [34, 79] width 14 height 10
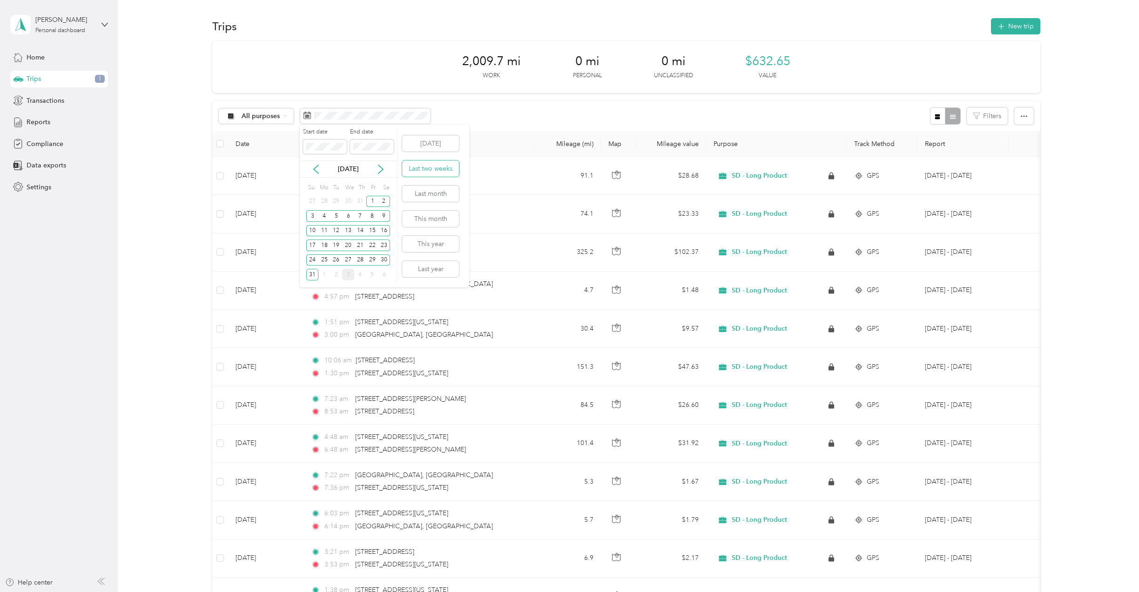
click at [438, 168] on button "Last two weeks" at bounding box center [430, 169] width 57 height 16
click at [430, 145] on button "Today" at bounding box center [430, 143] width 57 height 16
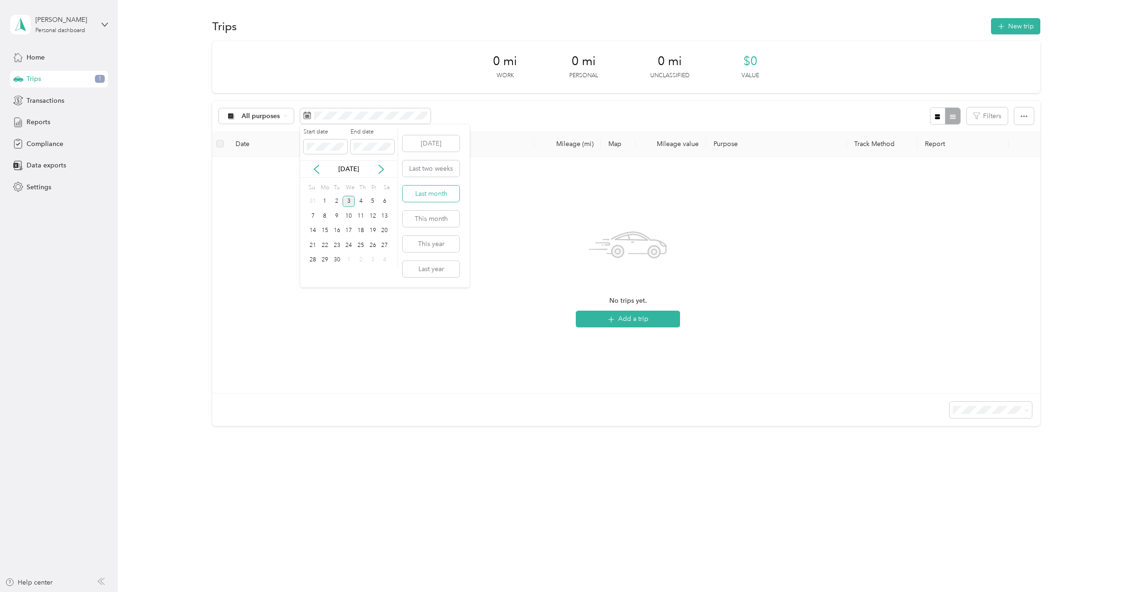
click at [428, 189] on button "Last month" at bounding box center [430, 194] width 57 height 16
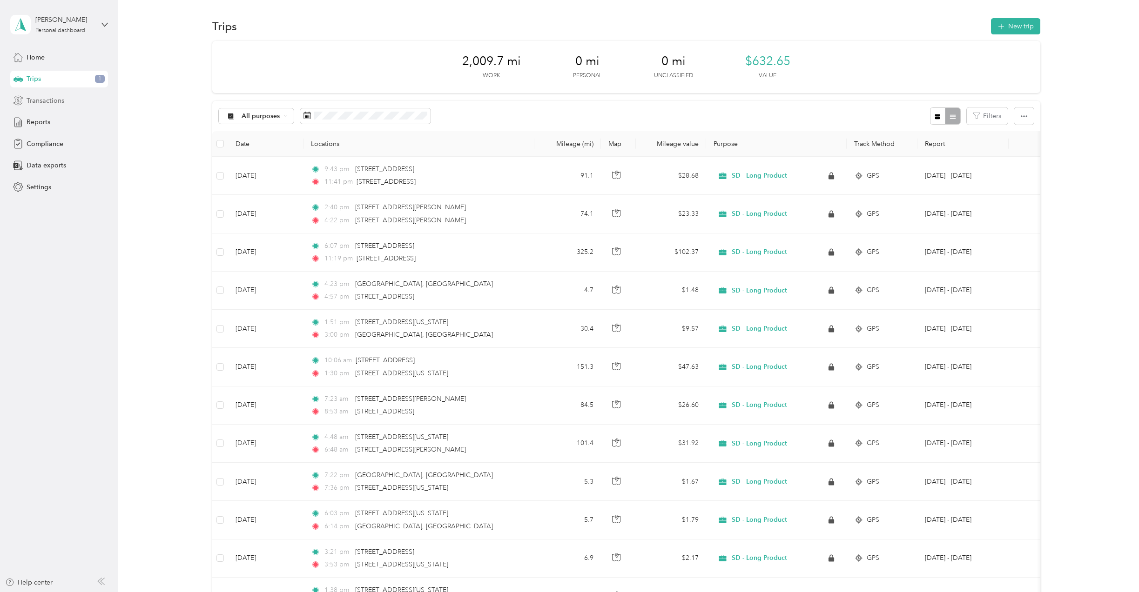
click at [61, 101] on span "Transactions" at bounding box center [46, 101] width 38 height 10
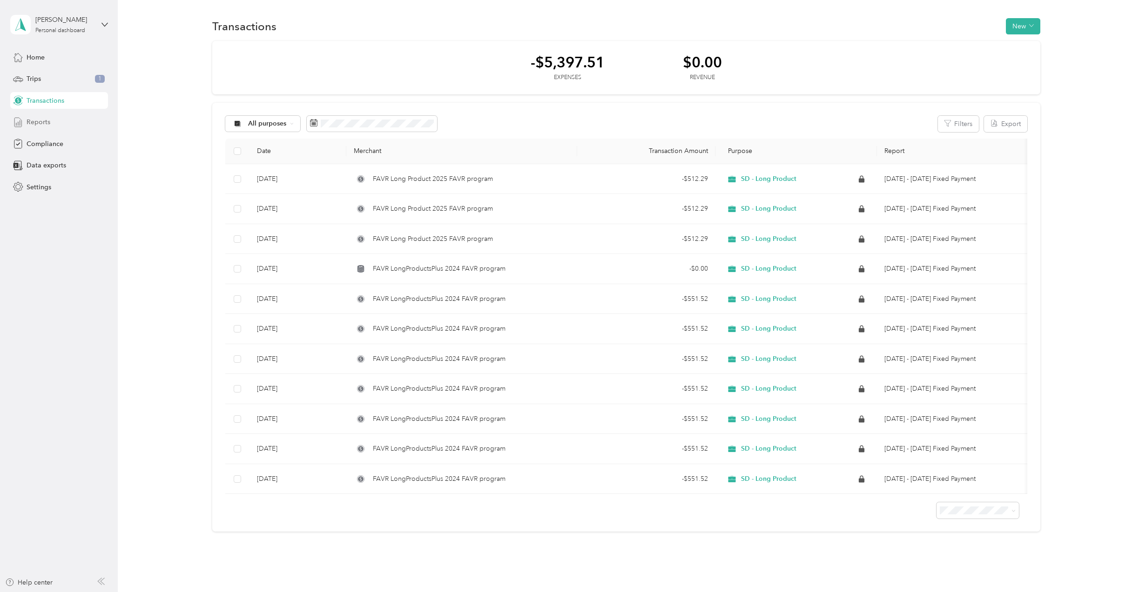
click at [65, 115] on div "Reports" at bounding box center [59, 122] width 98 height 17
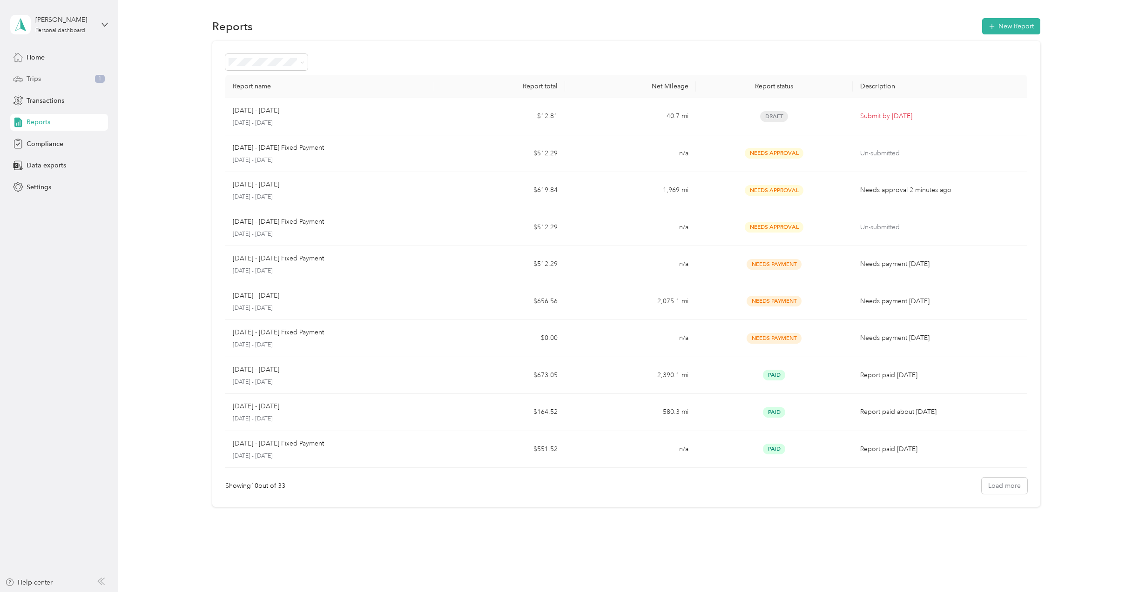
click at [46, 75] on div "Trips 1" at bounding box center [59, 79] width 98 height 17
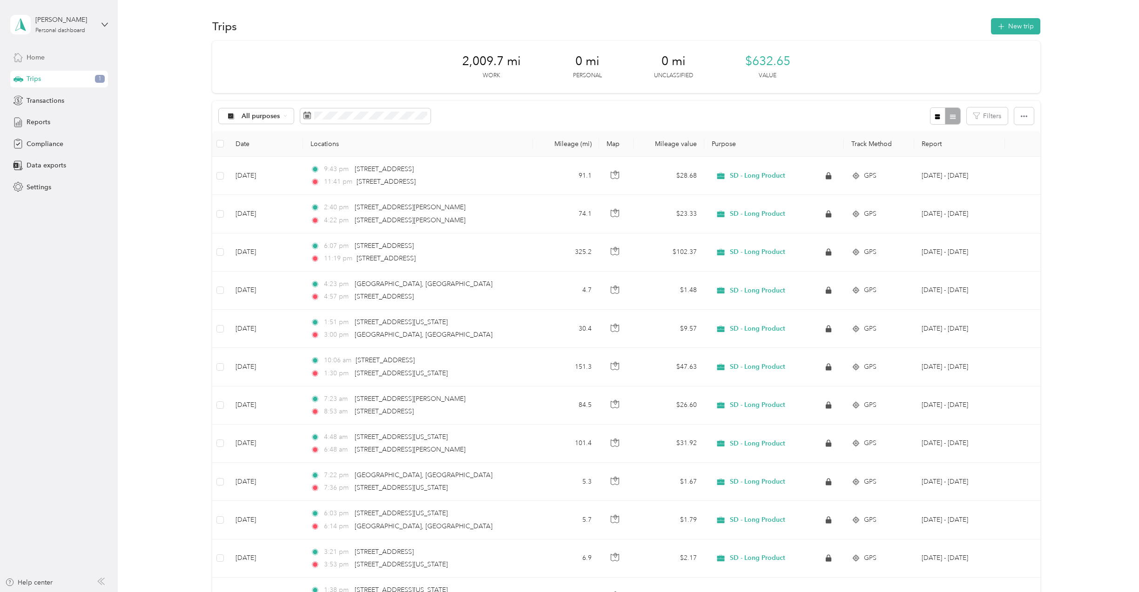
click at [41, 55] on span "Home" at bounding box center [36, 58] width 18 height 10
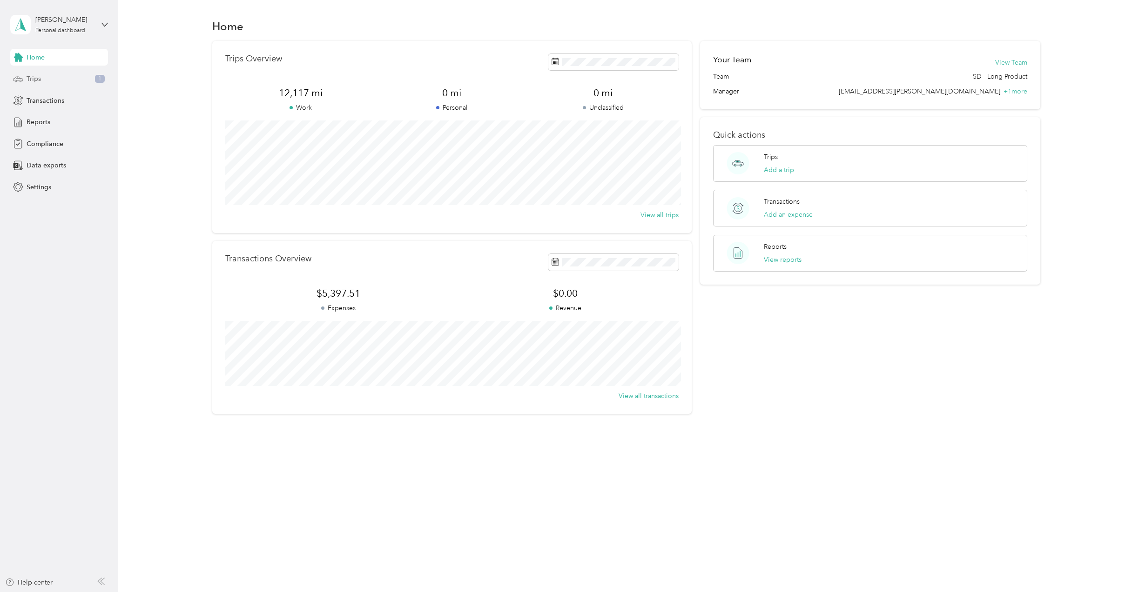
click at [53, 82] on div "Trips 1" at bounding box center [59, 79] width 98 height 17
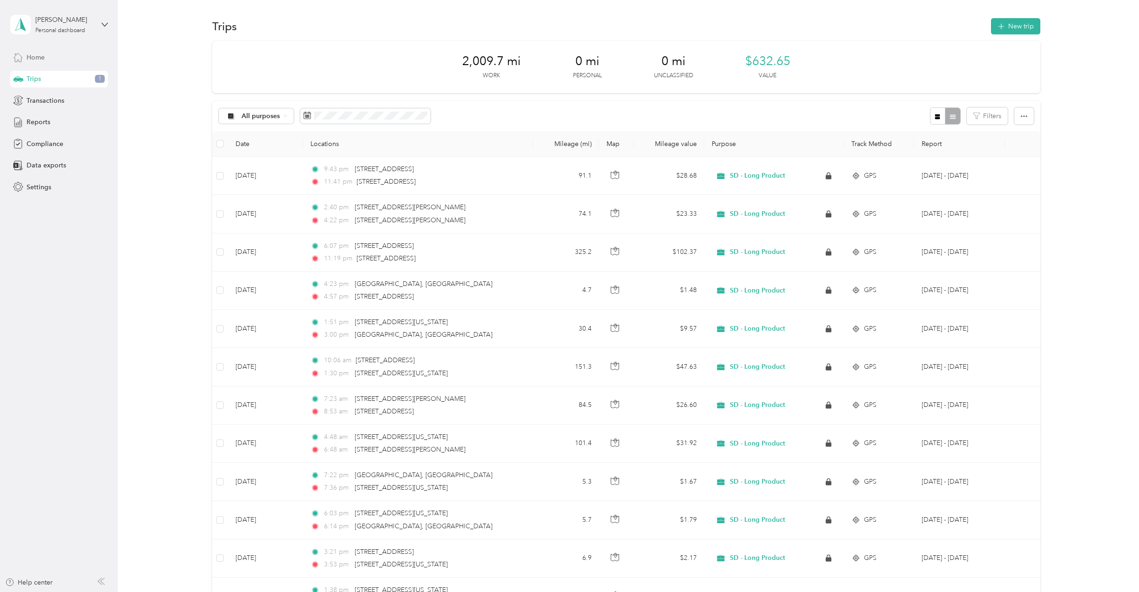
click at [55, 58] on div "Home" at bounding box center [59, 57] width 98 height 17
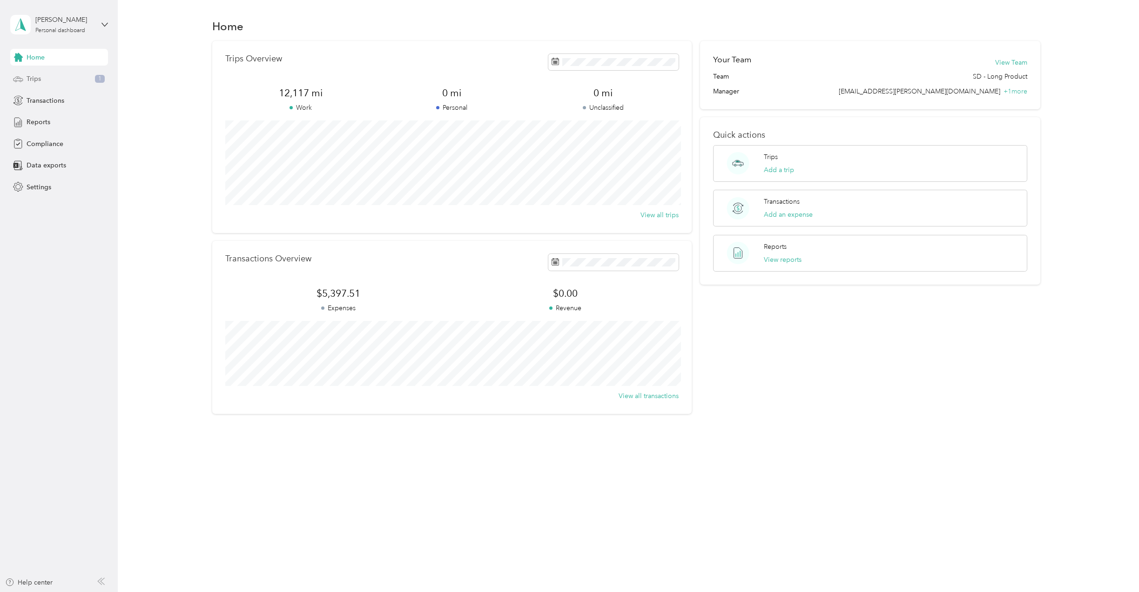
click at [61, 76] on div "Trips 1" at bounding box center [59, 79] width 98 height 17
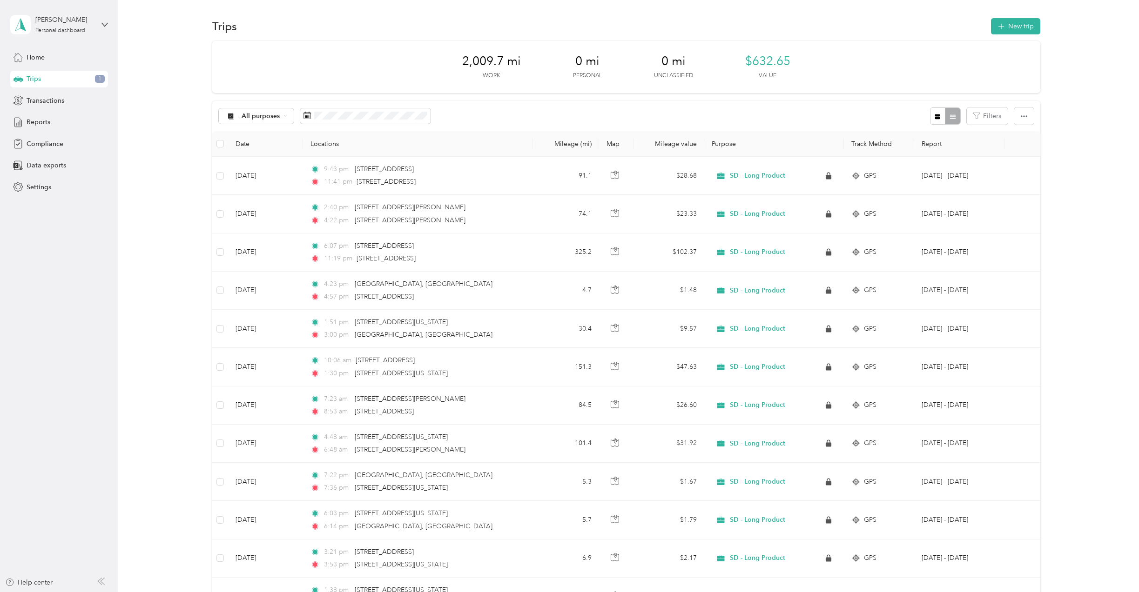
click at [61, 76] on div "Trips 1" at bounding box center [59, 79] width 98 height 17
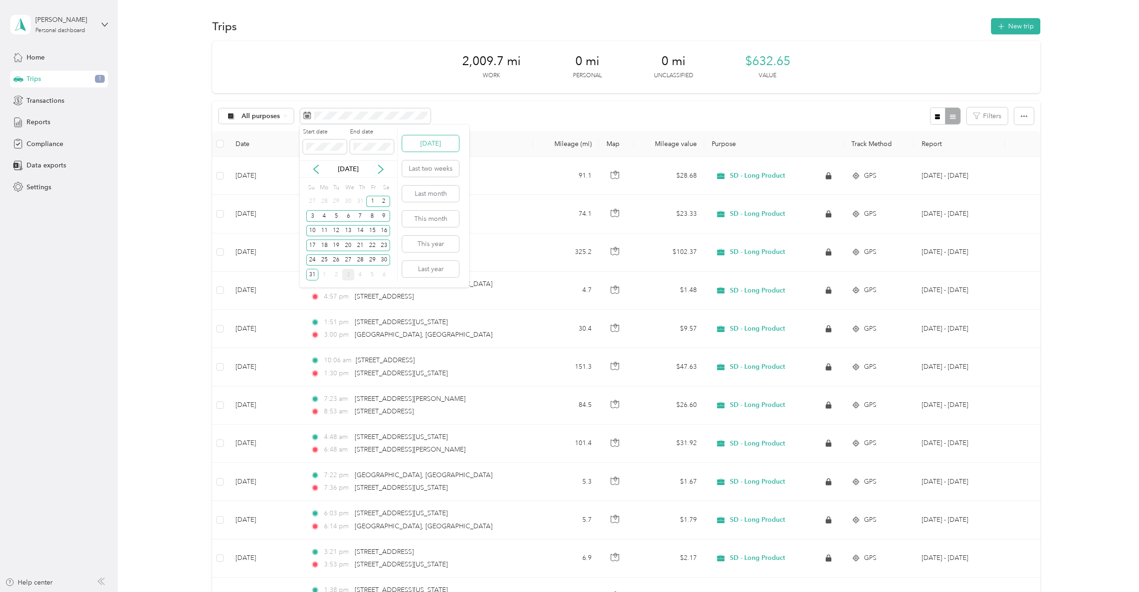
click at [429, 146] on button "Today" at bounding box center [430, 143] width 57 height 16
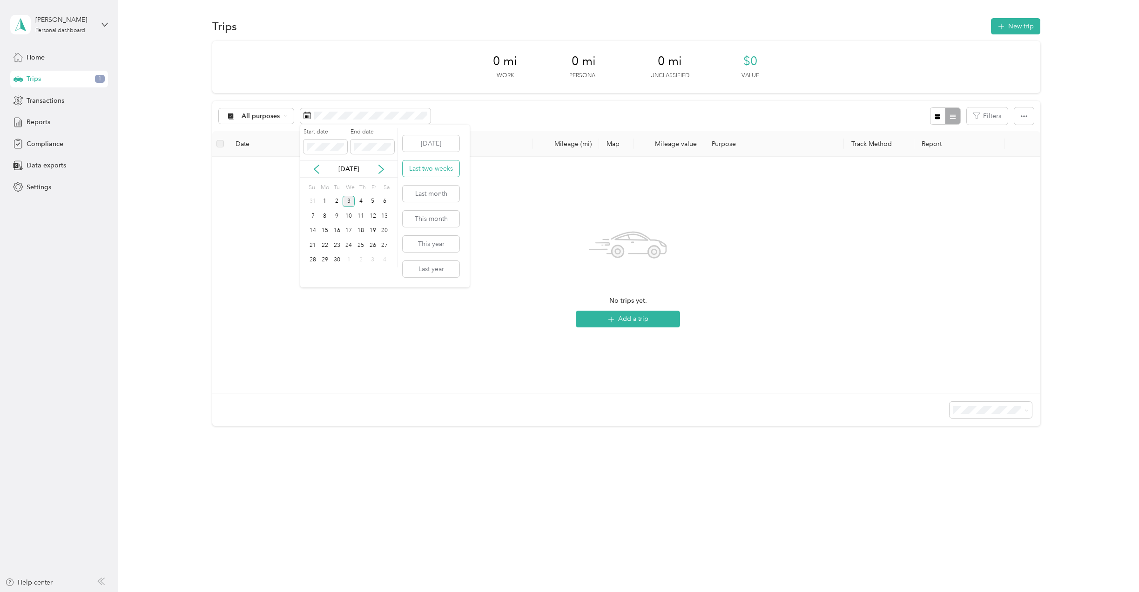
click at [425, 167] on button "Last two weeks" at bounding box center [430, 169] width 57 height 16
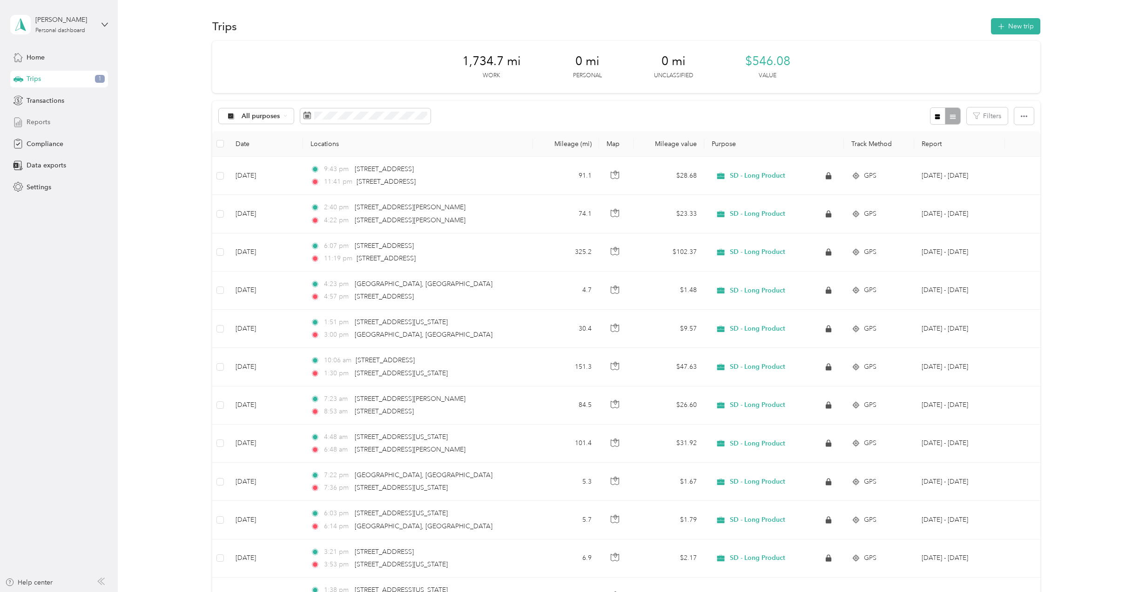
click at [48, 118] on span "Reports" at bounding box center [39, 122] width 24 height 10
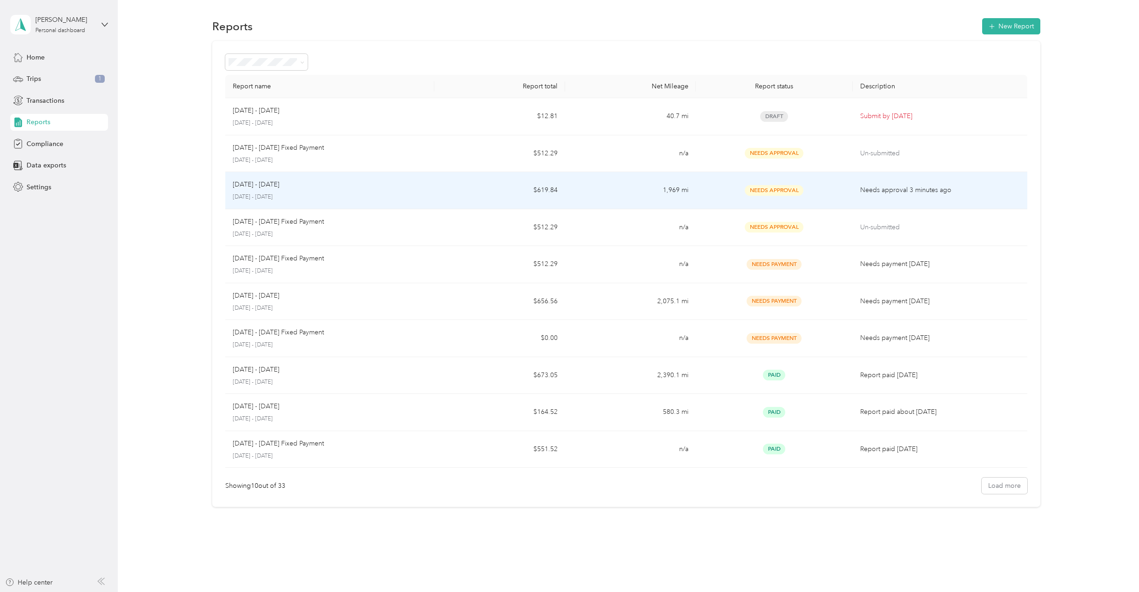
click at [391, 185] on div "[DATE] - [DATE]" at bounding box center [330, 185] width 194 height 10
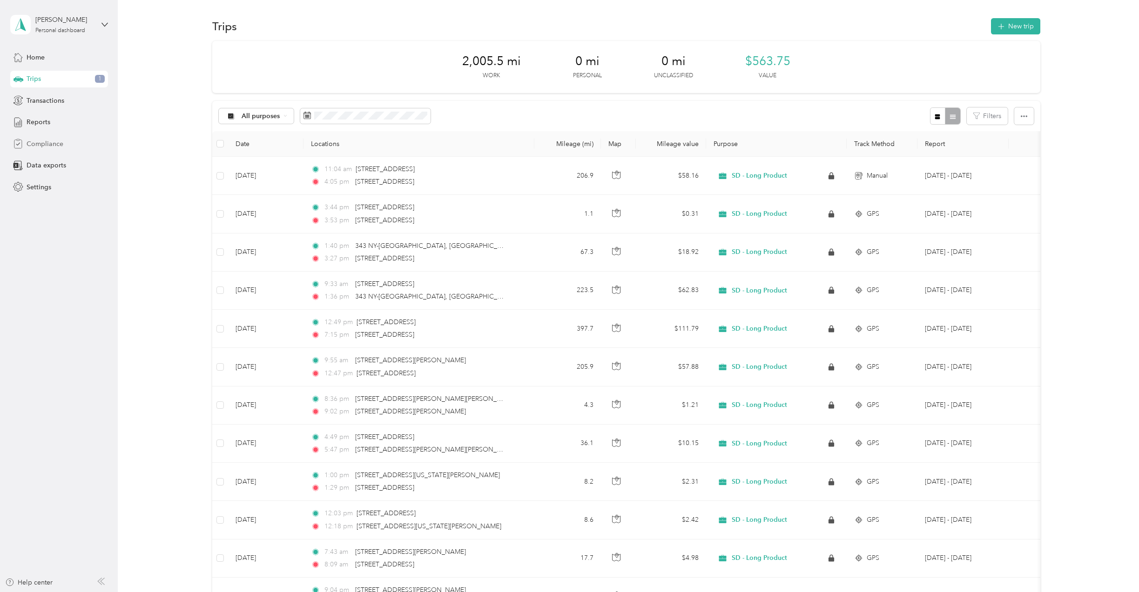
click at [45, 140] on span "Compliance" at bounding box center [45, 144] width 37 height 10
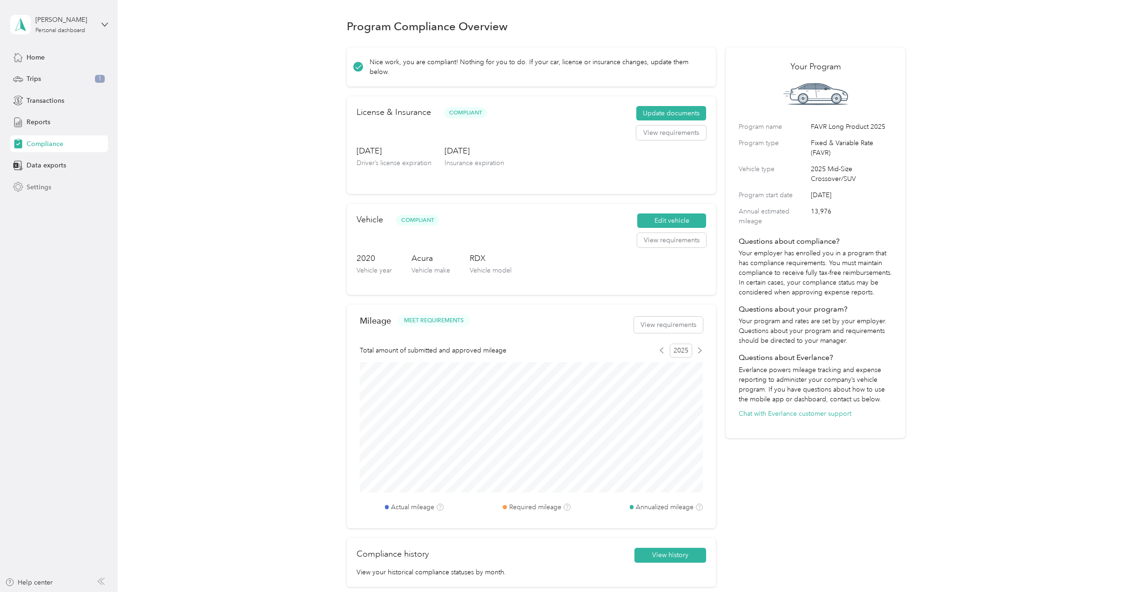
click at [51, 186] on div "Settings" at bounding box center [59, 187] width 98 height 17
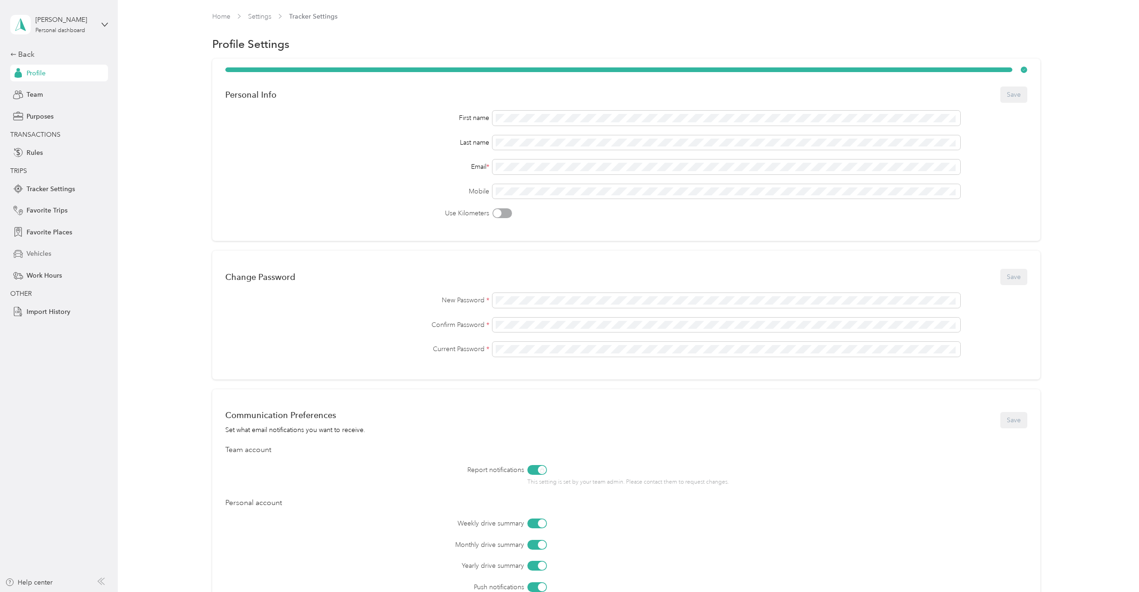
click at [39, 253] on span "Vehicles" at bounding box center [39, 254] width 25 height 10
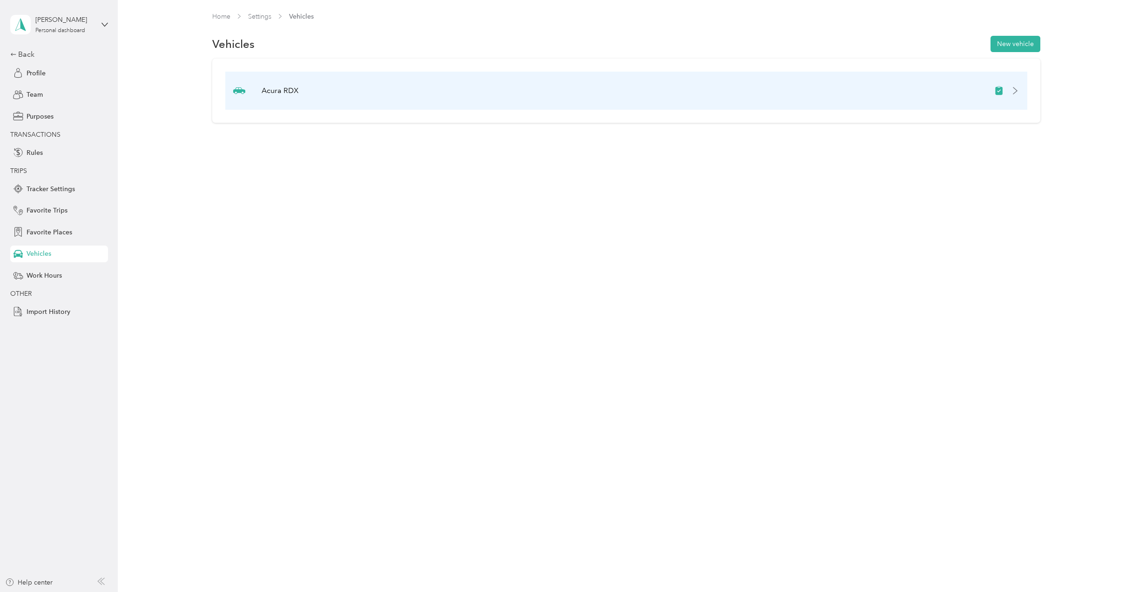
click at [1017, 89] on icon at bounding box center [1015, 90] width 4 height 7
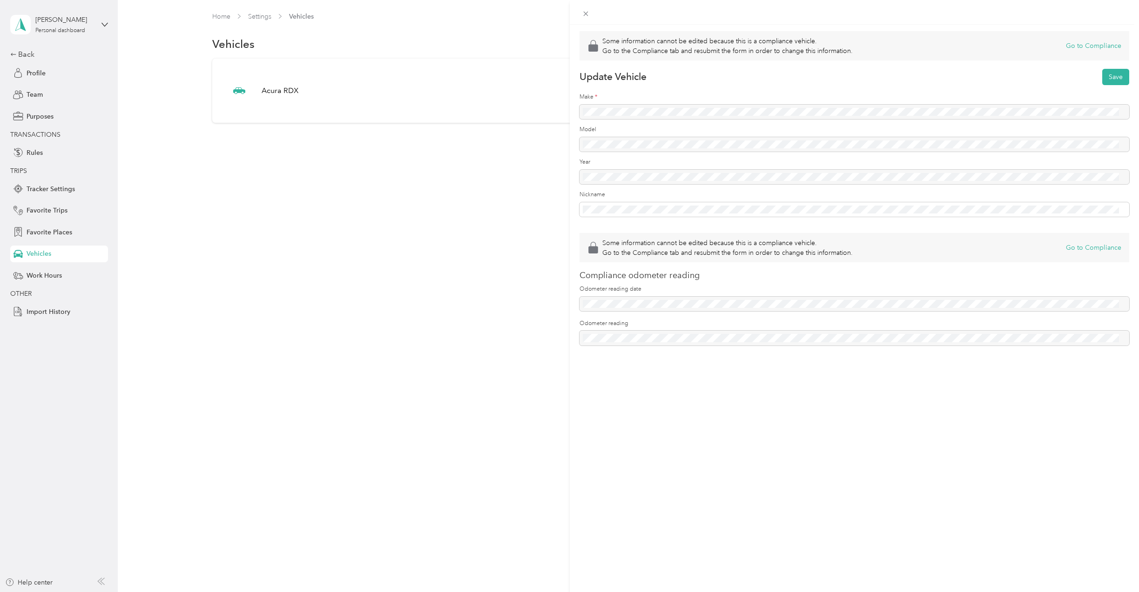
click at [371, 290] on div "Some information cannot be edited because this is a compliance vehicle. Go to t…" at bounding box center [569, 296] width 1139 height 592
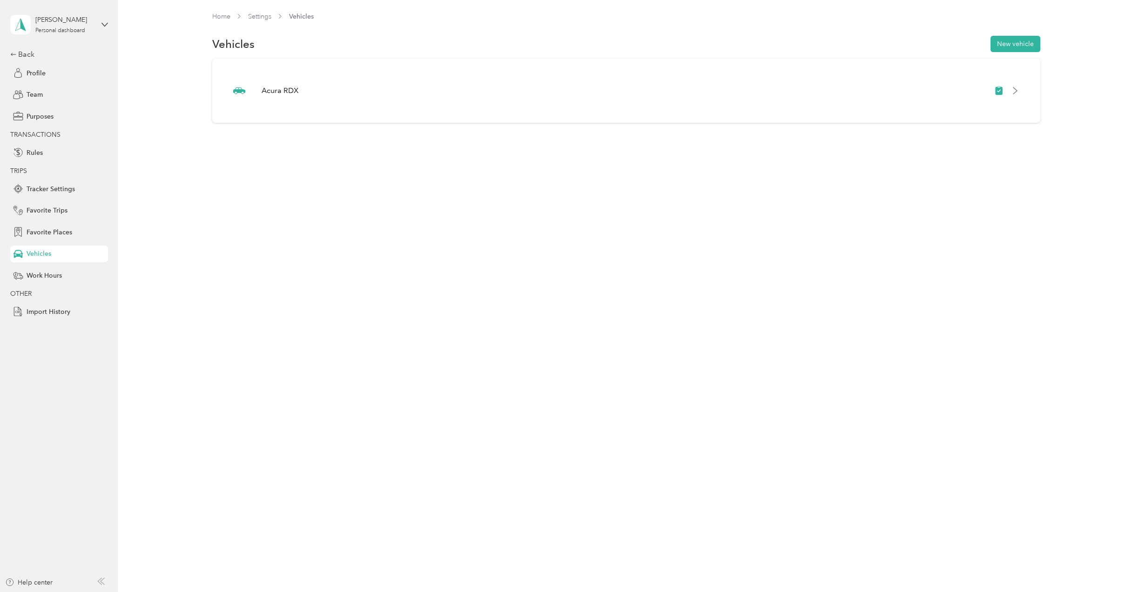
click at [436, 191] on div "Home Settings Vehicles Vehicles New vehicle Acura RDX" at bounding box center [626, 296] width 1016 height 592
click at [435, 196] on div "Home Settings Vehicles Vehicles New vehicle Acura RDX" at bounding box center [626, 296] width 1016 height 592
click at [268, 17] on link "Settings" at bounding box center [259, 17] width 23 height 8
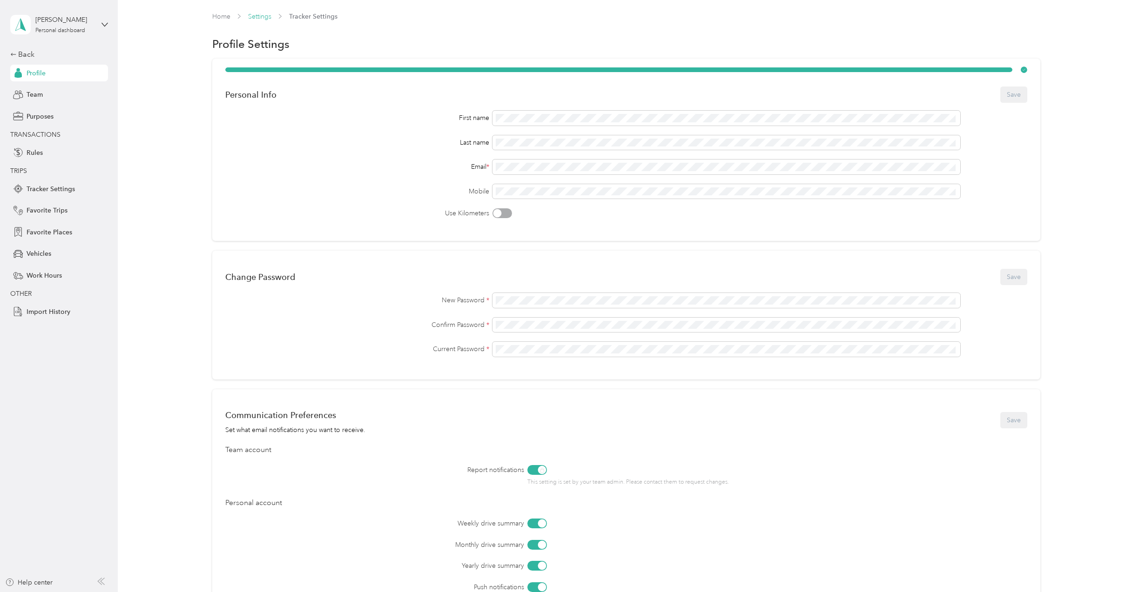
click at [259, 14] on link "Settings" at bounding box center [259, 17] width 23 height 8
click at [267, 17] on link "Settings" at bounding box center [259, 17] width 23 height 8
click at [265, 17] on link "Settings" at bounding box center [259, 17] width 23 height 8
click at [225, 15] on link "Home" at bounding box center [221, 17] width 18 height 8
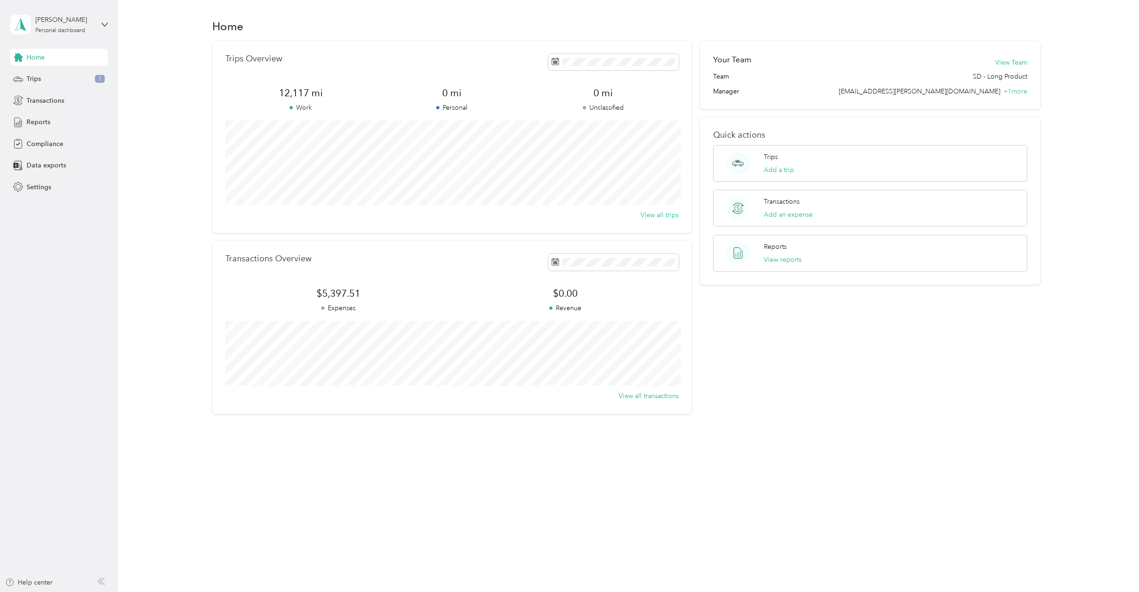
click at [40, 135] on div "Home Trips 1 Transactions Reports Compliance Data exports Settings" at bounding box center [59, 122] width 98 height 147
click at [44, 140] on span "Compliance" at bounding box center [45, 144] width 37 height 10
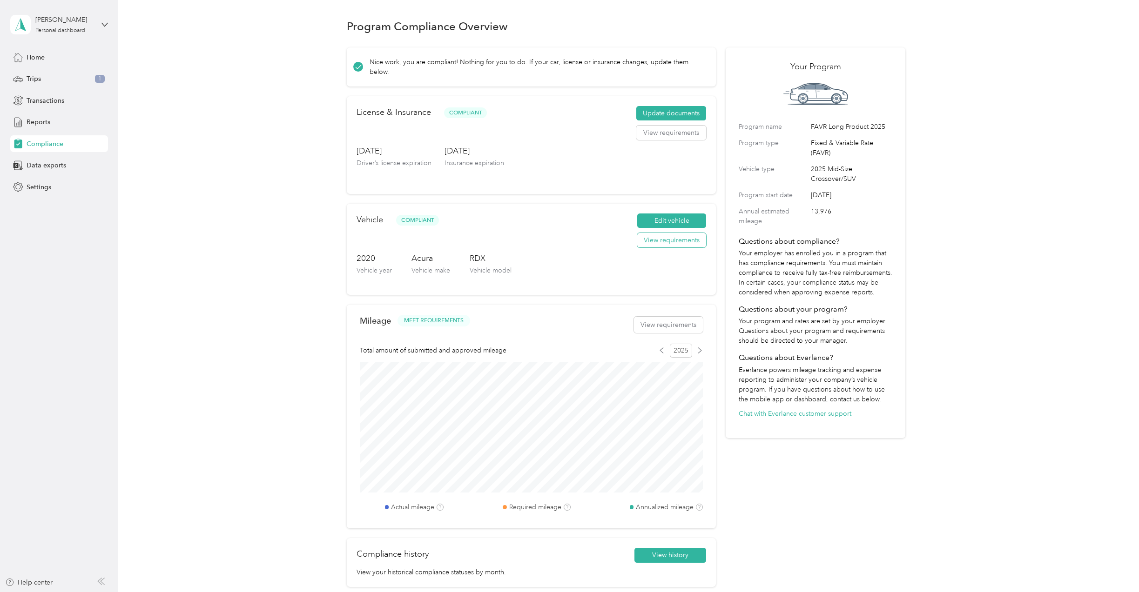
click at [669, 240] on button "View requirements" at bounding box center [671, 240] width 69 height 15
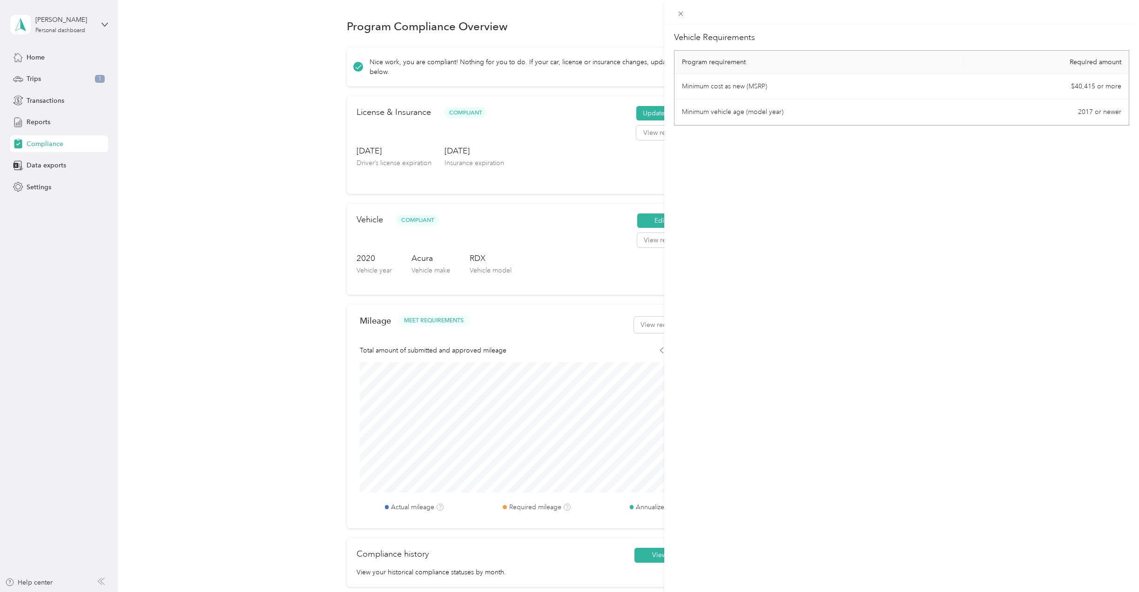
click at [275, 259] on div "Vehicle Requirements Program requirement Required amount Minimum cost as new (M…" at bounding box center [569, 296] width 1139 height 592
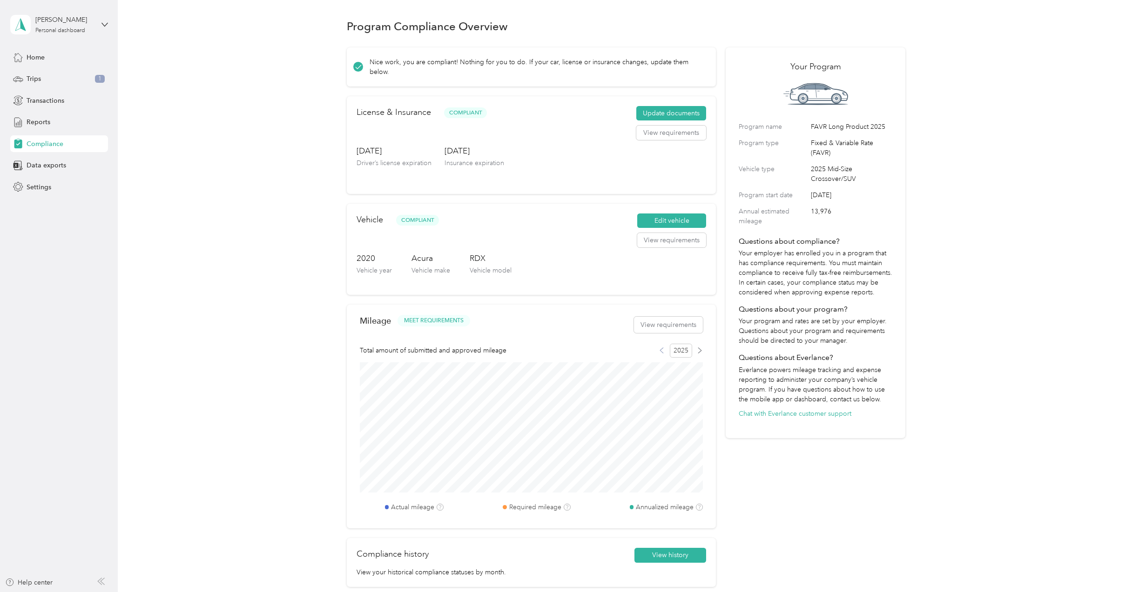
click at [660, 350] on icon at bounding box center [661, 350] width 3 height 5
click at [659, 353] on icon at bounding box center [661, 351] width 6 height 6
drag, startPoint x: 659, startPoint y: 353, endPoint x: 675, endPoint y: 350, distance: 16.0
click at [662, 352] on icon at bounding box center [661, 351] width 6 height 6
click at [697, 351] on icon at bounding box center [700, 351] width 6 height 6
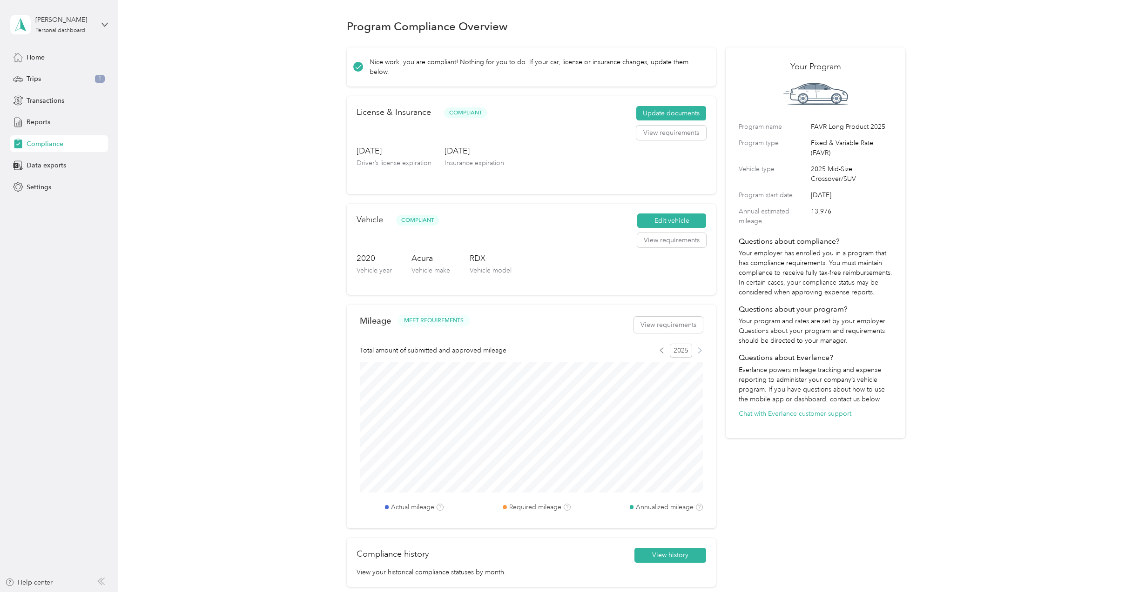
click at [698, 352] on icon at bounding box center [700, 351] width 6 height 6
click at [658, 132] on button "View requirements" at bounding box center [671, 133] width 70 height 15
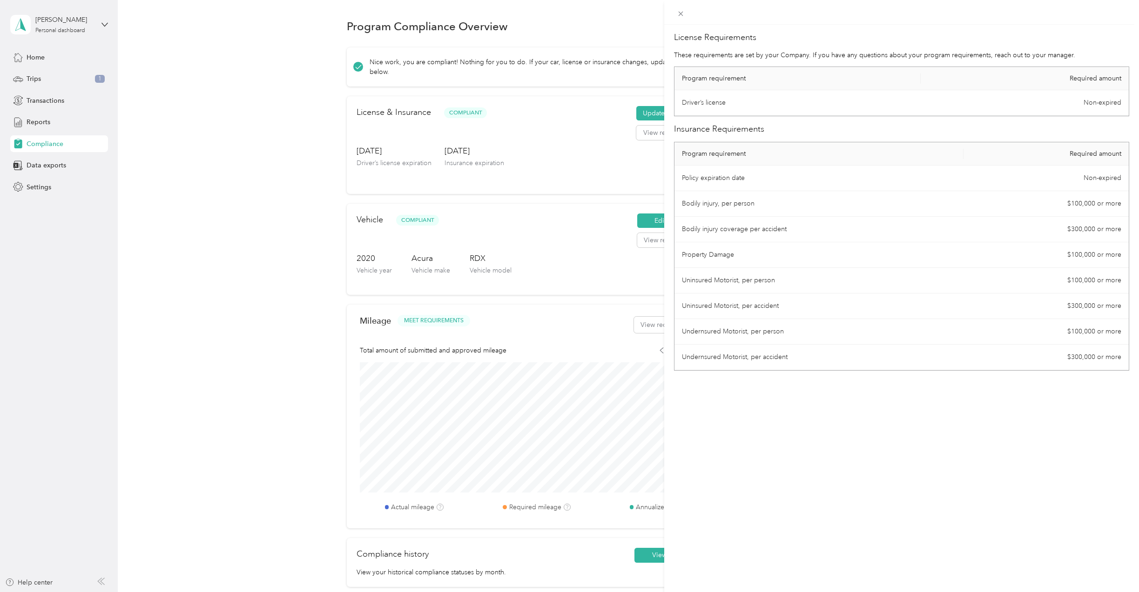
click at [907, 505] on div "License Requirements These requirements are set by your Company. If you have an…" at bounding box center [901, 321] width 475 height 592
click at [329, 261] on div "License Requirements These requirements are set by your Company. If you have an…" at bounding box center [569, 296] width 1139 height 592
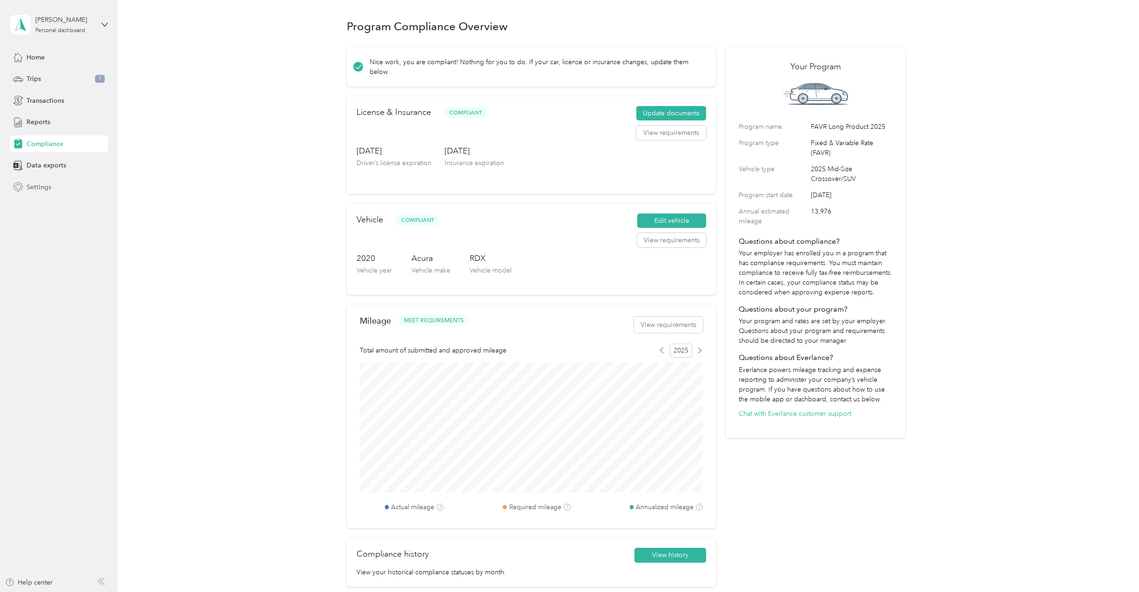
click at [41, 189] on span "Settings" at bounding box center [39, 187] width 25 height 10
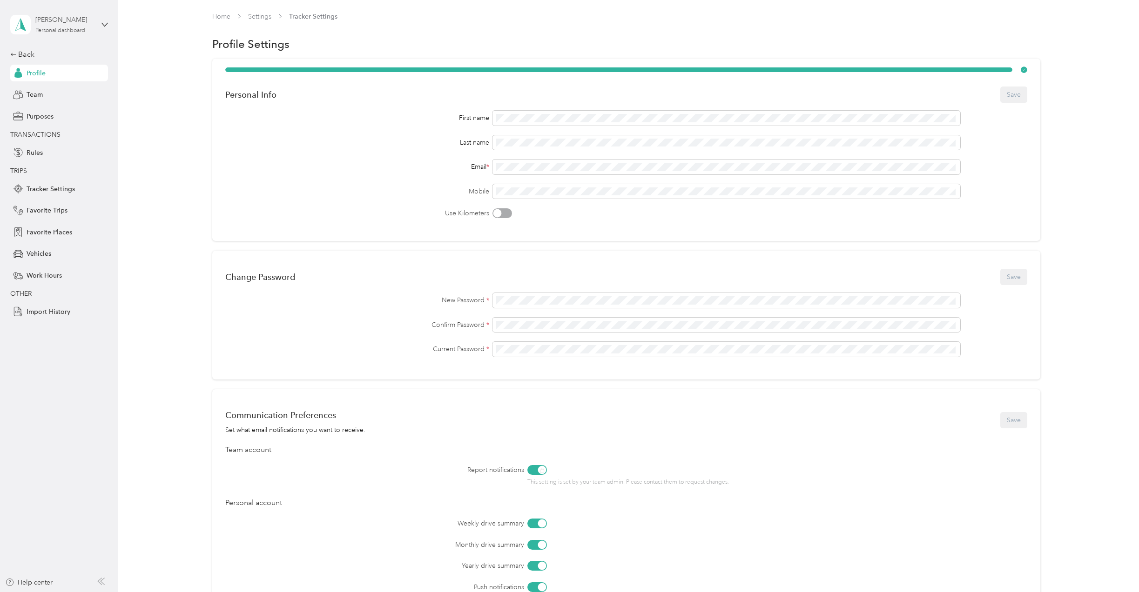
click at [93, 23] on div "[PERSON_NAME]" at bounding box center [64, 20] width 58 height 10
click at [38, 153] on span "Rules" at bounding box center [35, 153] width 16 height 10
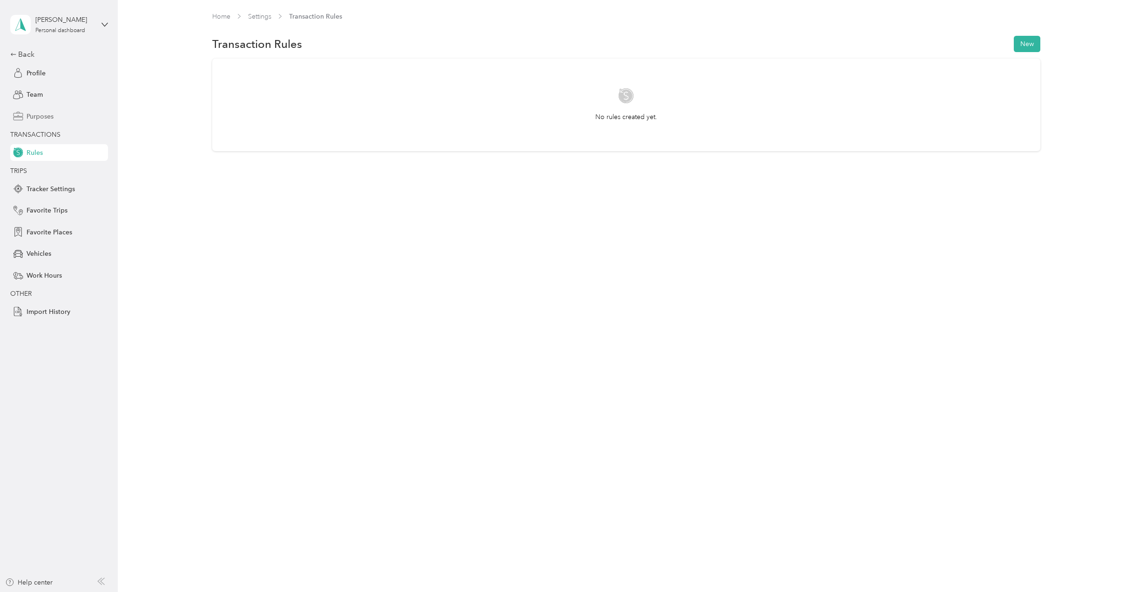
click at [51, 118] on span "Purposes" at bounding box center [40, 117] width 27 height 10
click at [45, 91] on div "Team" at bounding box center [59, 95] width 98 height 17
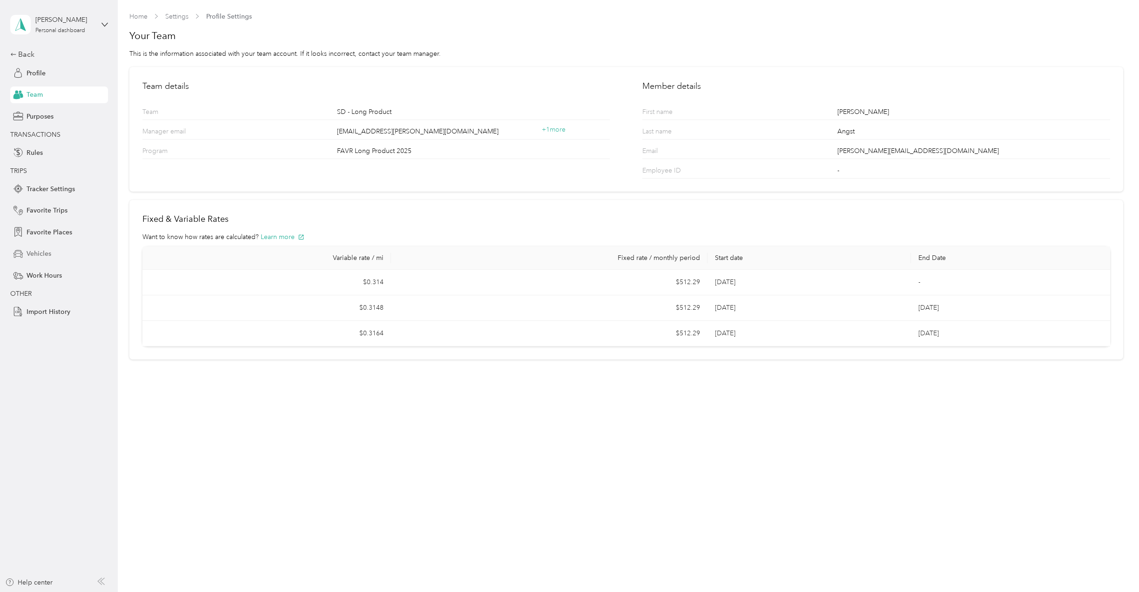
click at [47, 252] on span "Vehicles" at bounding box center [39, 254] width 25 height 10
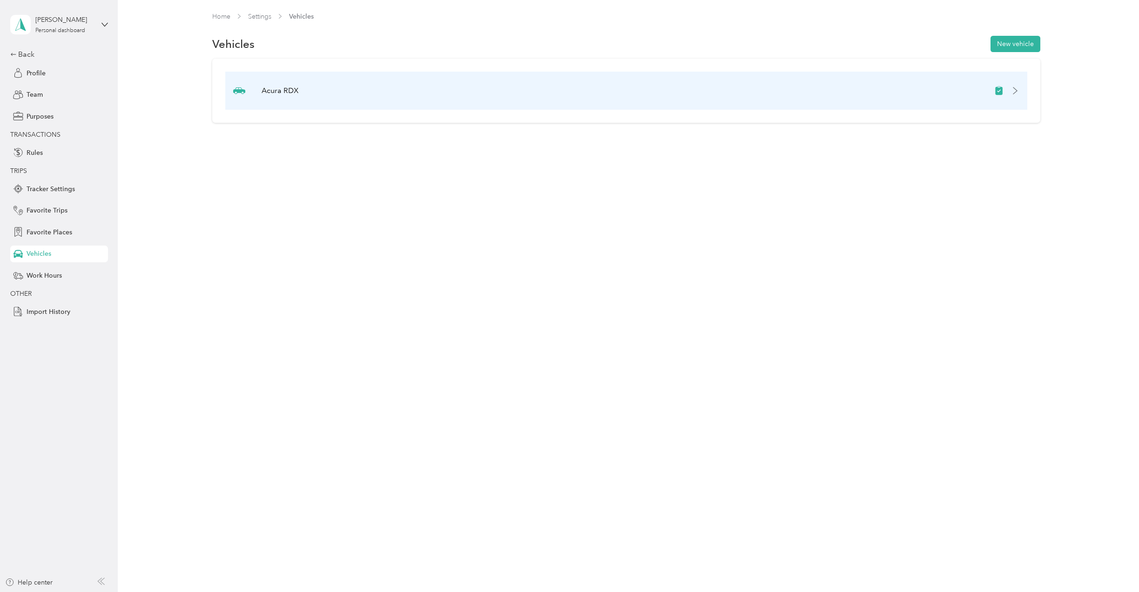
click at [1017, 92] on icon at bounding box center [1014, 90] width 7 height 7
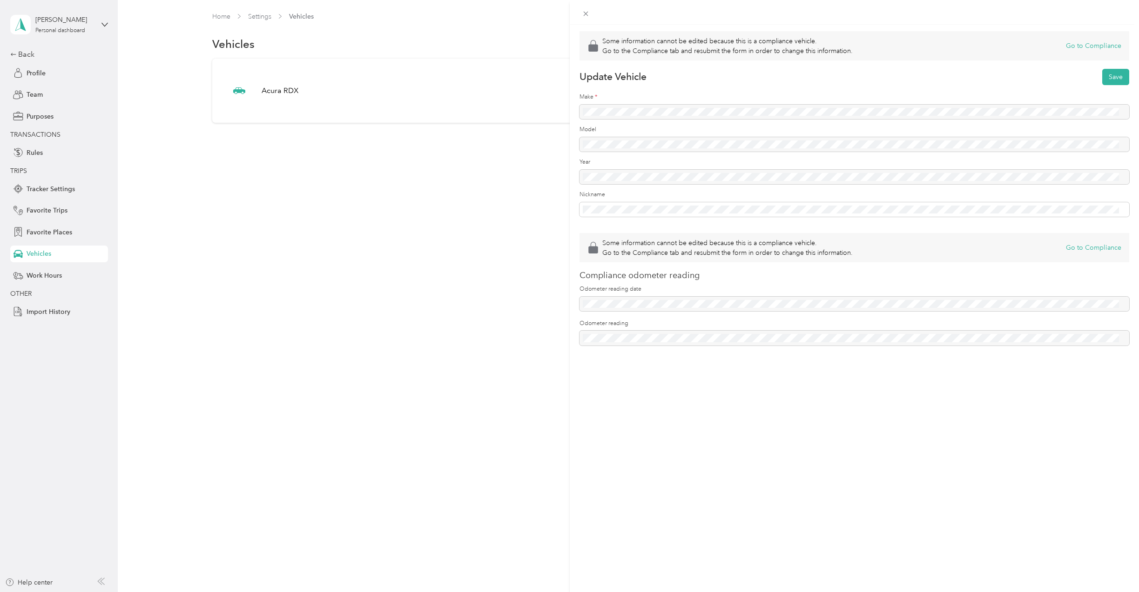
click at [468, 258] on div "Some information cannot be edited because this is a compliance vehicle. Go to t…" at bounding box center [569, 296] width 1139 height 592
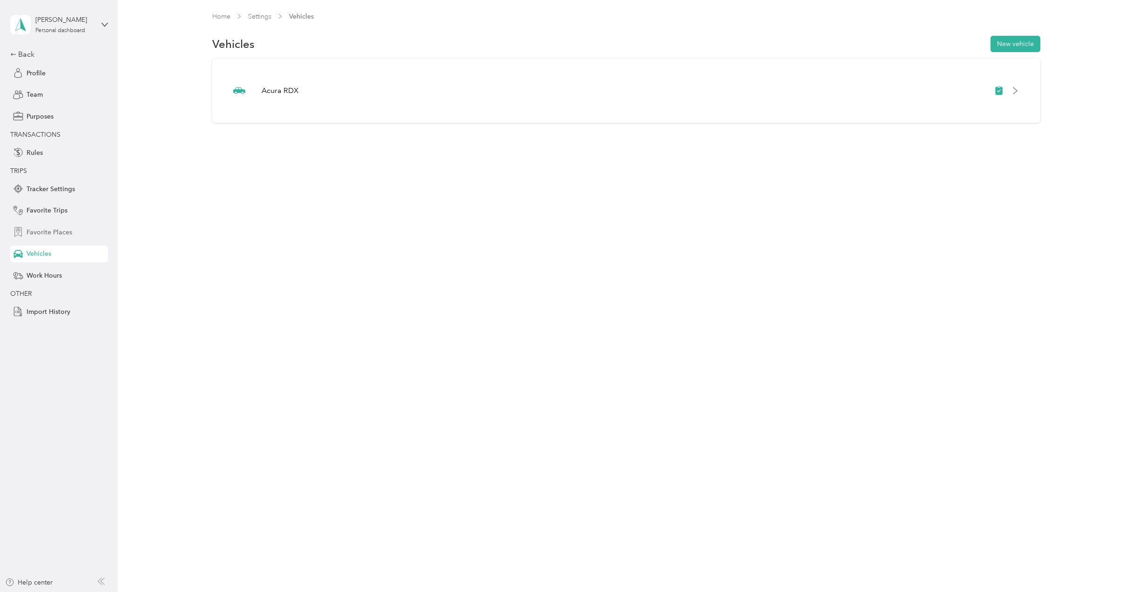
click at [58, 233] on span "Favorite Places" at bounding box center [50, 233] width 46 height 10
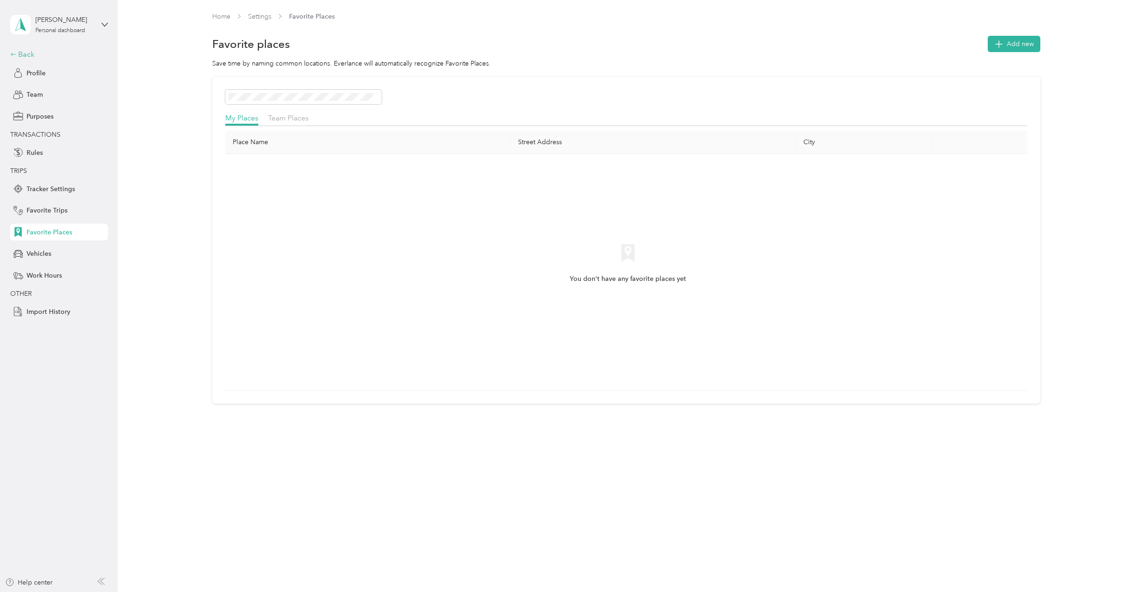
click at [29, 55] on div "Back" at bounding box center [56, 54] width 93 height 11
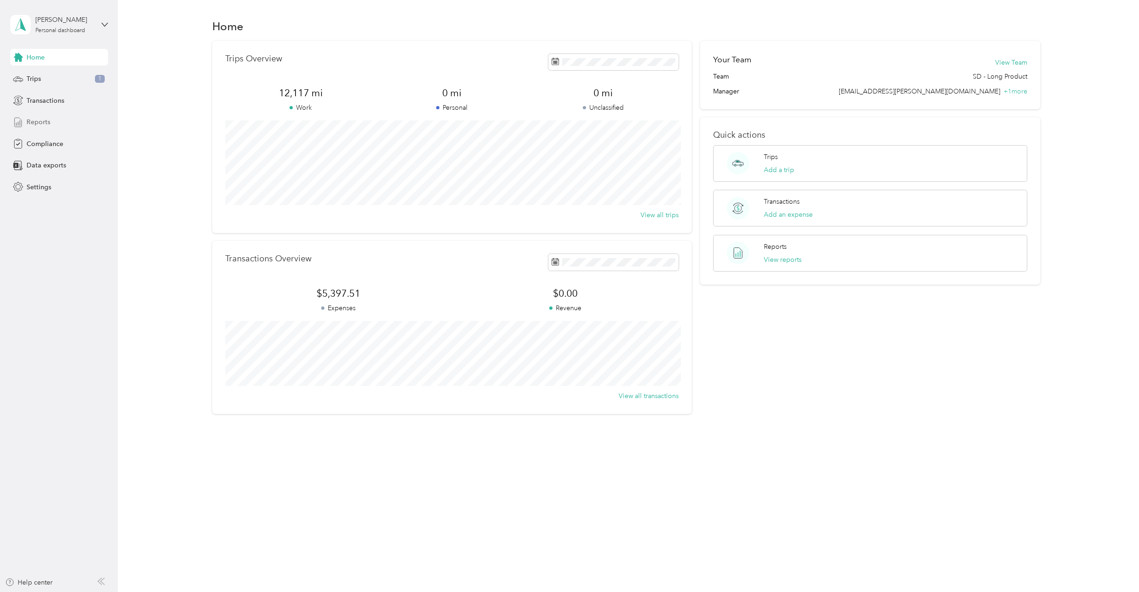
click at [45, 121] on span "Reports" at bounding box center [39, 122] width 24 height 10
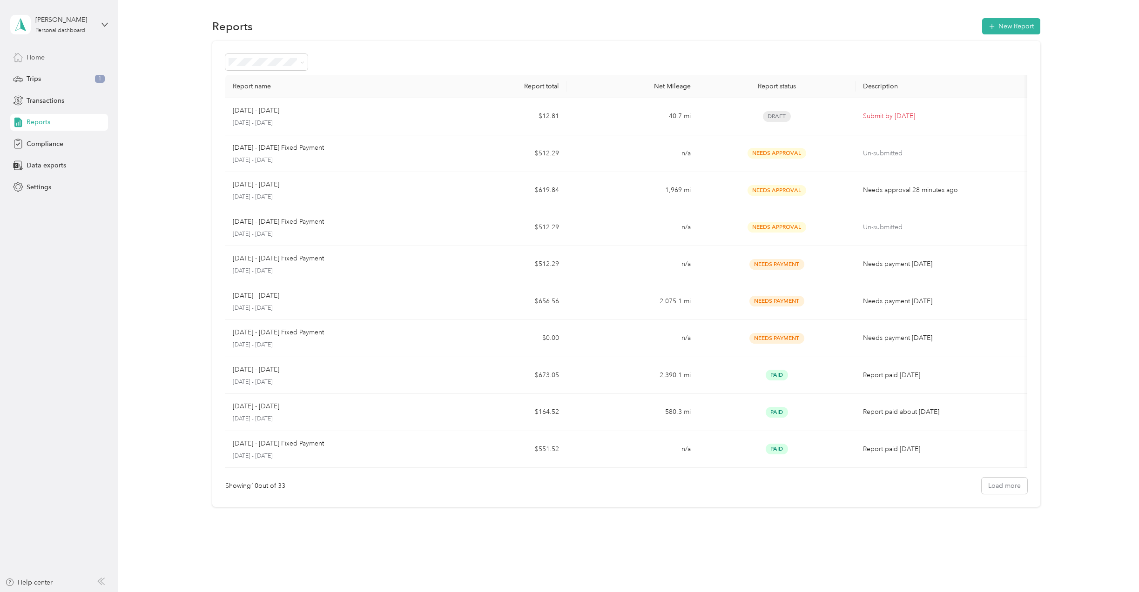
click at [51, 55] on div "Home" at bounding box center [59, 57] width 98 height 17
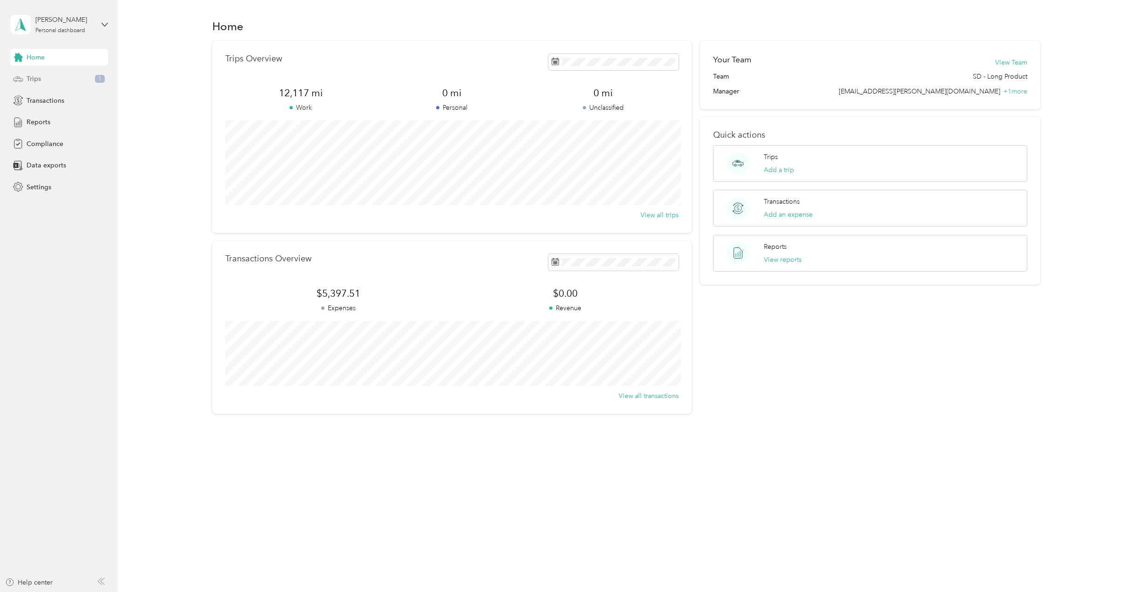
click at [36, 79] on span "Trips" at bounding box center [34, 79] width 14 height 10
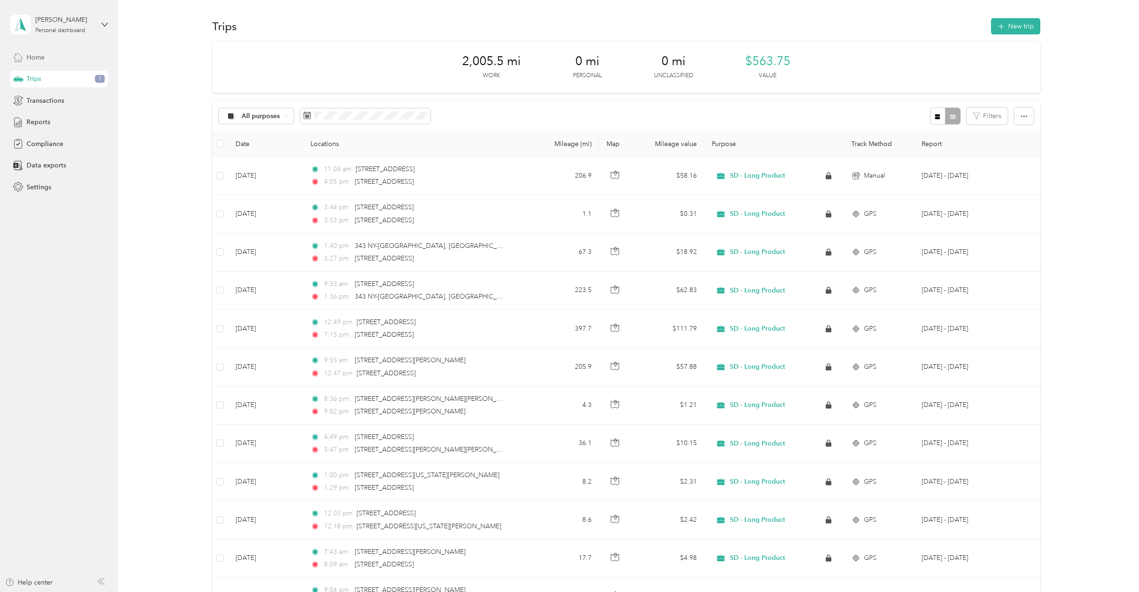
click at [42, 58] on span "Home" at bounding box center [36, 58] width 18 height 10
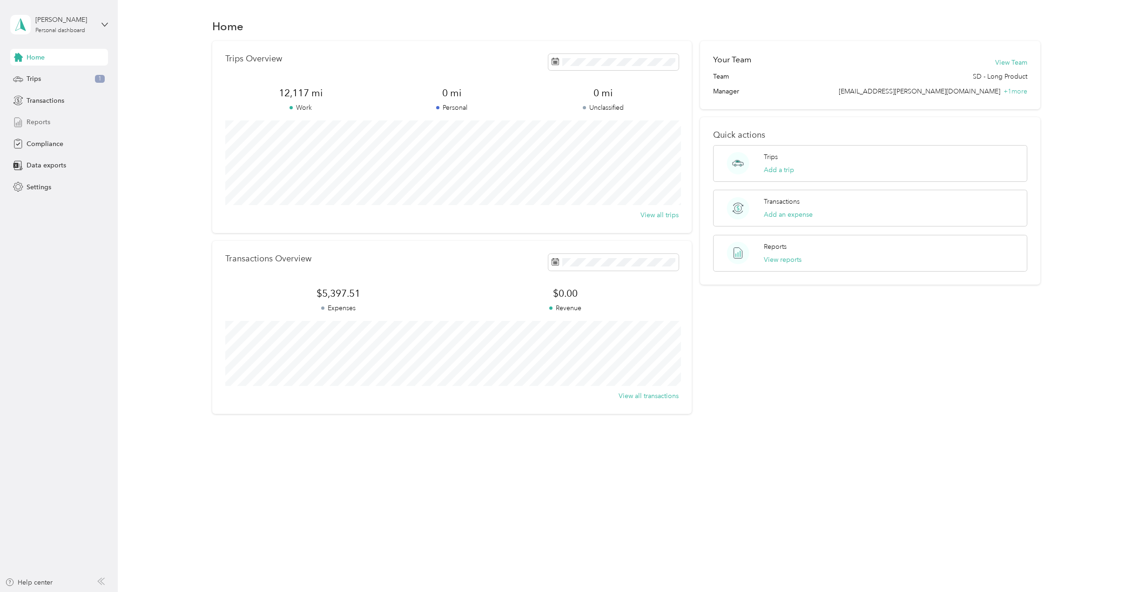
click at [50, 124] on div "Reports" at bounding box center [59, 122] width 98 height 17
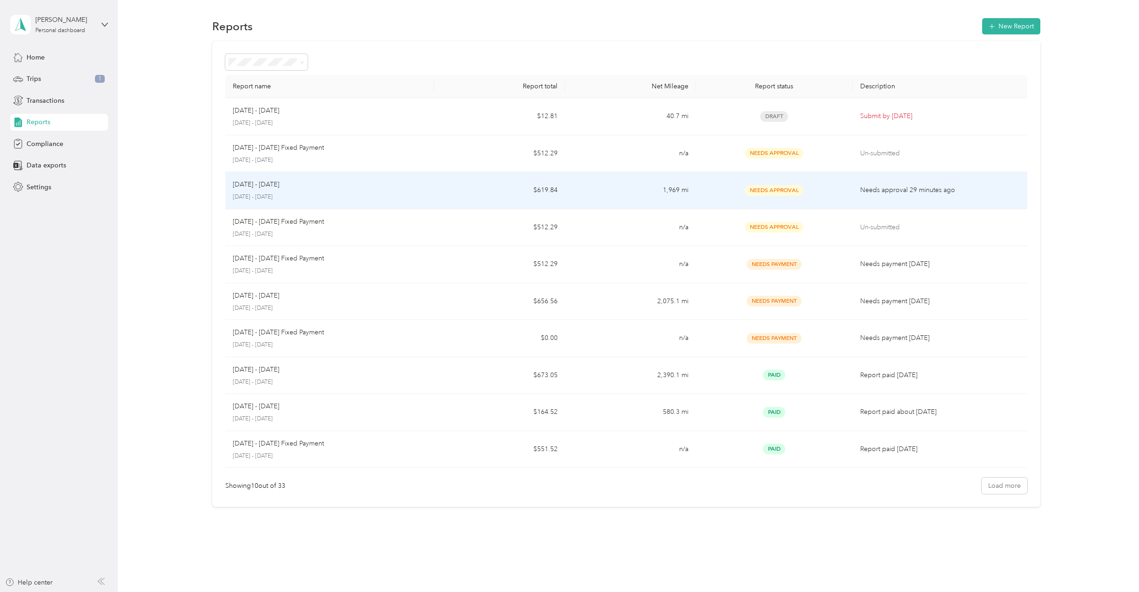
click at [449, 188] on td "$619.84" at bounding box center [499, 190] width 131 height 37
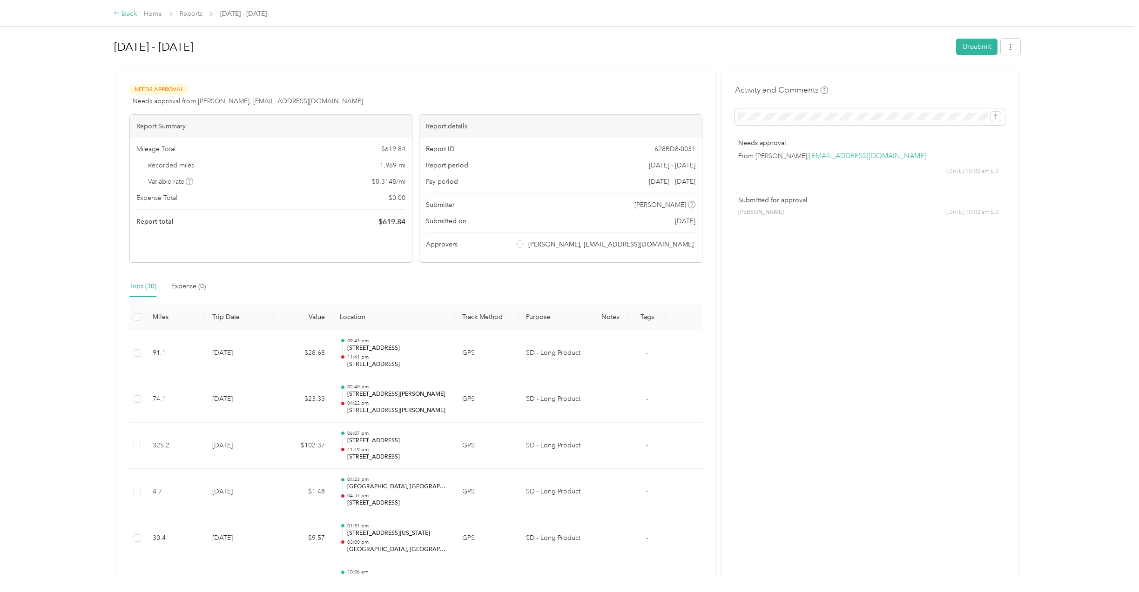
click at [125, 13] on div "Back" at bounding box center [126, 13] width 24 height 11
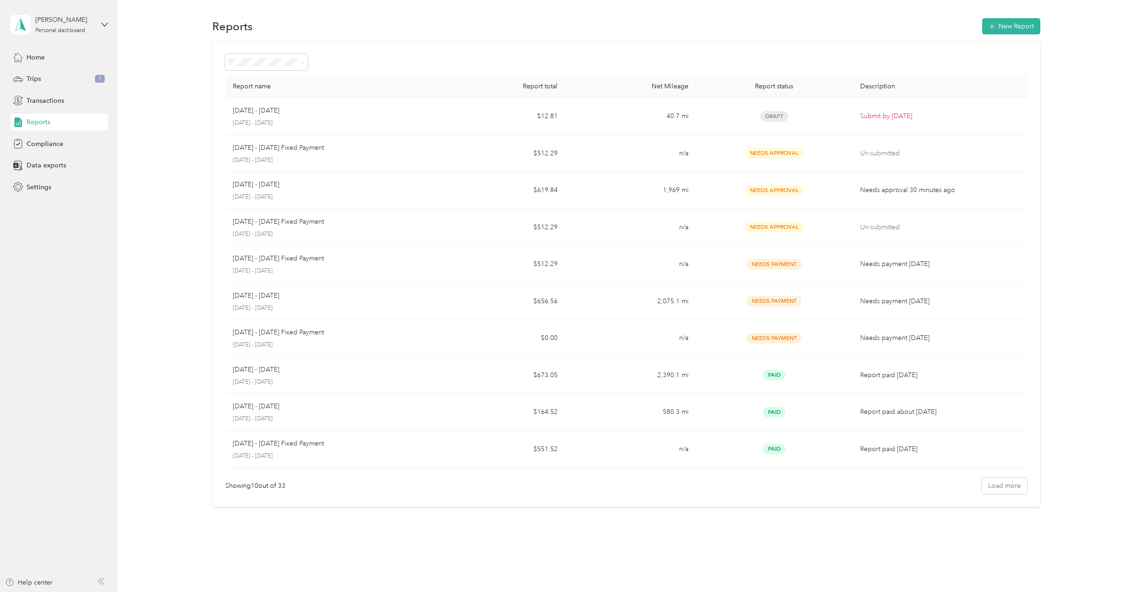
click at [44, 123] on span "Reports" at bounding box center [39, 122] width 24 height 10
click at [58, 124] on div "Reports" at bounding box center [59, 122] width 98 height 17
click at [46, 100] on span "Transactions" at bounding box center [46, 101] width 38 height 10
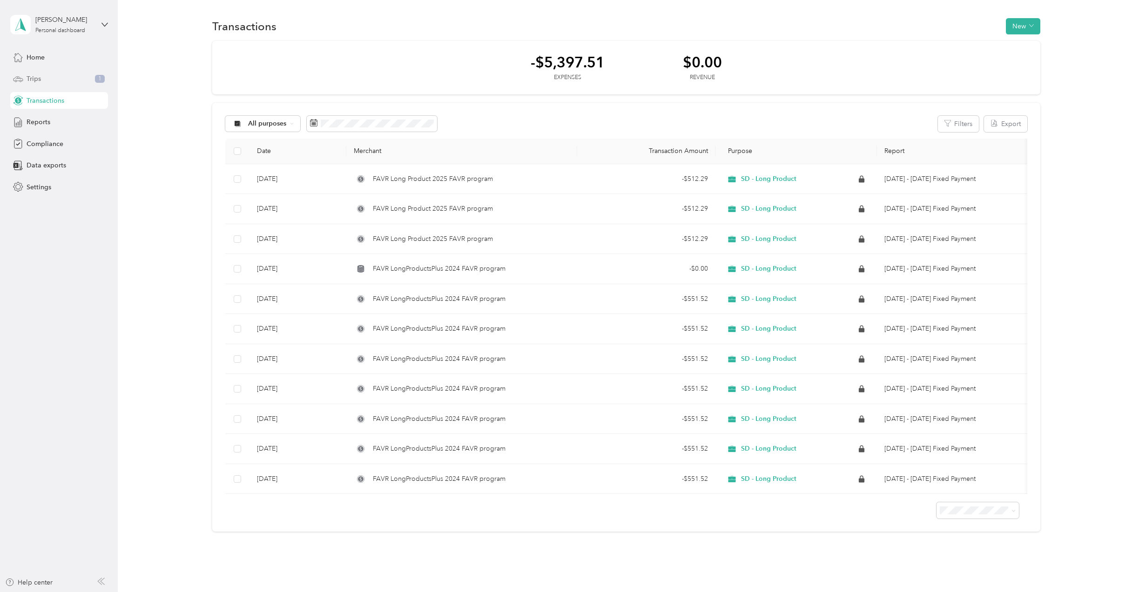
click at [42, 82] on div "Trips 1" at bounding box center [59, 79] width 98 height 17
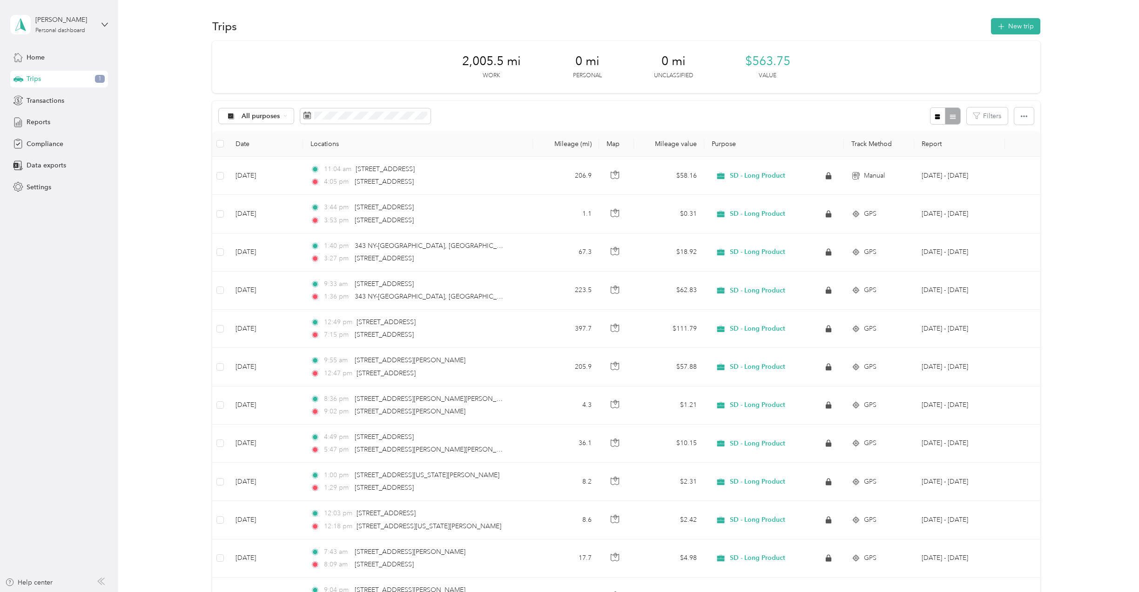
click at [68, 81] on div "Trips 1" at bounding box center [59, 79] width 98 height 17
click at [285, 58] on div "2,005.5 mi Work 0 mi Personal 0 mi Unclassified $563.75 Value" at bounding box center [626, 67] width 828 height 52
click at [47, 57] on div "Home" at bounding box center [59, 57] width 98 height 17
